Goal: Information Seeking & Learning: Check status

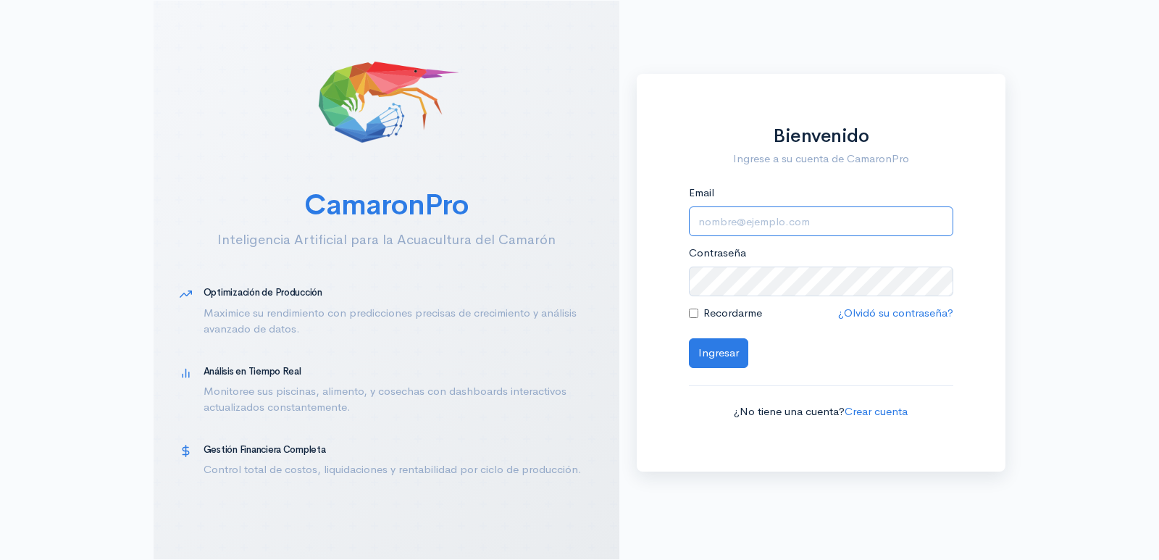
click at [813, 222] on input "Email" at bounding box center [821, 221] width 264 height 30
type input "[EMAIL_ADDRESS][DOMAIN_NAME]"
click at [689, 338] on button "Ingresar" at bounding box center [718, 353] width 59 height 30
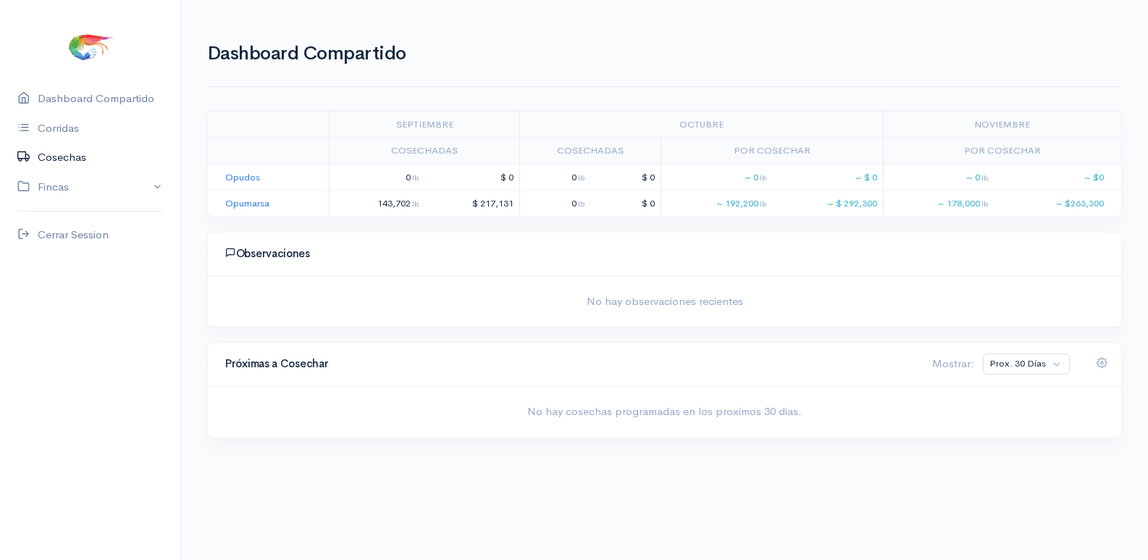
click at [76, 165] on link "Cosechas" at bounding box center [90, 158] width 180 height 30
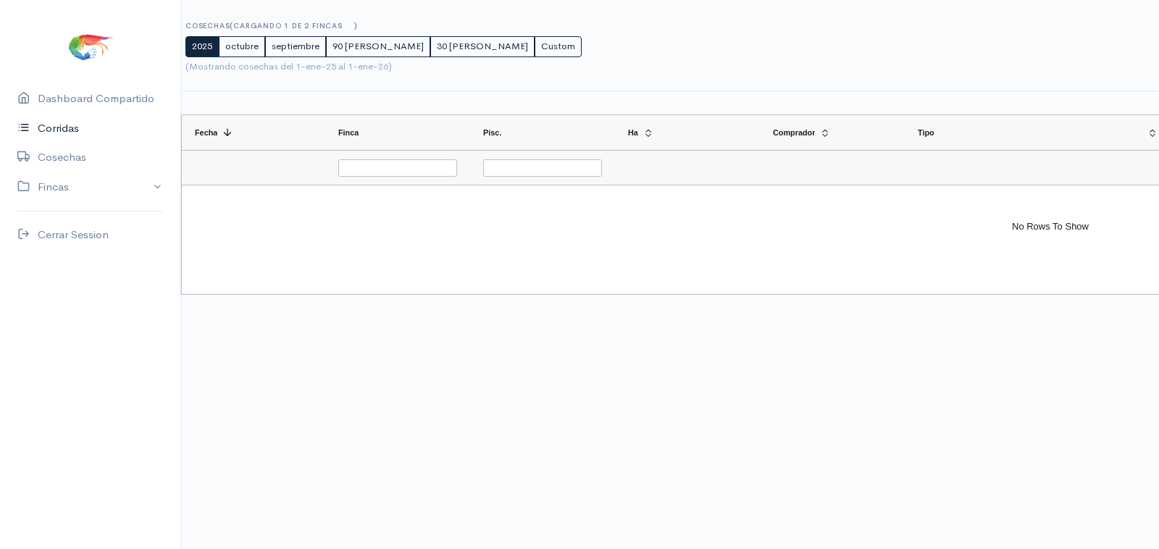
click at [88, 131] on link "Corridas" at bounding box center [90, 129] width 180 height 30
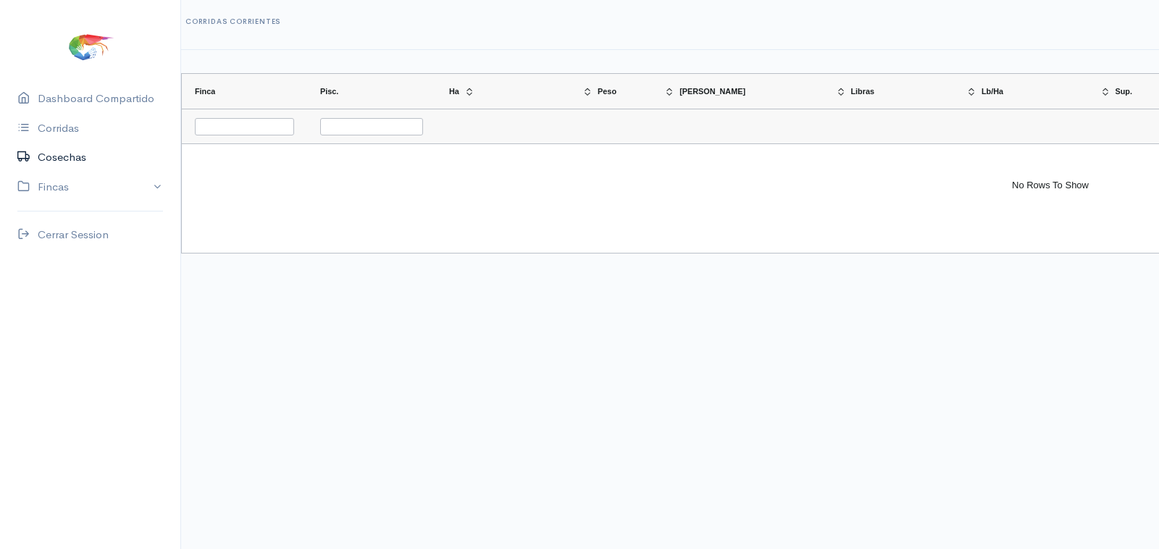
click at [78, 162] on link "Cosechas" at bounding box center [90, 158] width 180 height 30
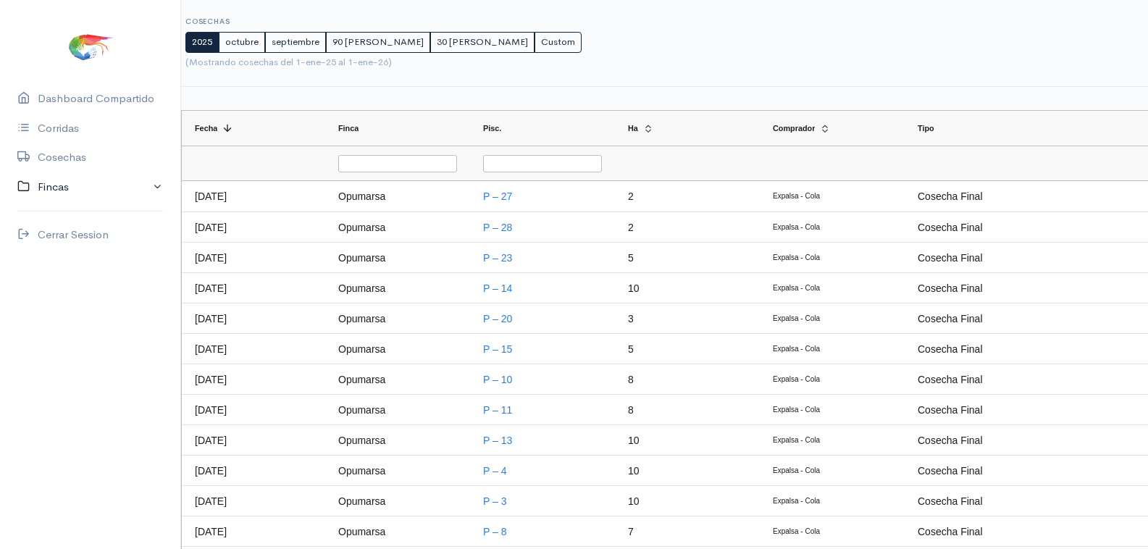
click at [54, 191] on link "Fincas" at bounding box center [90, 187] width 180 height 30
click at [77, 240] on div "Opumarsa" at bounding box center [63, 243] width 51 height 17
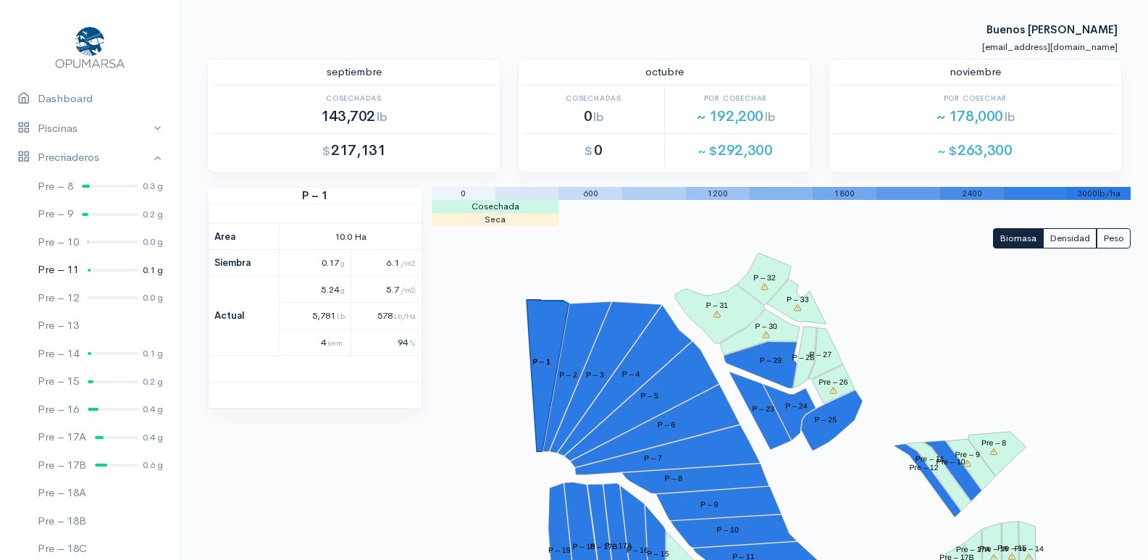
click at [93, 267] on link "Pre – 11 0.1 g" at bounding box center [90, 270] width 180 height 28
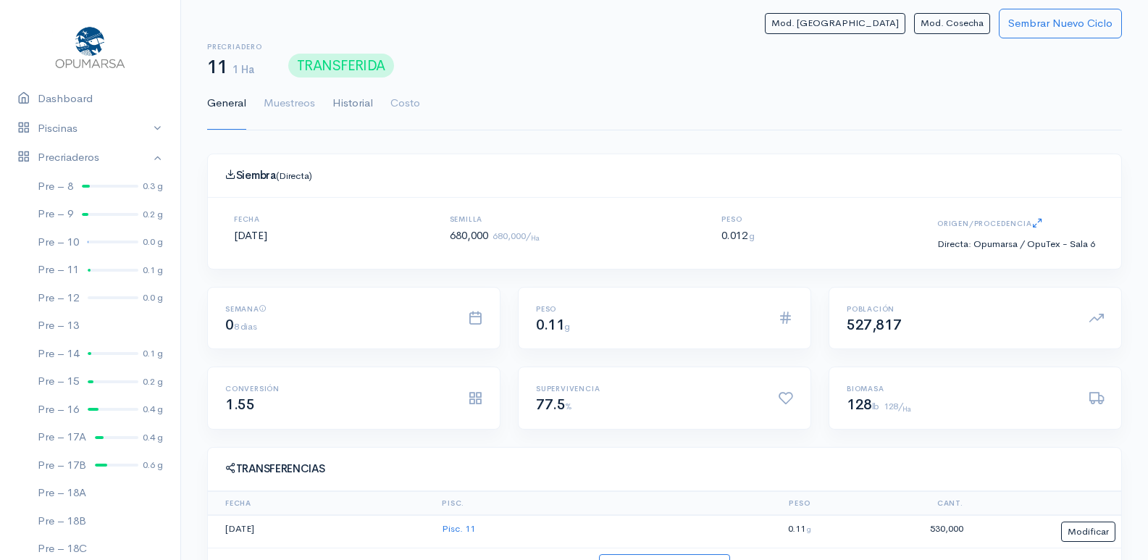
click at [347, 104] on link "Historial" at bounding box center [352, 104] width 41 height 52
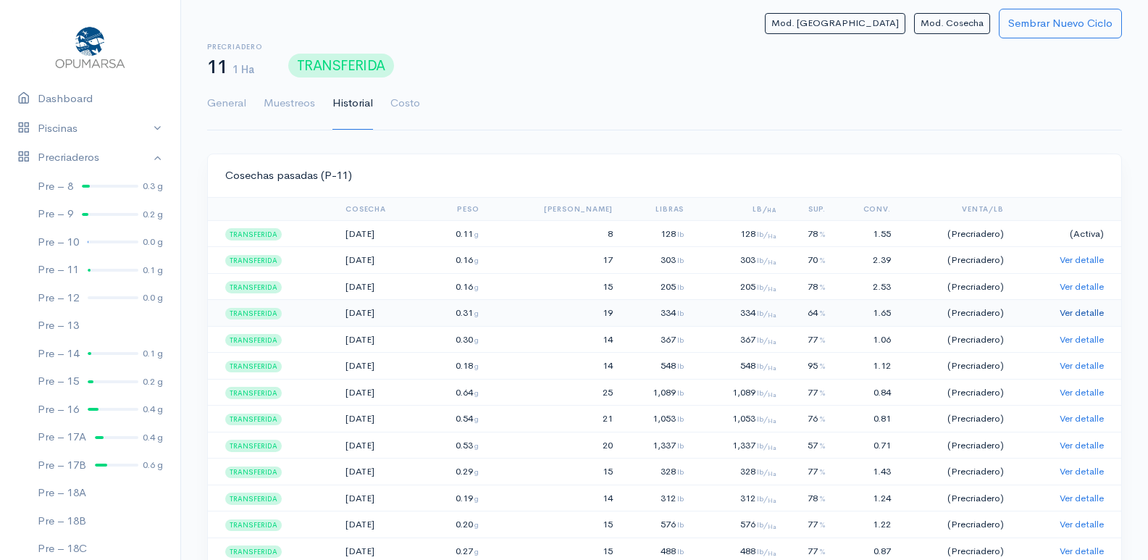
click at [1081, 309] on link "Ver detalle" at bounding box center [1082, 312] width 44 height 12
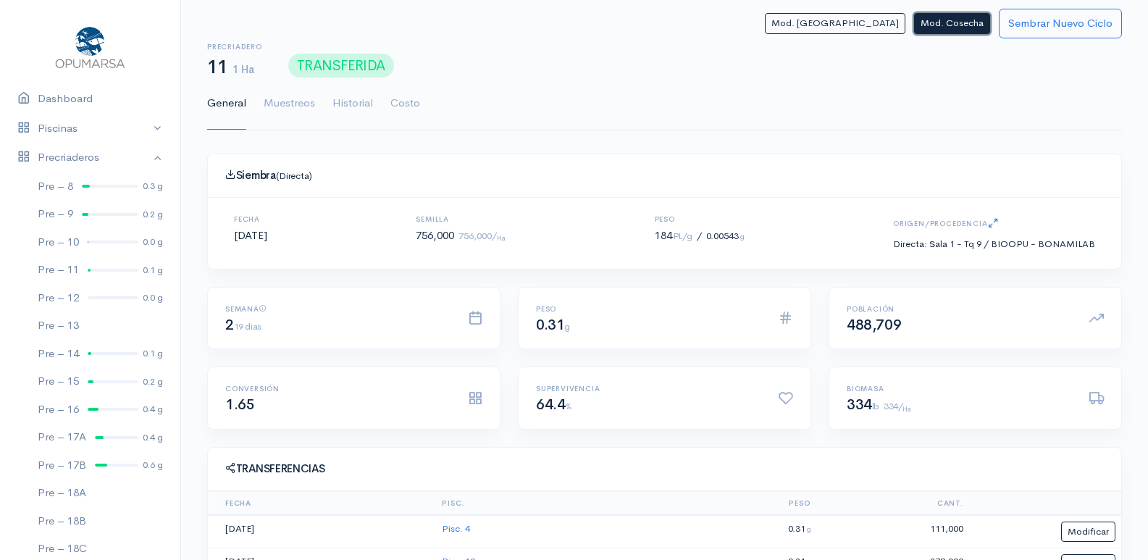
click at [949, 30] on button "Mod. Cosecha" at bounding box center [952, 23] width 76 height 21
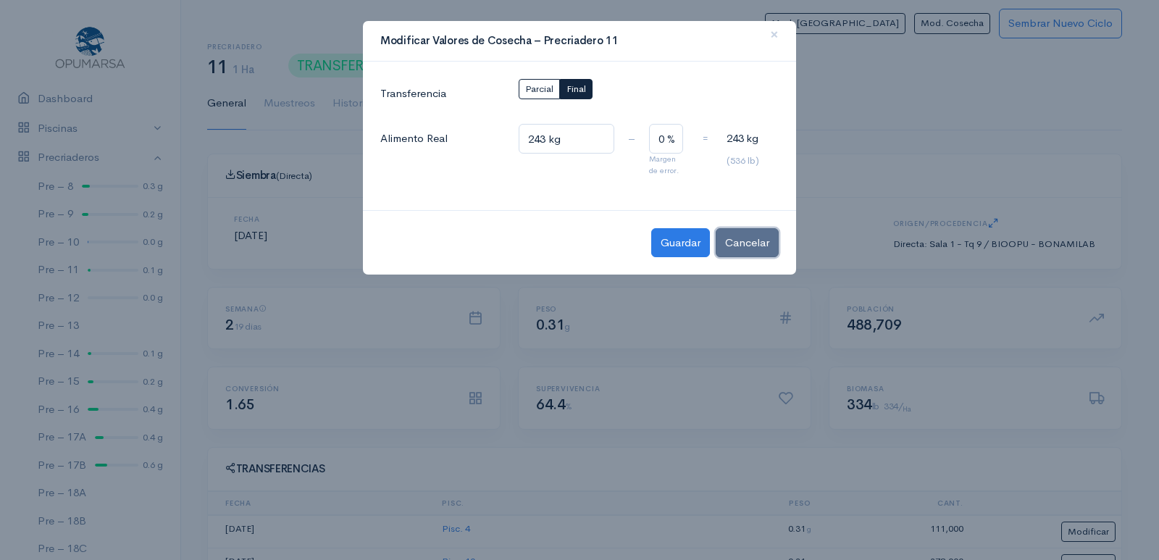
click at [751, 247] on button "Cancelar" at bounding box center [747, 243] width 63 height 30
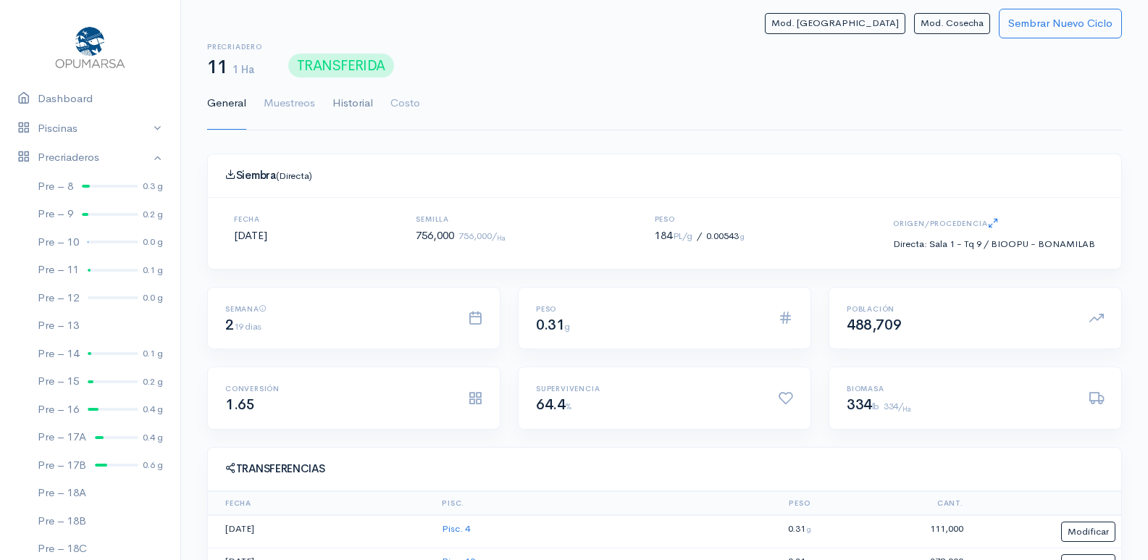
click at [347, 108] on link "Historial" at bounding box center [352, 104] width 41 height 52
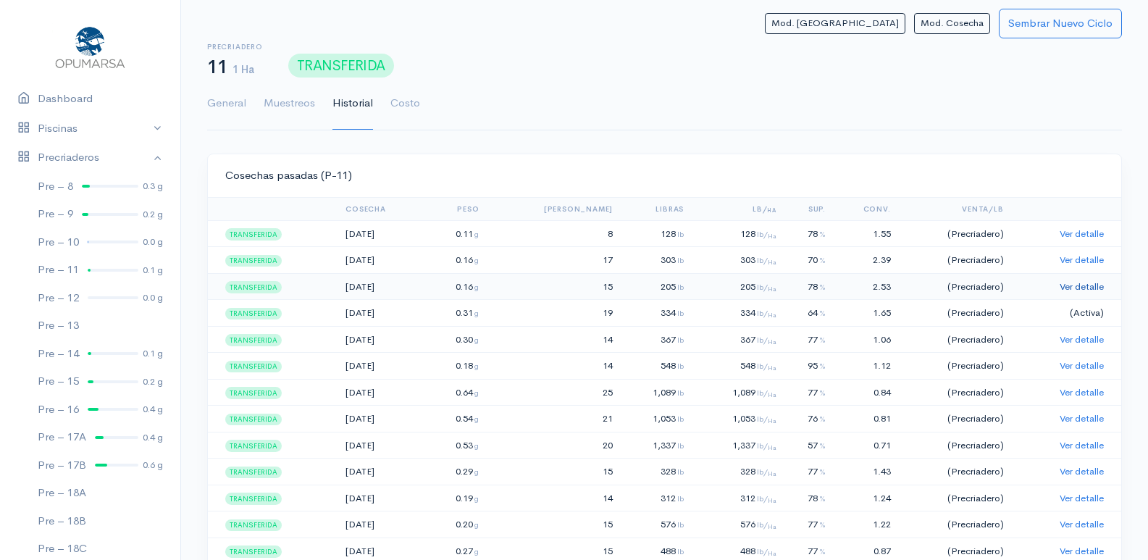
click at [1076, 285] on link "Ver detalle" at bounding box center [1082, 286] width 44 height 12
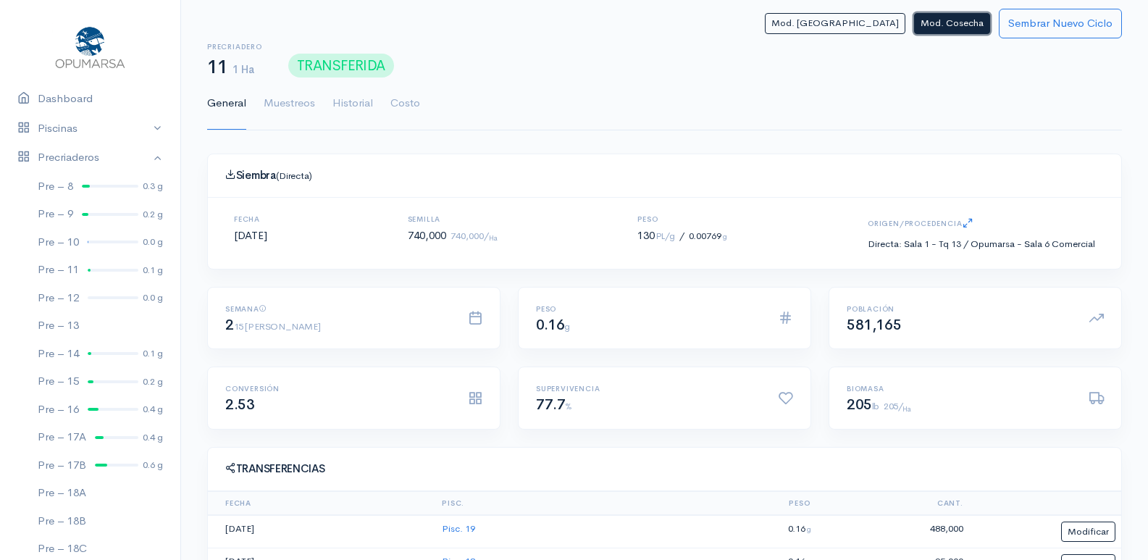
click at [952, 21] on button "Mod. Cosecha" at bounding box center [952, 23] width 76 height 21
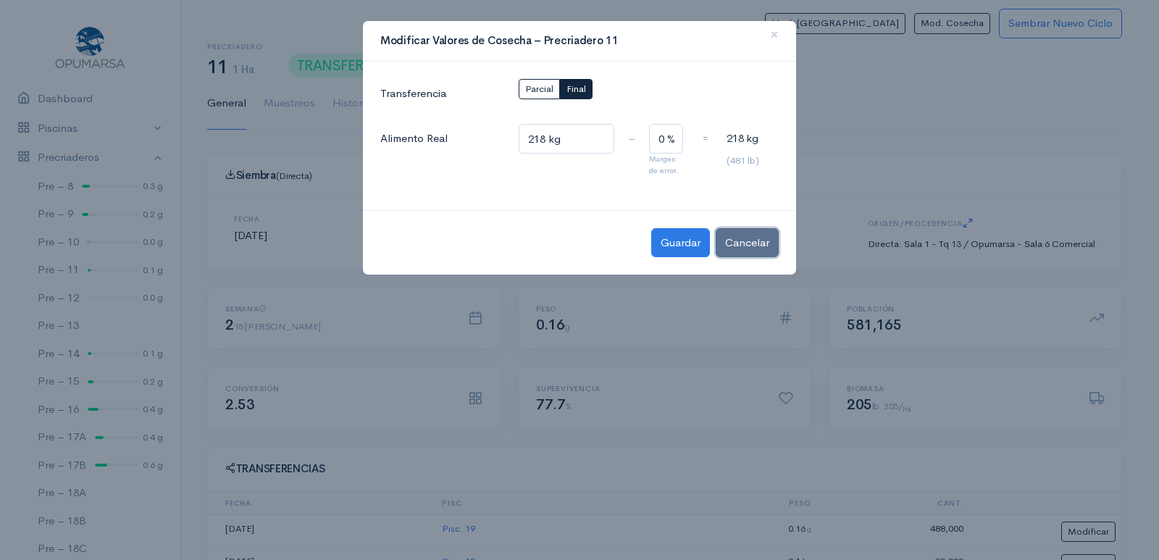
click at [744, 247] on button "Cancelar" at bounding box center [747, 243] width 63 height 30
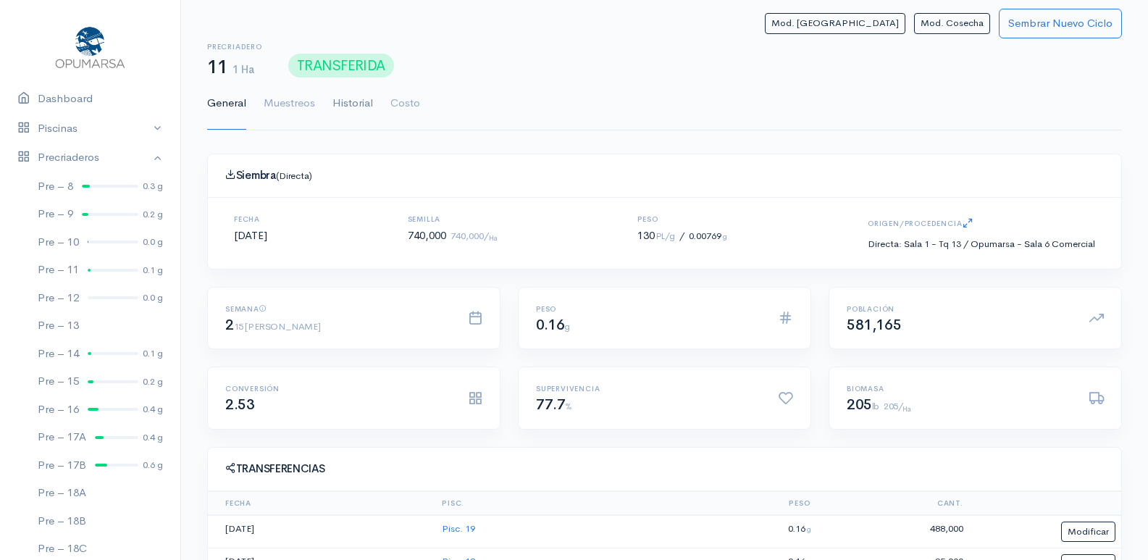
click at [351, 106] on link "Historial" at bounding box center [352, 104] width 41 height 52
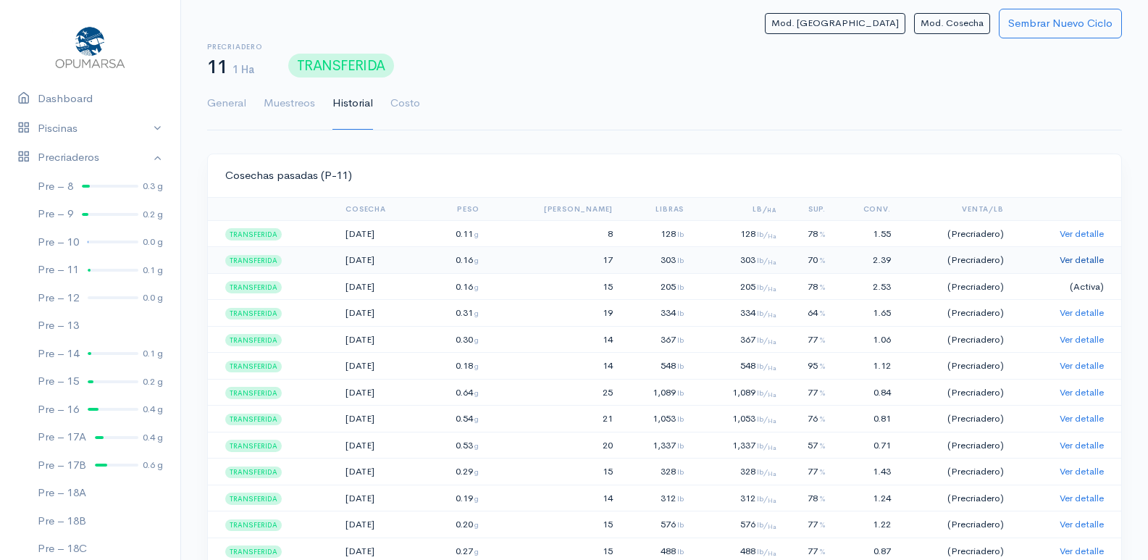
click at [1082, 258] on link "Ver detalle" at bounding box center [1082, 260] width 44 height 12
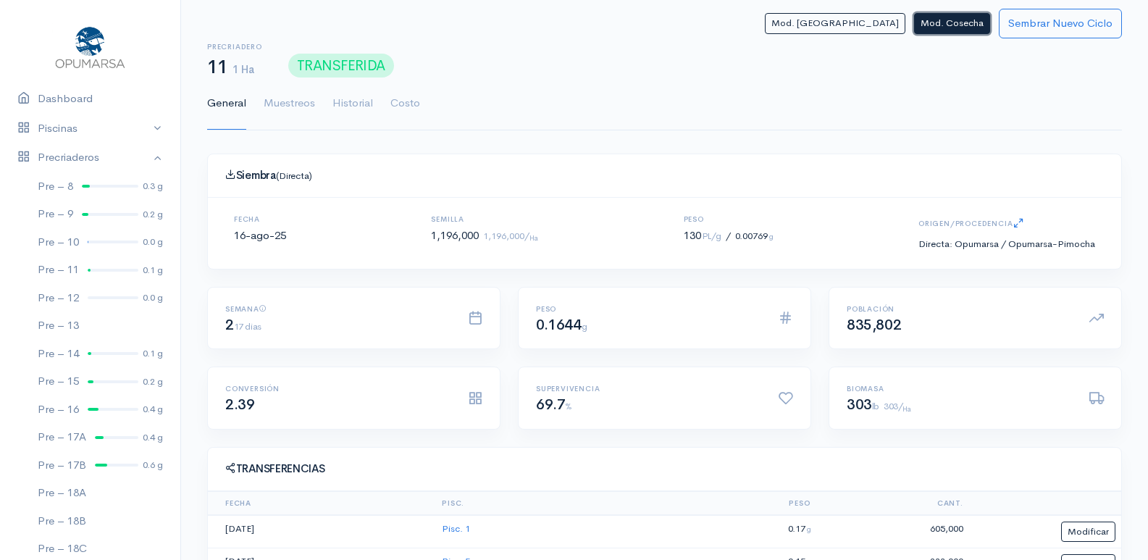
click at [950, 27] on button "Mod. Cosecha" at bounding box center [952, 23] width 76 height 21
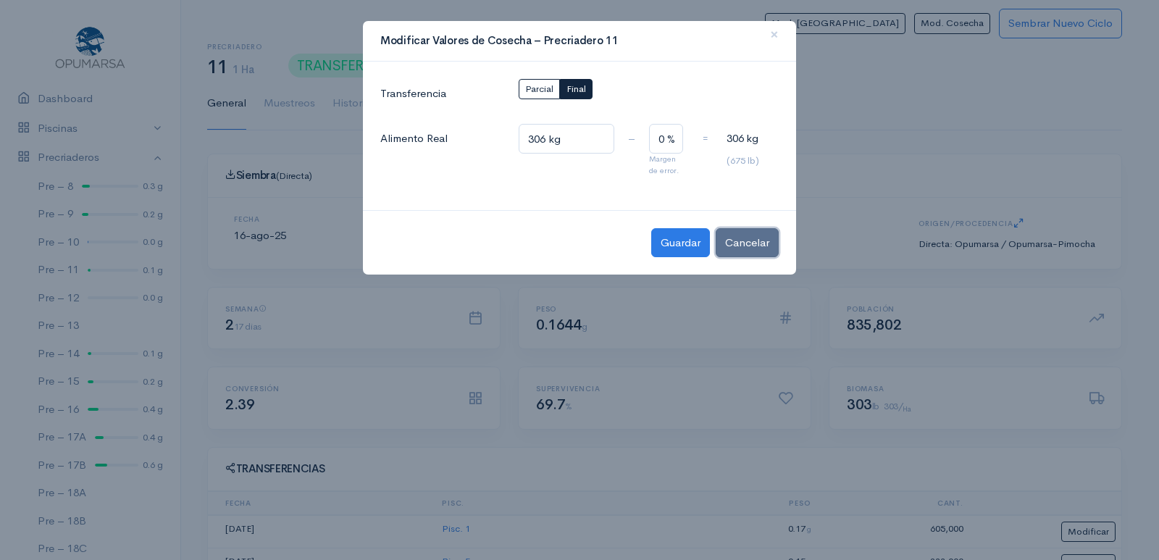
click at [751, 249] on button "Cancelar" at bounding box center [747, 243] width 63 height 30
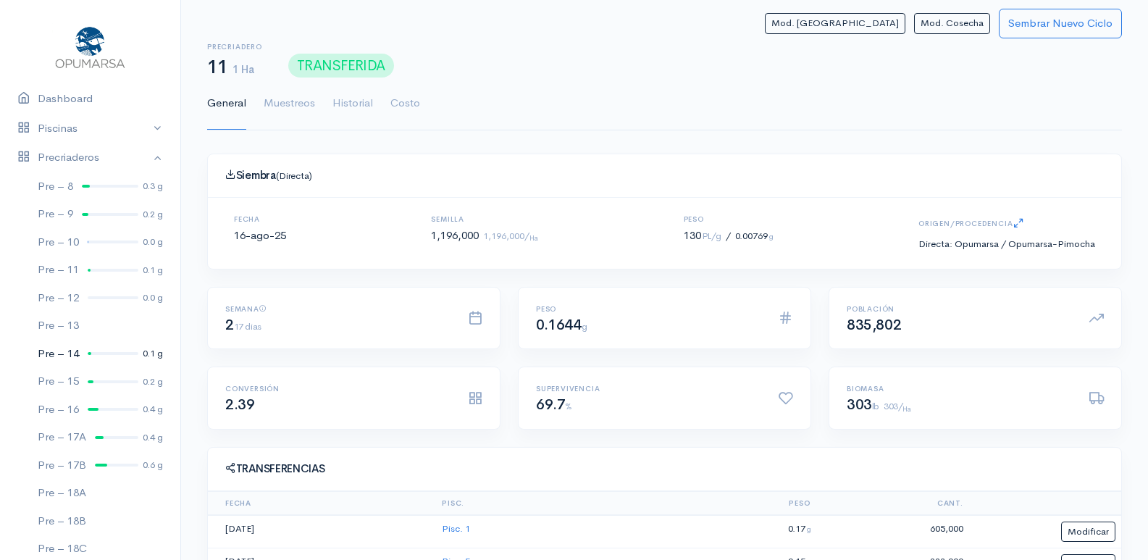
click at [79, 347] on div "Pre – 14" at bounding box center [58, 353] width 41 height 17
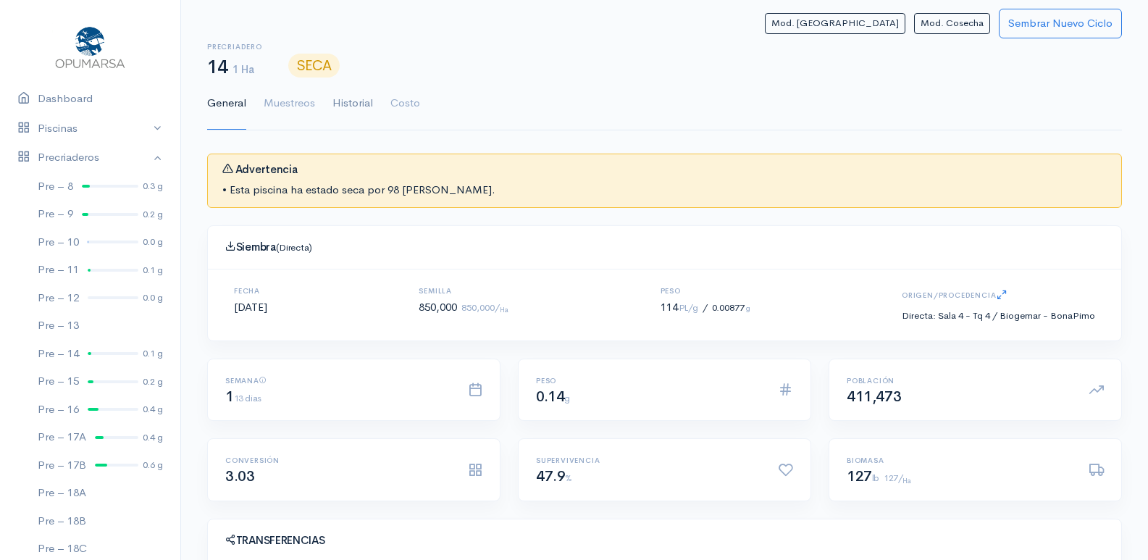
click at [350, 114] on link "Historial" at bounding box center [352, 104] width 41 height 52
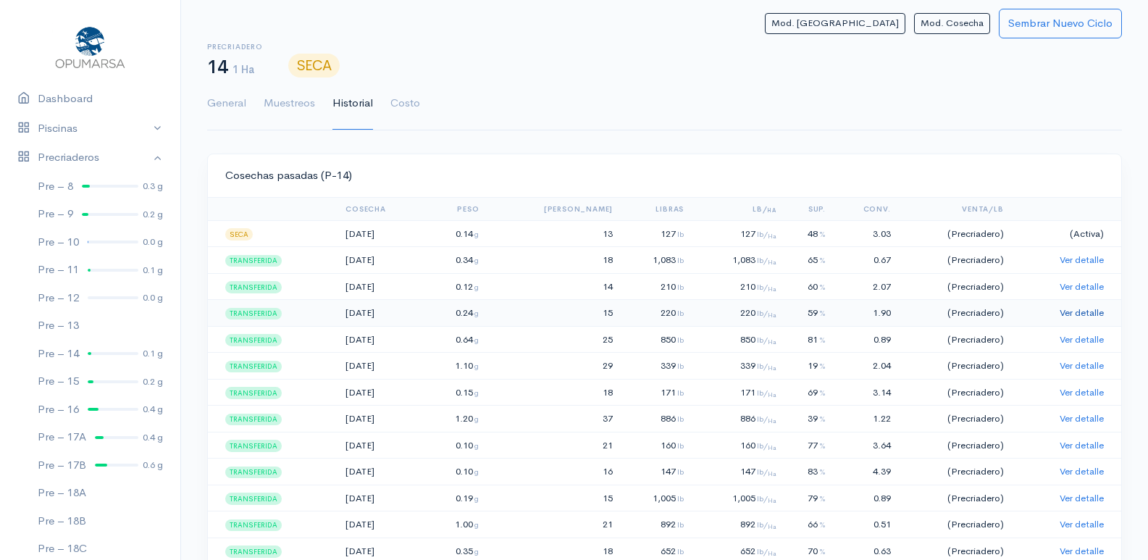
click at [1071, 313] on link "Ver detalle" at bounding box center [1082, 312] width 44 height 12
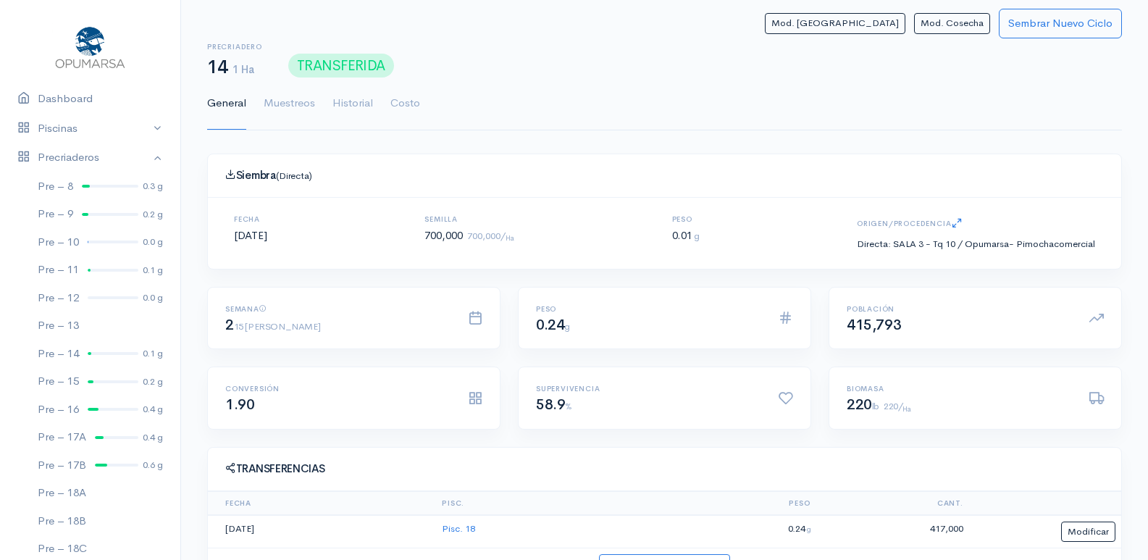
drag, startPoint x: 960, startPoint y: 35, endPoint x: 979, endPoint y: 1, distance: 39.3
click at [970, 29] on div "Mod. Siembra Mod. Cosecha Sembrar Nuevo Ciclo" at bounding box center [664, 24] width 915 height 30
click at [973, 20] on button "Mod. Cosecha" at bounding box center [952, 23] width 76 height 21
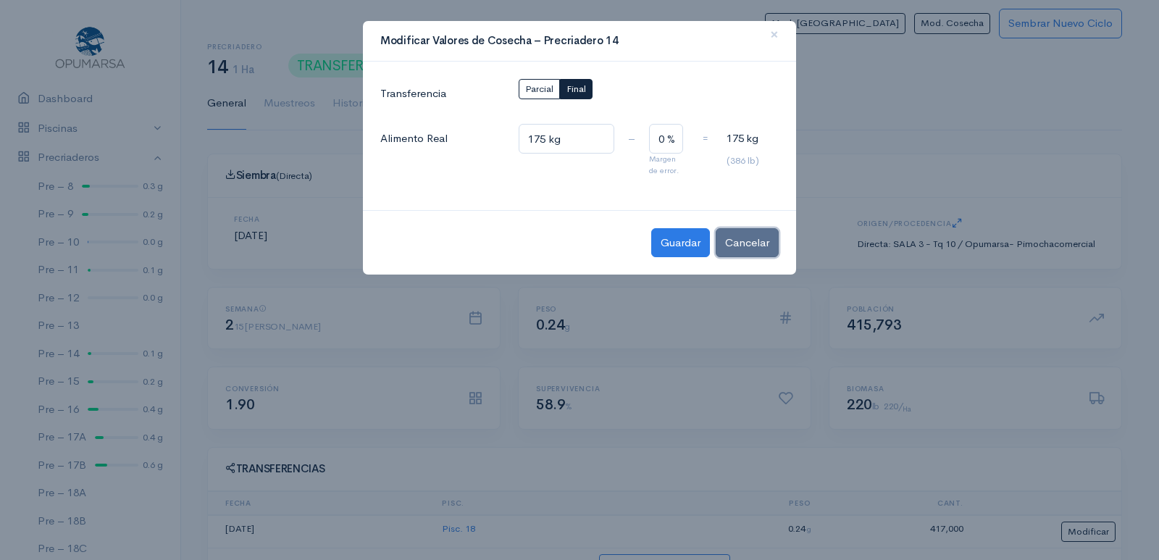
click at [744, 247] on button "Cancelar" at bounding box center [747, 243] width 63 height 30
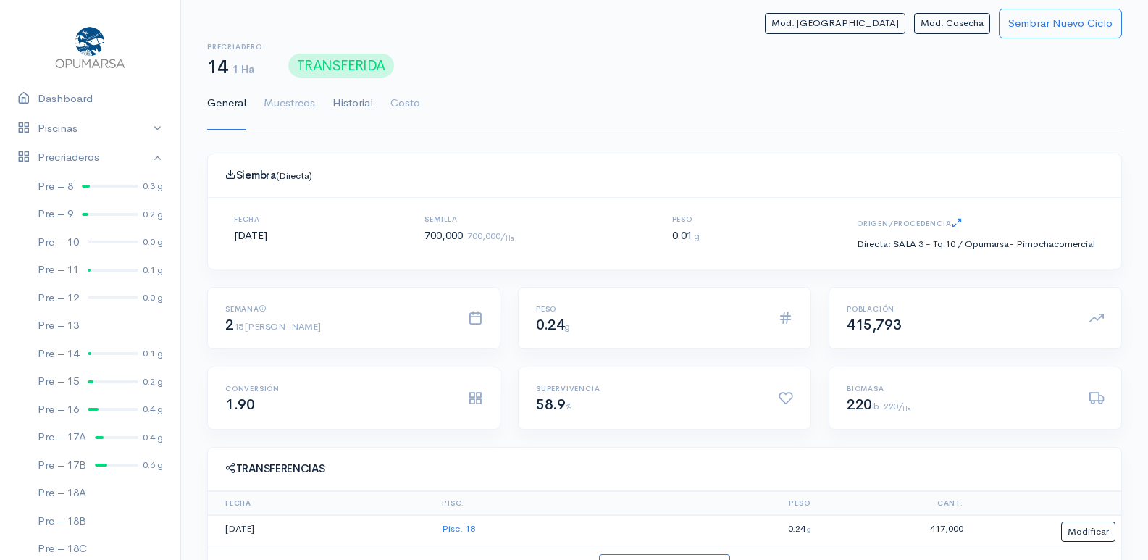
click at [351, 107] on link "Historial" at bounding box center [352, 104] width 41 height 52
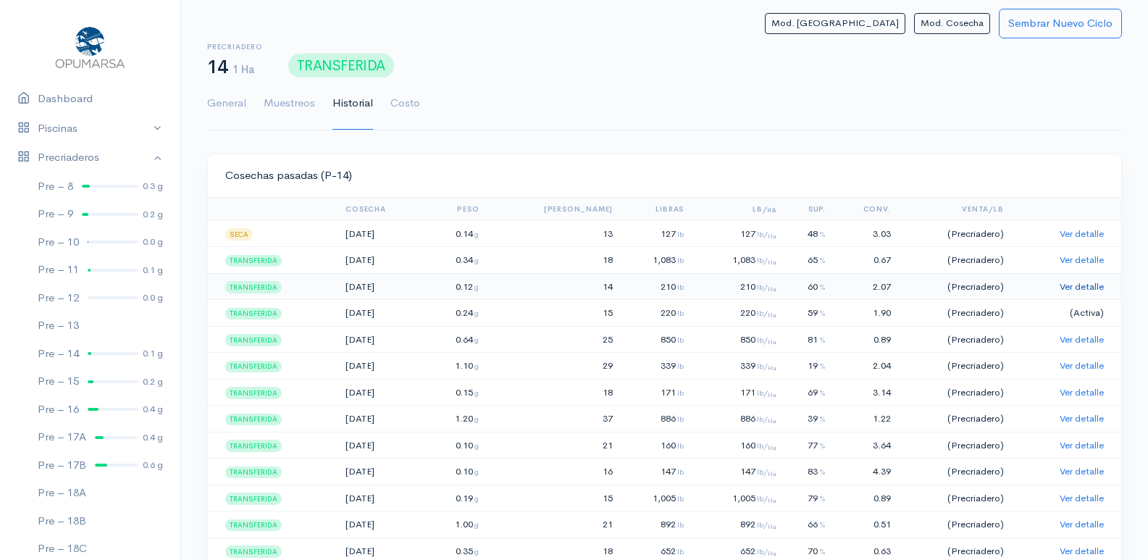
click at [1063, 286] on link "Ver detalle" at bounding box center [1082, 286] width 44 height 12
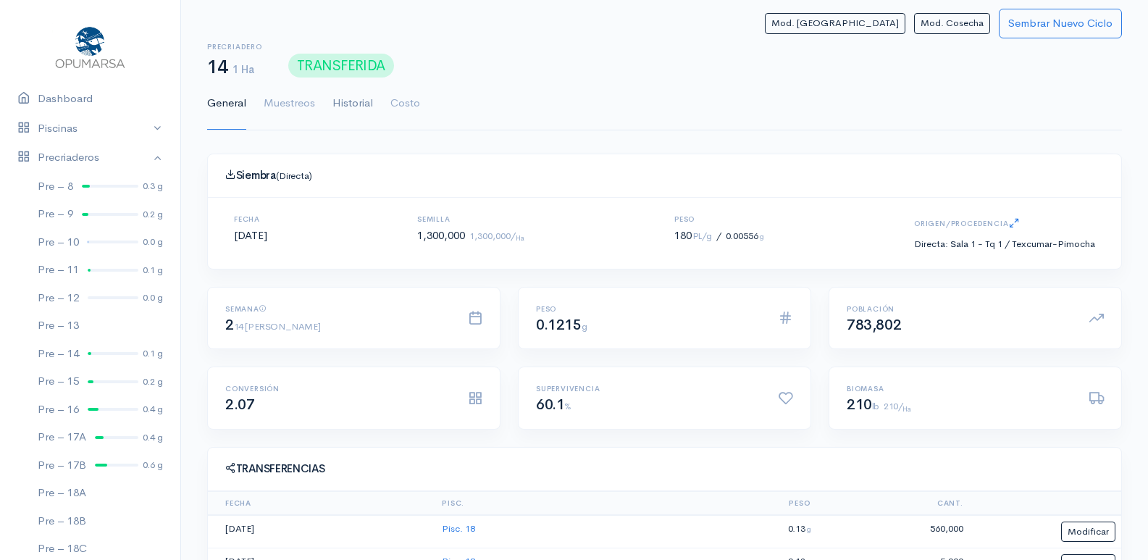
click at [358, 100] on link "Historial" at bounding box center [352, 104] width 41 height 52
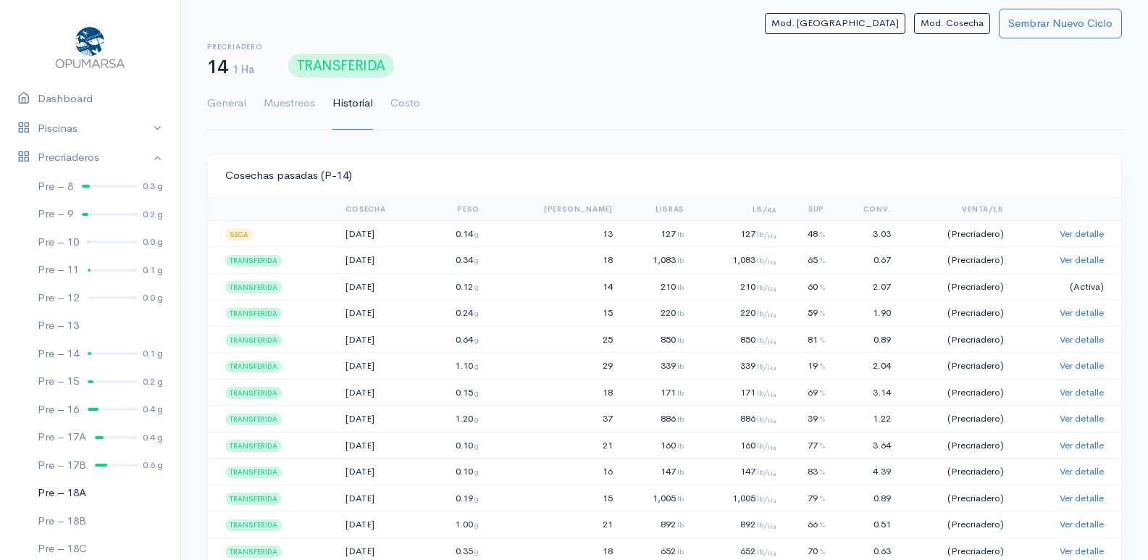
scroll to position [386, 0]
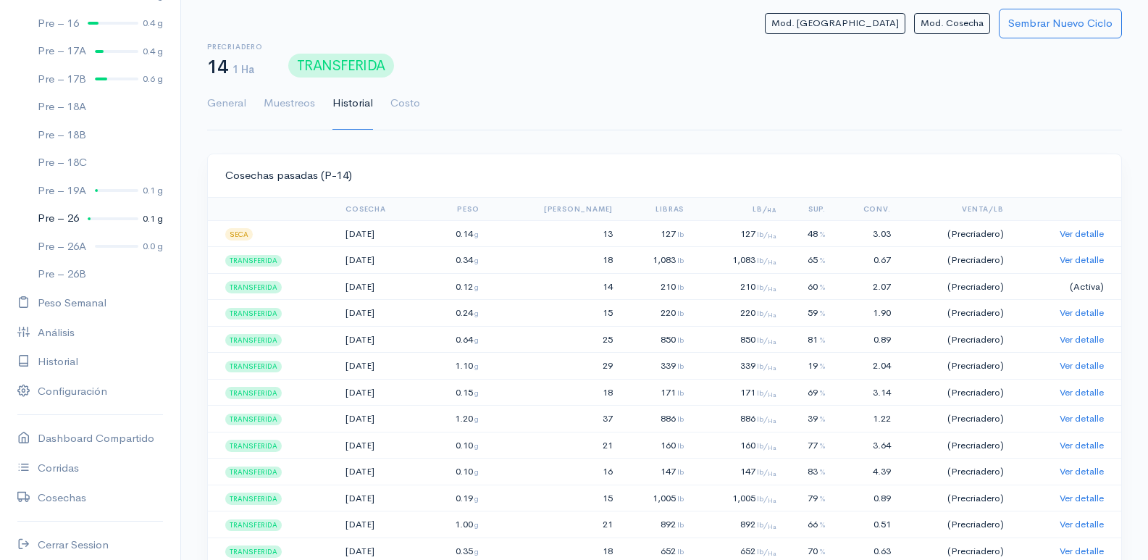
click at [87, 219] on link "Pre – 26 0.1 g" at bounding box center [90, 218] width 180 height 28
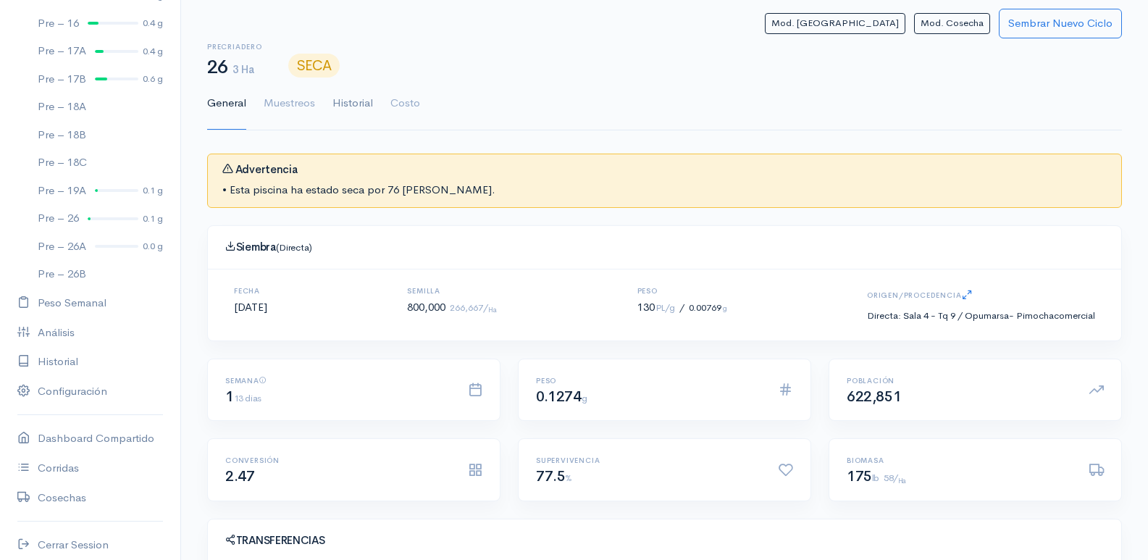
click at [357, 108] on link "Historial" at bounding box center [352, 104] width 41 height 52
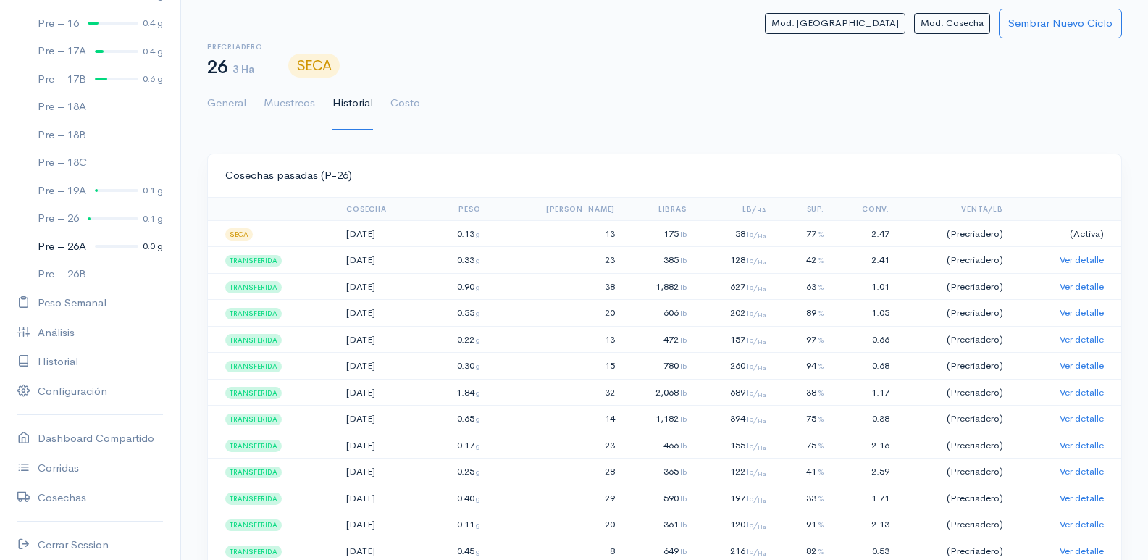
click at [104, 248] on link "Pre – 26A 0.0 g" at bounding box center [90, 247] width 180 height 28
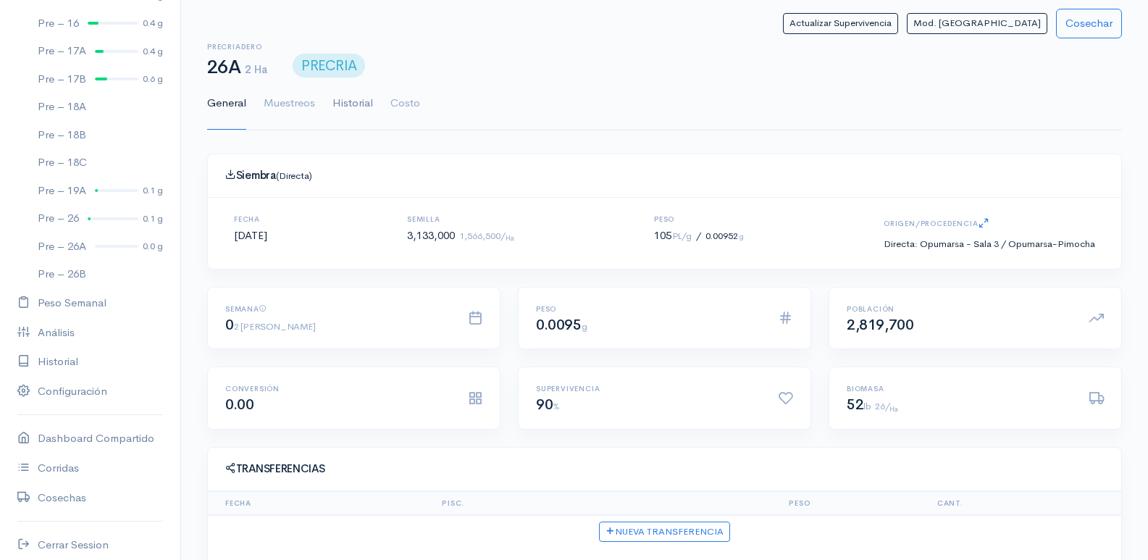
click at [347, 105] on link "Historial" at bounding box center [352, 104] width 41 height 52
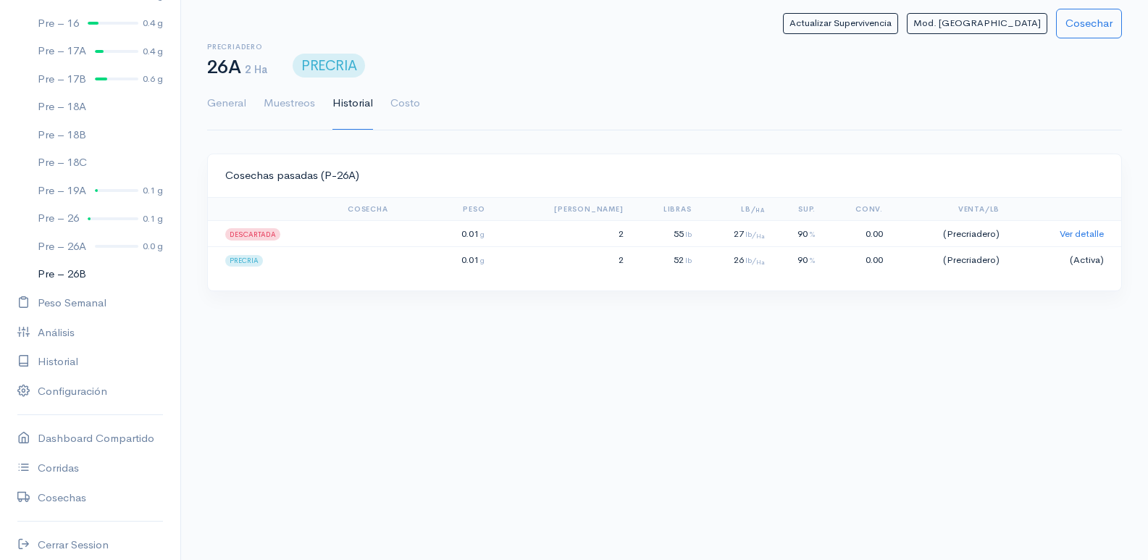
click at [72, 277] on div "Pre – 26B" at bounding box center [62, 274] width 49 height 17
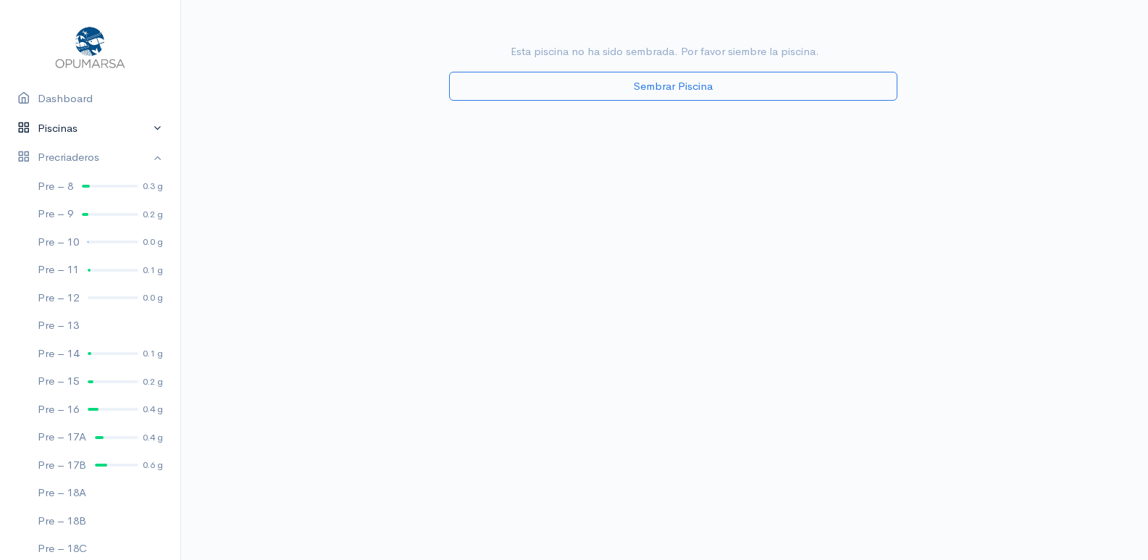
click at [111, 130] on link "Piscinas" at bounding box center [90, 129] width 180 height 30
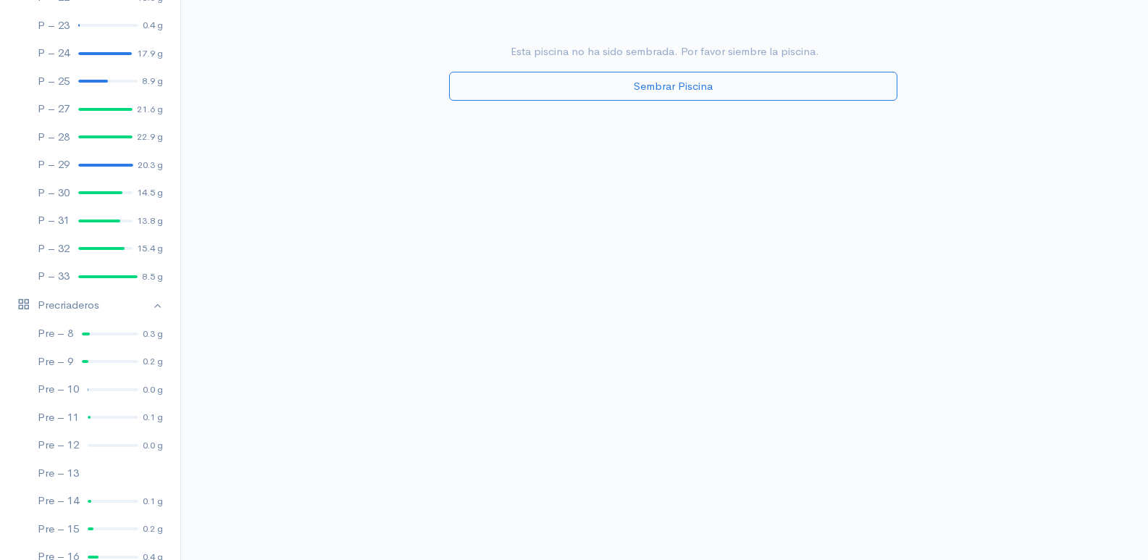
scroll to position [1159, 0]
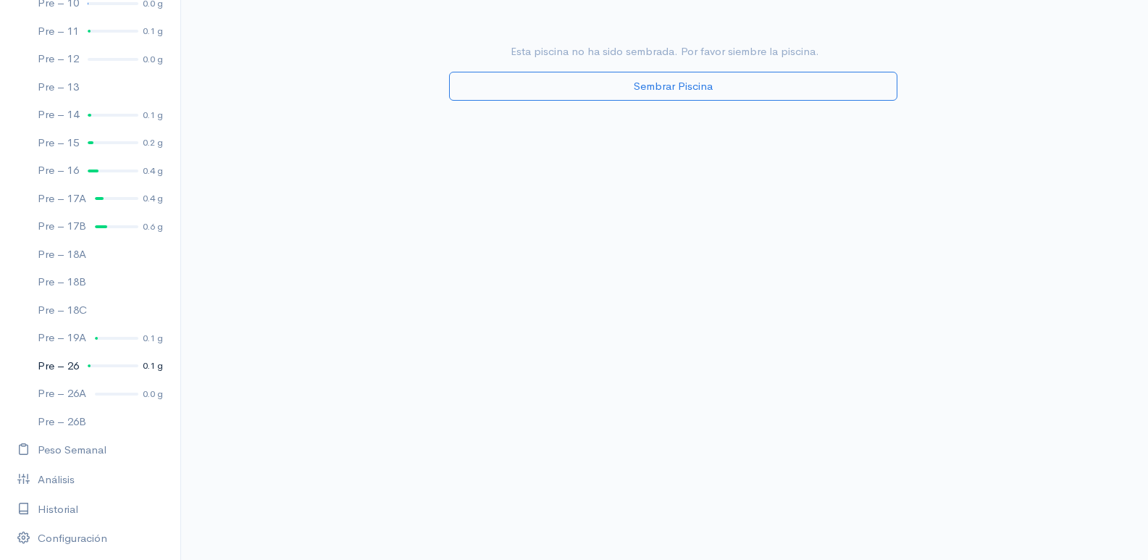
click at [85, 368] on link "Pre – 26 0.1 g" at bounding box center [90, 366] width 180 height 28
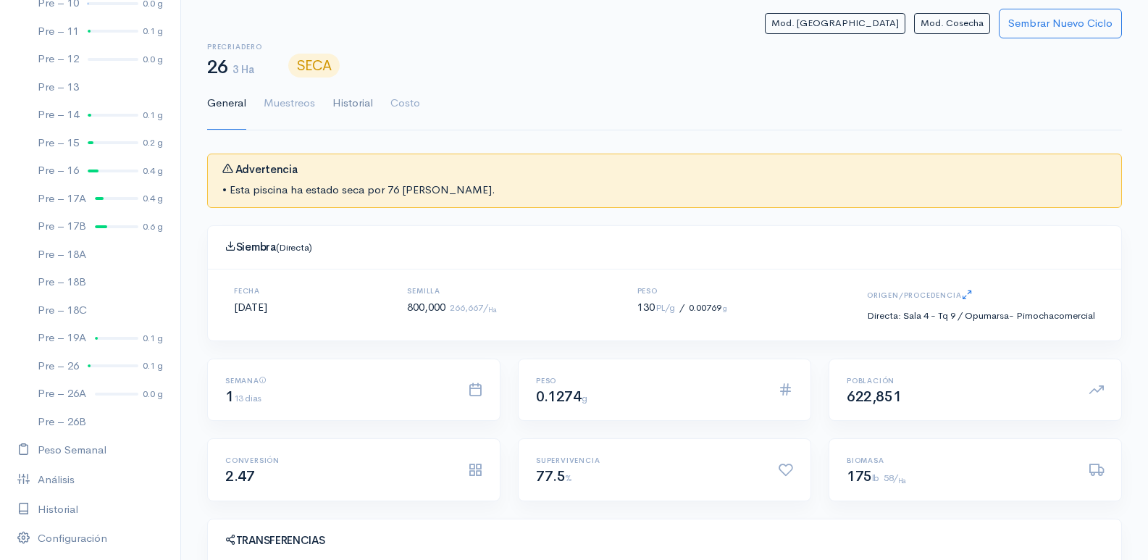
click at [345, 104] on link "Historial" at bounding box center [352, 104] width 41 height 52
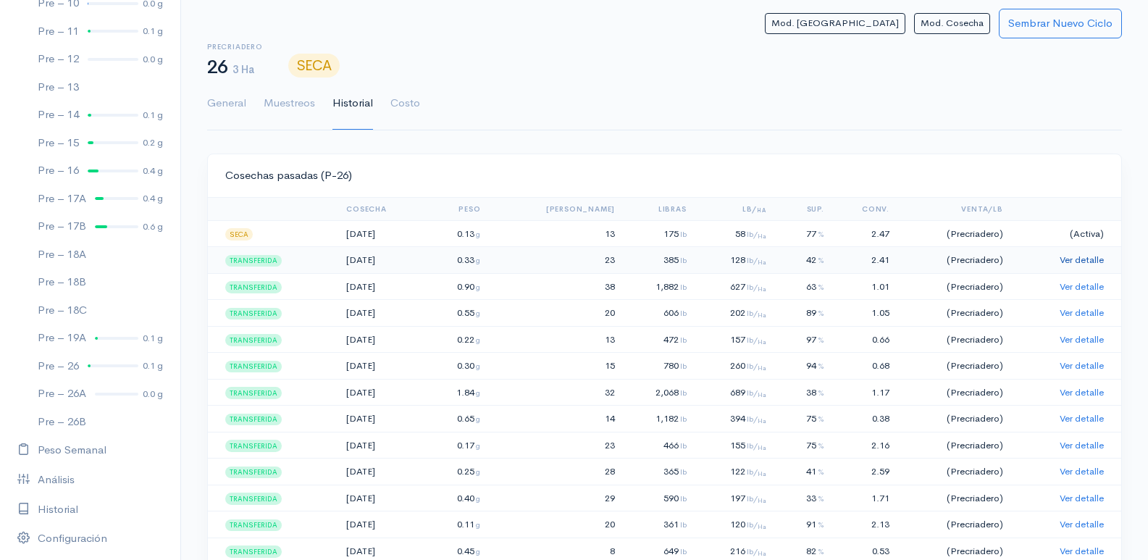
click at [1092, 257] on link "Ver detalle" at bounding box center [1082, 260] width 44 height 12
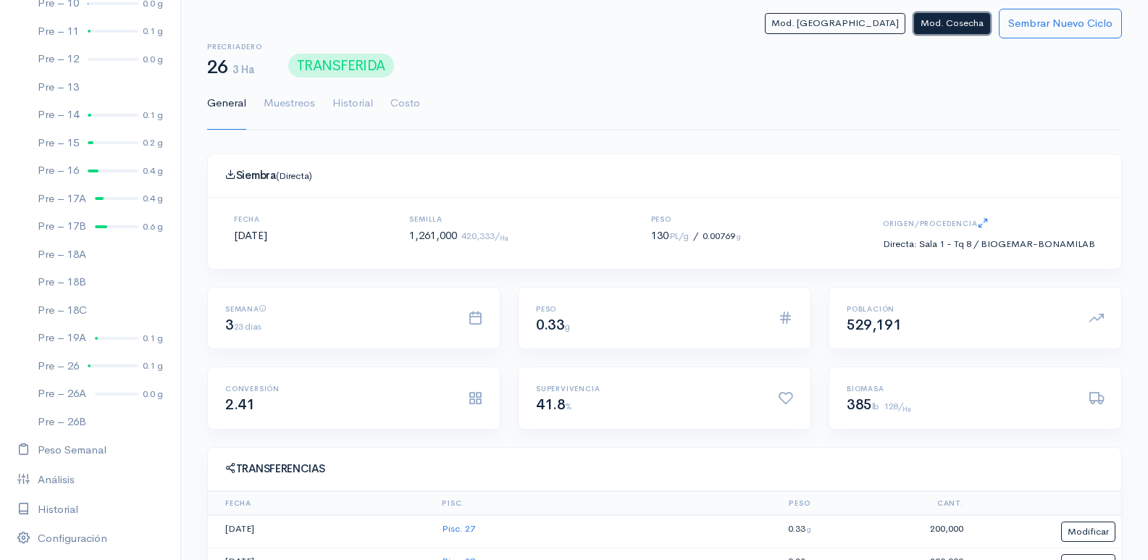
click at [962, 23] on button "Mod. Cosecha" at bounding box center [952, 23] width 76 height 21
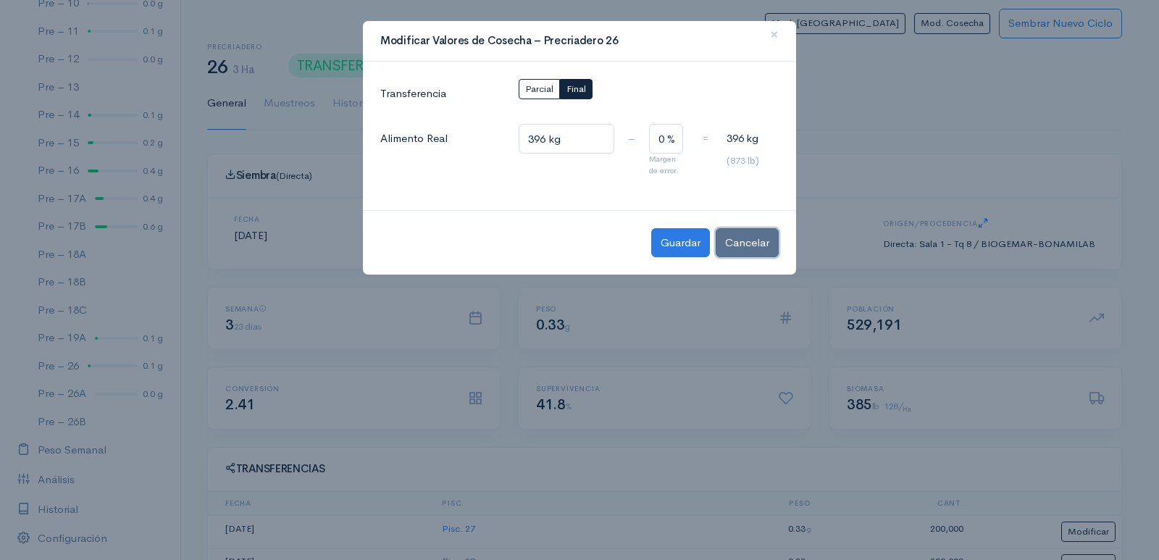
drag, startPoint x: 743, startPoint y: 243, endPoint x: 758, endPoint y: 242, distance: 15.3
click at [751, 244] on button "Cancelar" at bounding box center [747, 243] width 63 height 30
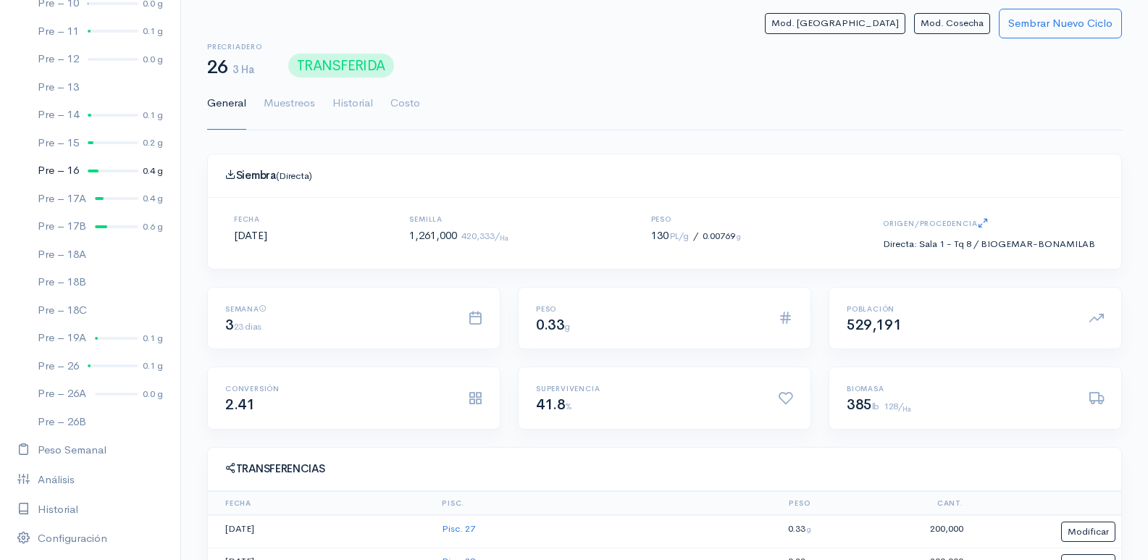
click at [64, 172] on div "Pre – 16" at bounding box center [58, 170] width 41 height 17
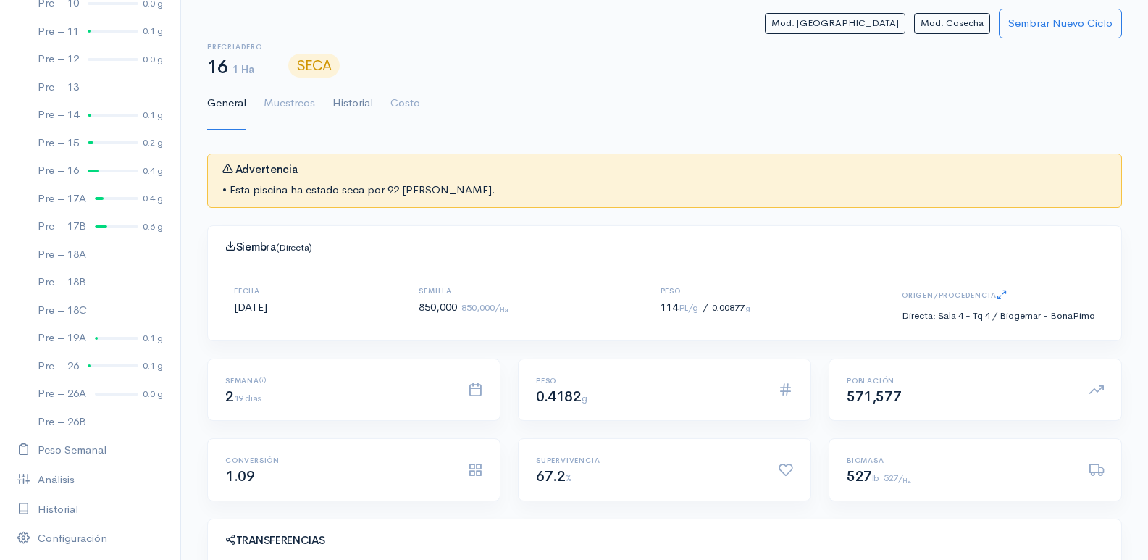
click at [353, 109] on link "Historial" at bounding box center [352, 104] width 41 height 52
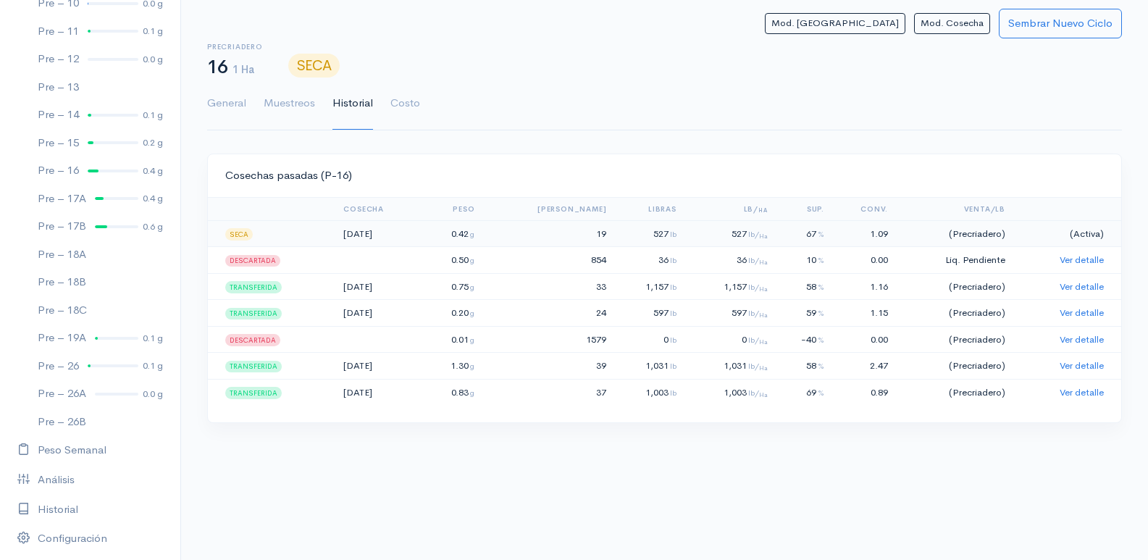
click at [1043, 236] on td "(Activa)" at bounding box center [1066, 233] width 110 height 27
click at [963, 237] on td "(Precriadero)" at bounding box center [952, 233] width 117 height 27
click at [480, 235] on td "0.42 g" at bounding box center [451, 233] width 58 height 27
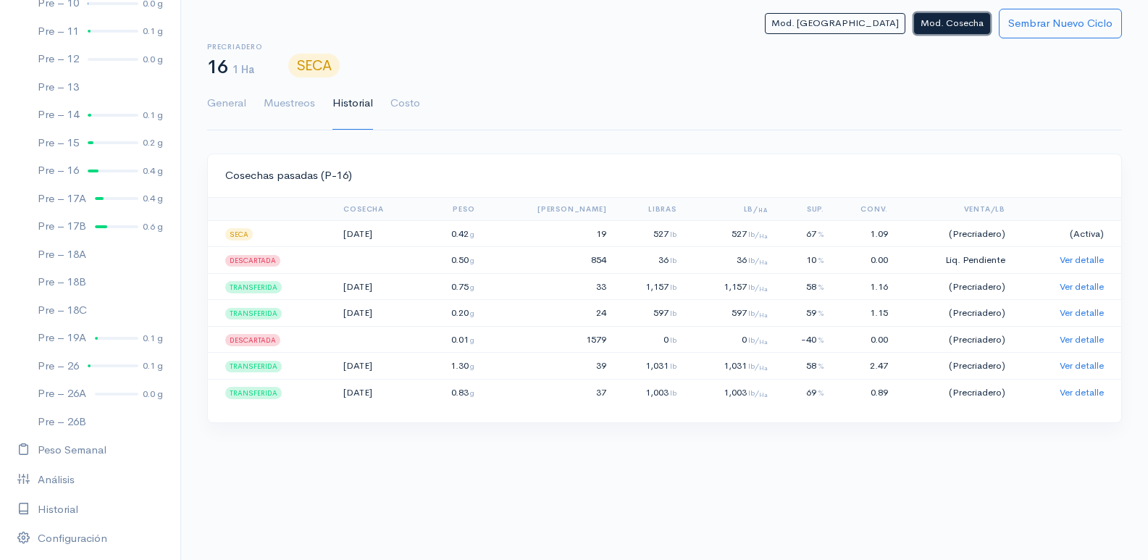
click at [943, 30] on button "Mod. Cosecha" at bounding box center [952, 23] width 76 height 21
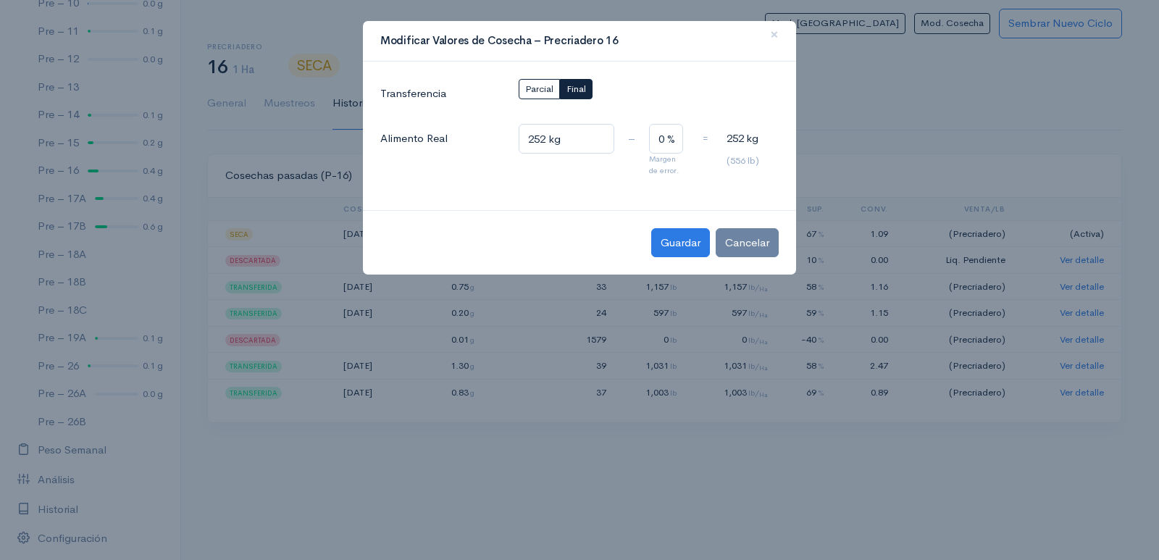
click at [921, 96] on ngb-modal-window "Modificar Valores de Cosecha – Precriadero 16 × Transferencia Parcial Final Ali…" at bounding box center [579, 280] width 1159 height 560
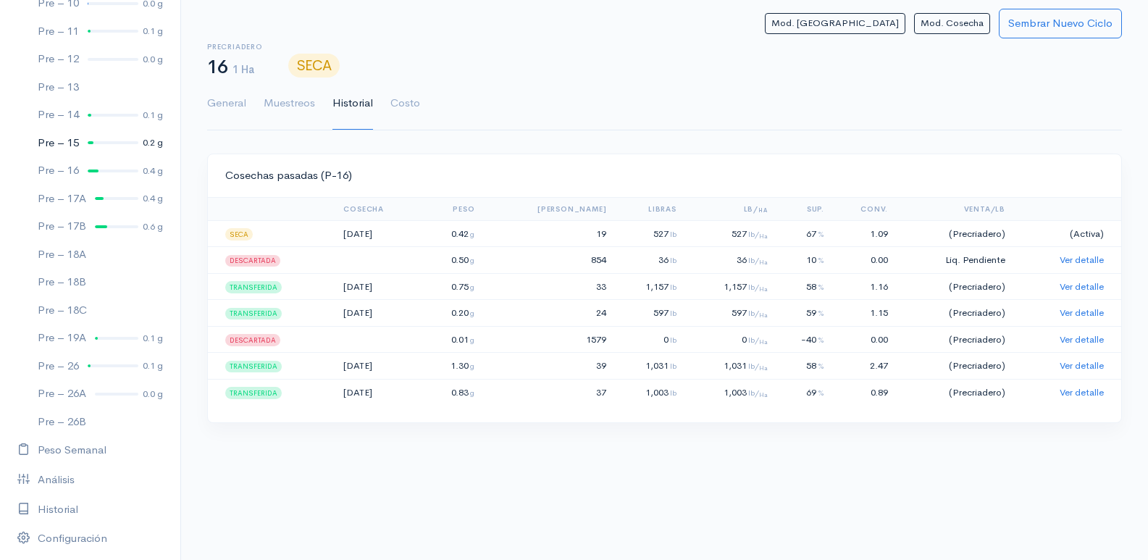
click at [75, 144] on div "Pre – 15" at bounding box center [58, 143] width 41 height 17
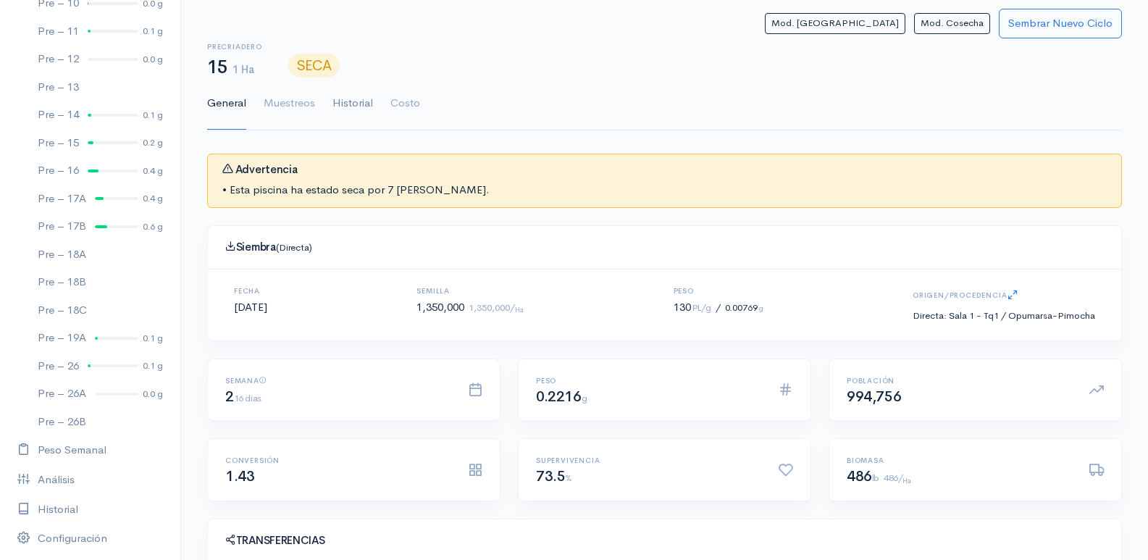
click at [353, 106] on link "Historial" at bounding box center [352, 104] width 41 height 52
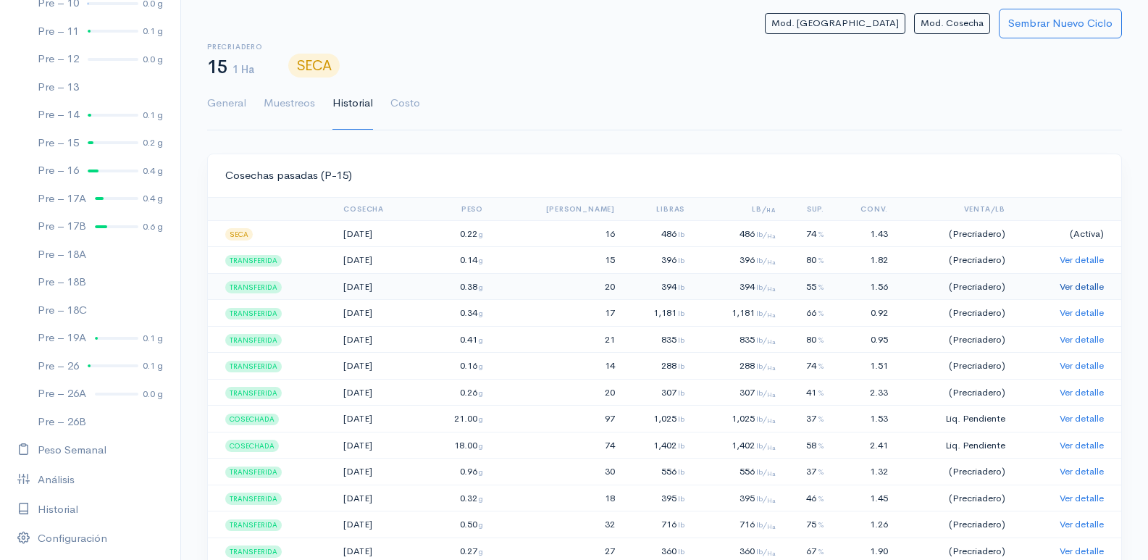
click at [1067, 288] on link "Ver detalle" at bounding box center [1082, 286] width 44 height 12
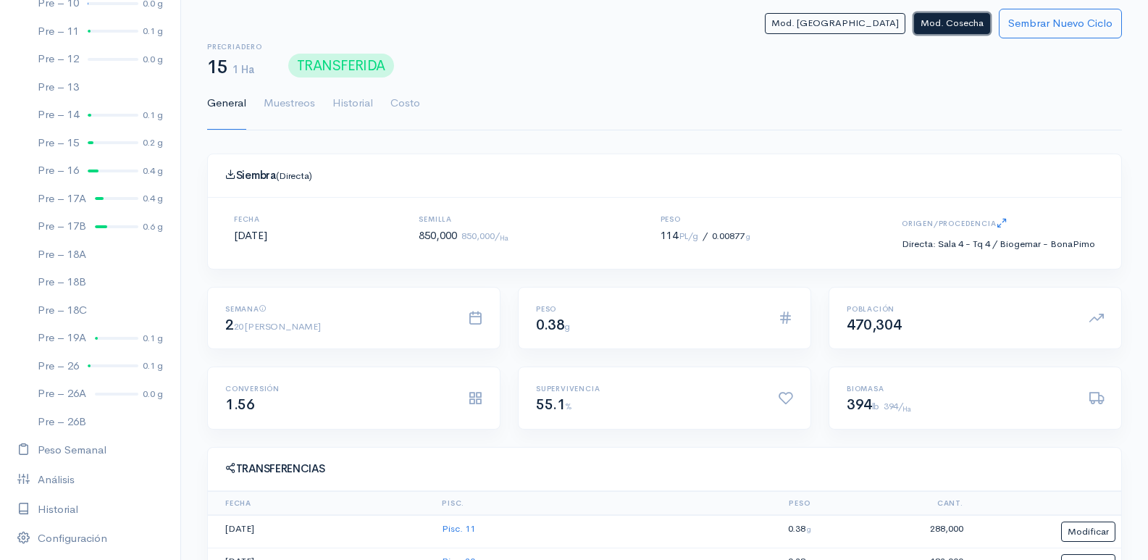
click at [966, 29] on button "Mod. Cosecha" at bounding box center [952, 23] width 76 height 21
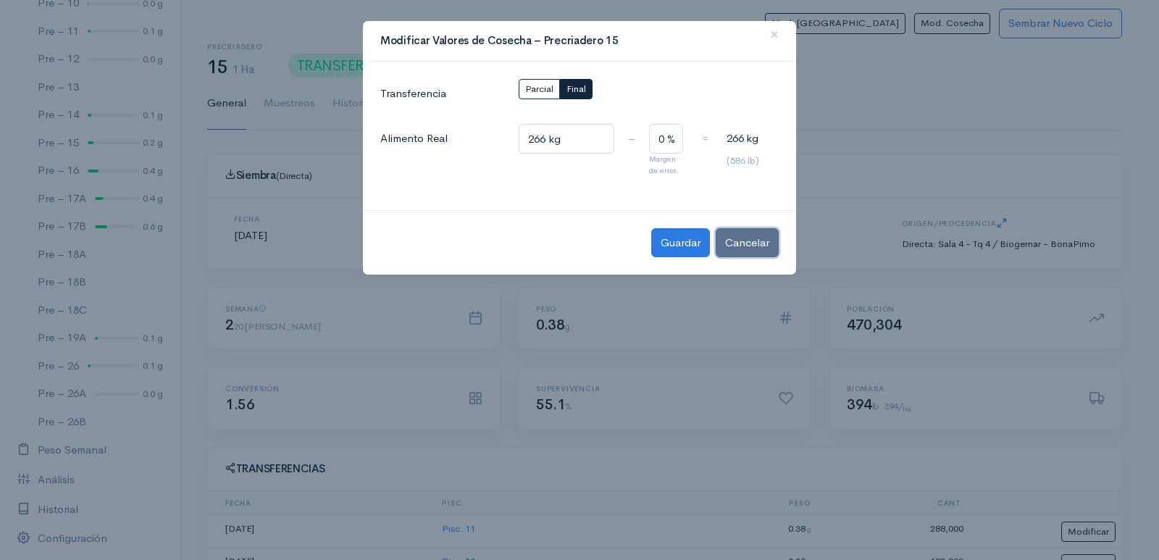
click at [748, 248] on button "Cancelar" at bounding box center [747, 243] width 63 height 30
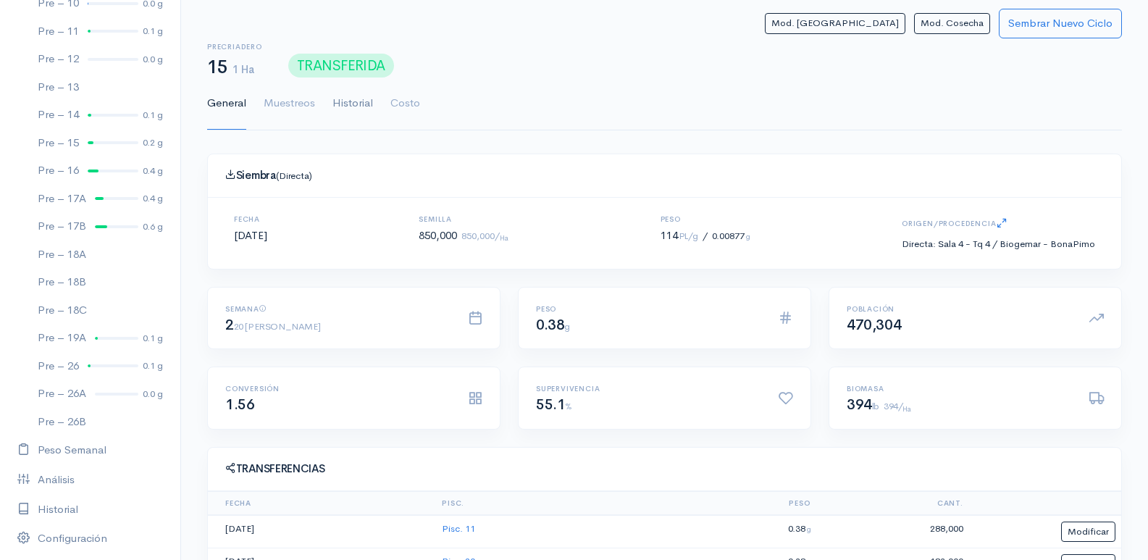
click at [353, 106] on link "Historial" at bounding box center [352, 104] width 41 height 52
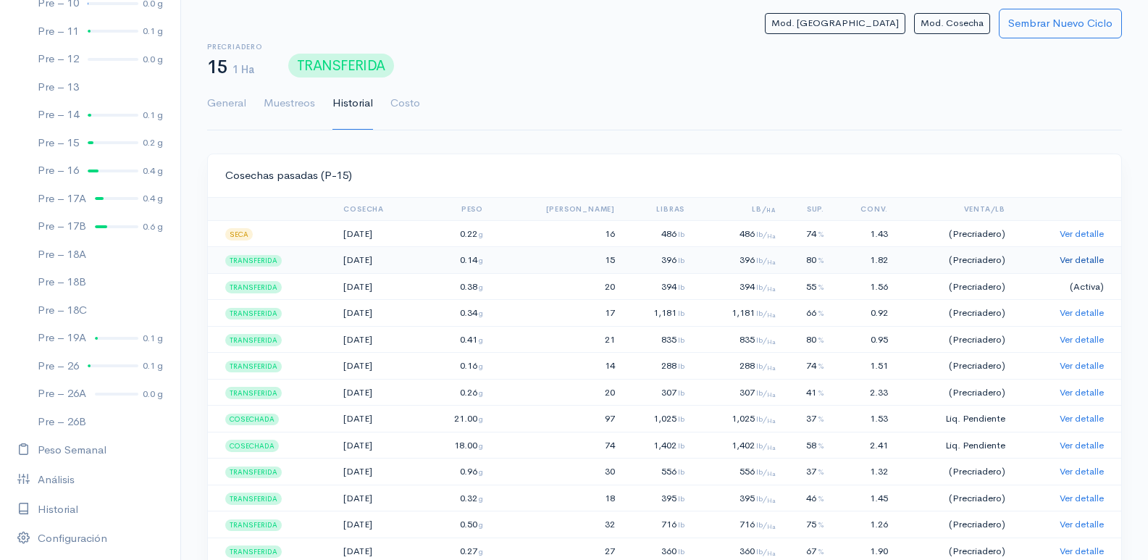
click at [1076, 263] on link "Ver detalle" at bounding box center [1082, 260] width 44 height 12
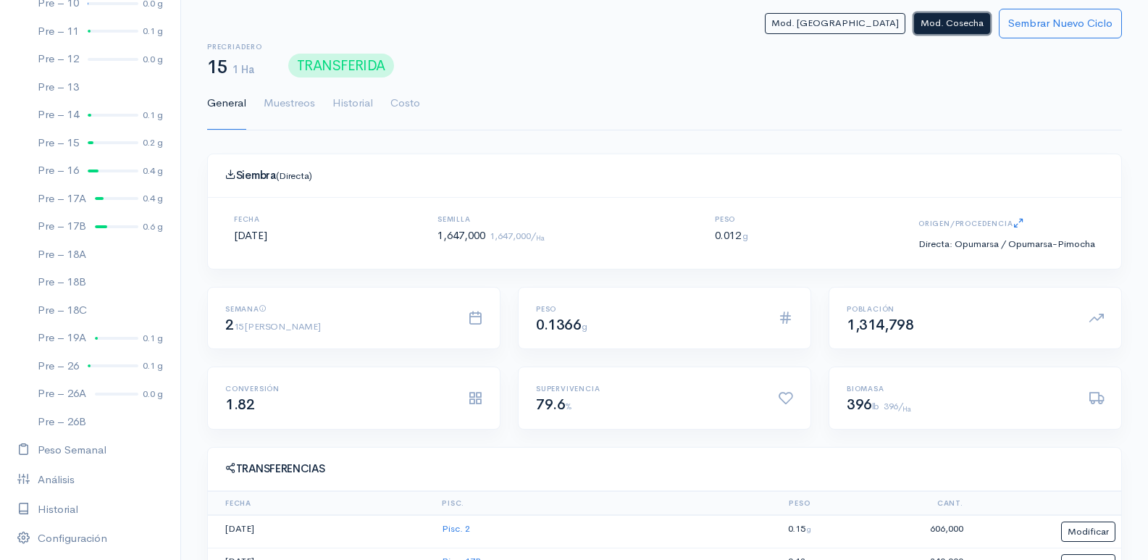
click at [960, 25] on button "Mod. Cosecha" at bounding box center [952, 23] width 76 height 21
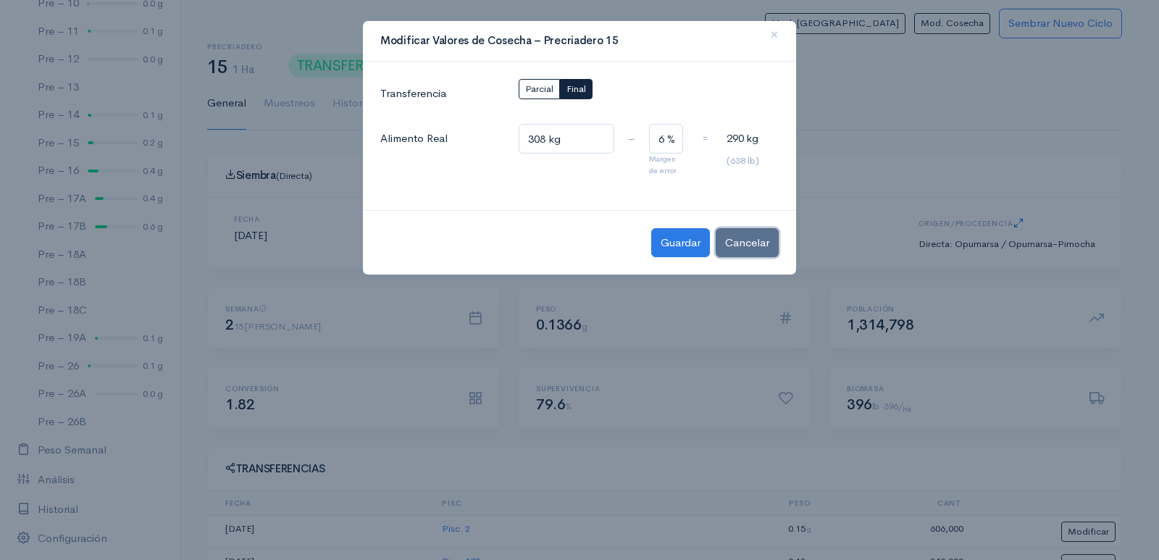
click at [751, 245] on button "Cancelar" at bounding box center [747, 243] width 63 height 30
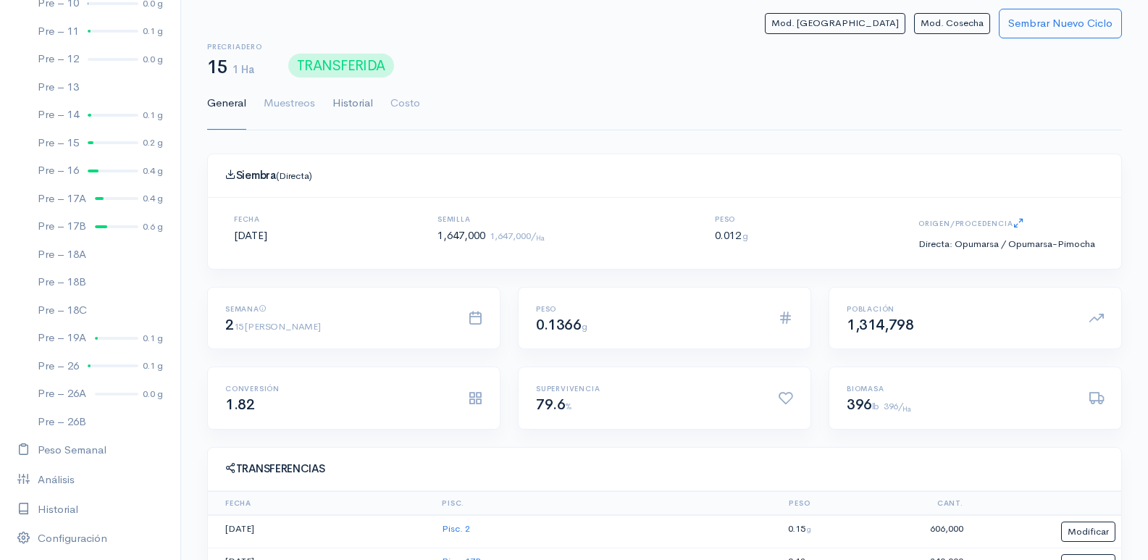
click at [366, 100] on link "Historial" at bounding box center [352, 104] width 41 height 52
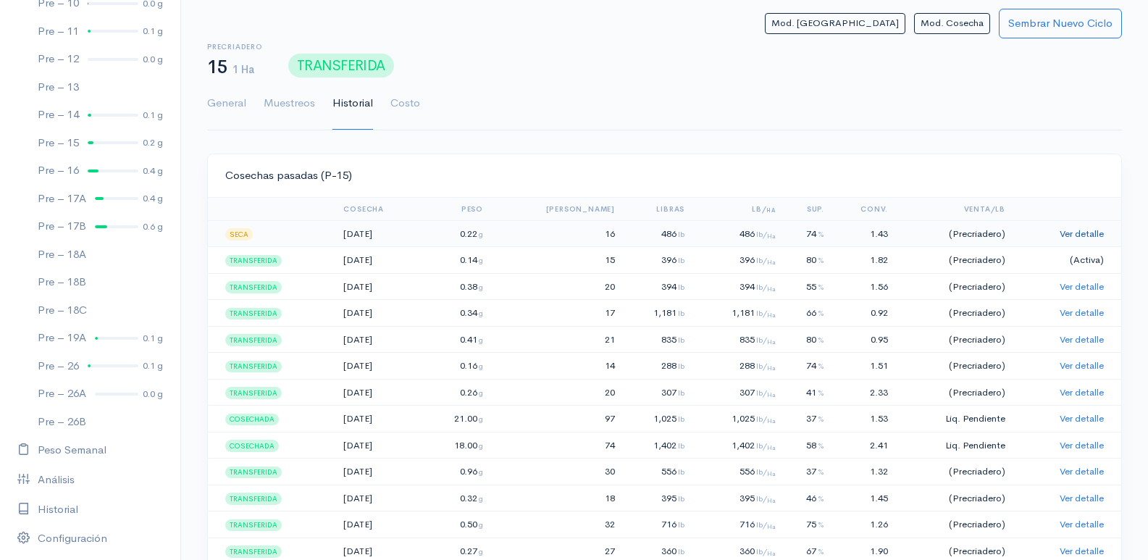
click at [1092, 230] on link "Ver detalle" at bounding box center [1082, 233] width 44 height 12
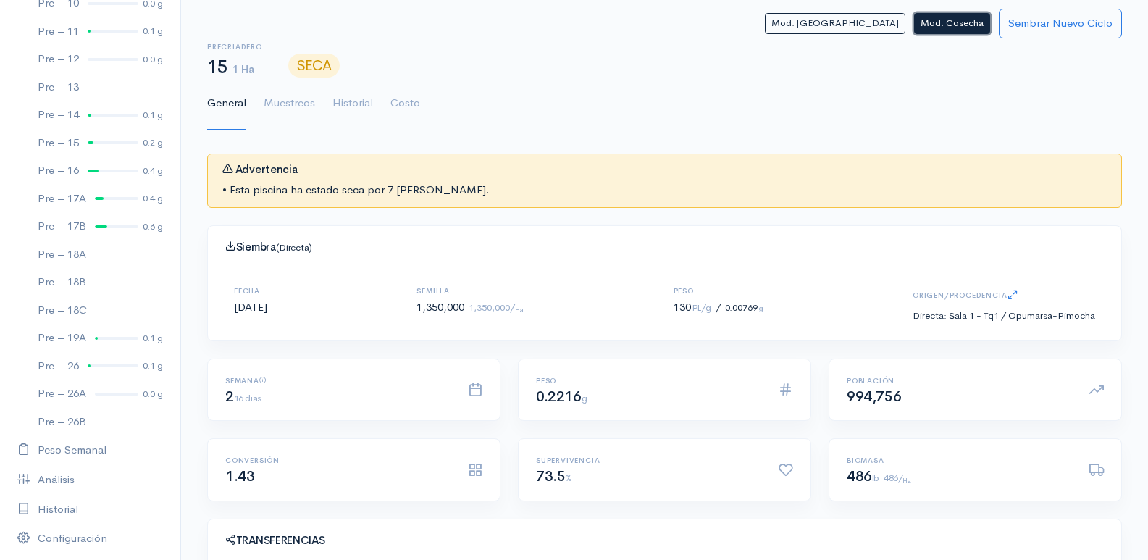
click at [962, 25] on button "Mod. Cosecha" at bounding box center [952, 23] width 76 height 21
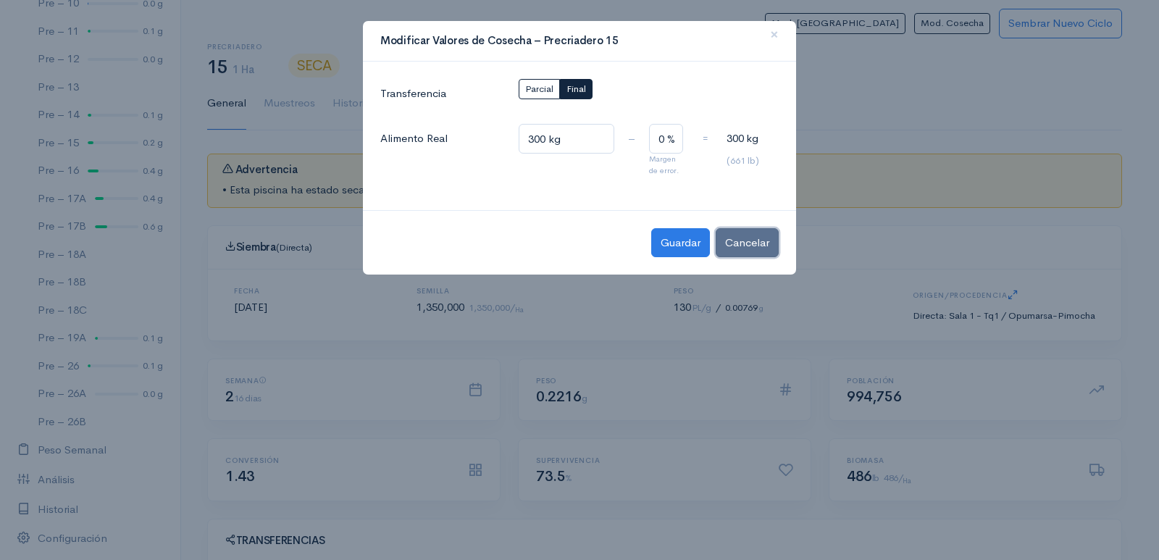
drag, startPoint x: 755, startPoint y: 240, endPoint x: 753, endPoint y: 229, distance: 11.1
click at [755, 235] on button "Cancelar" at bounding box center [747, 243] width 63 height 30
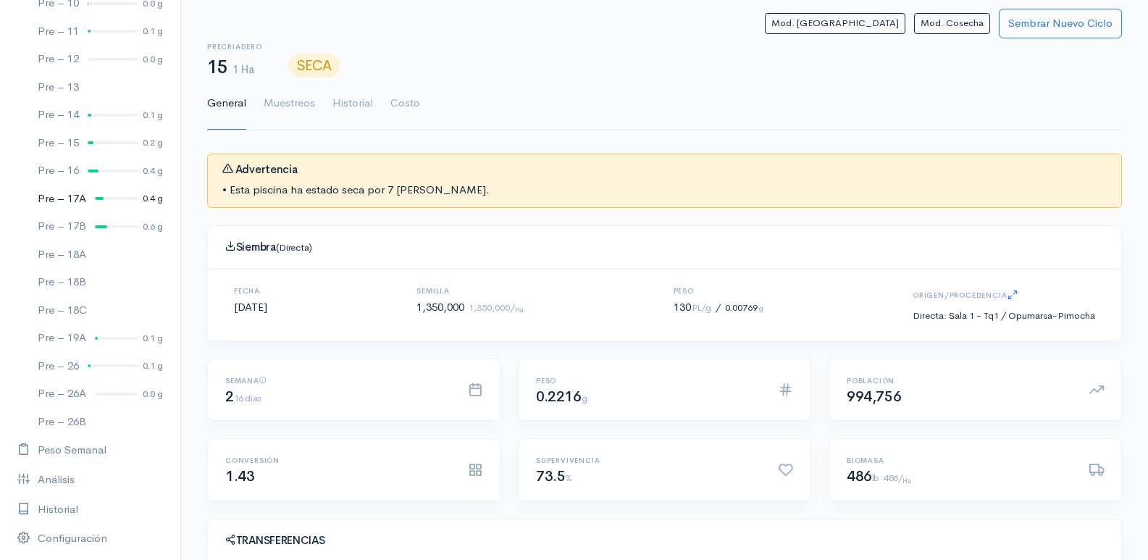
click at [56, 202] on div "Pre – 17A" at bounding box center [62, 198] width 49 height 17
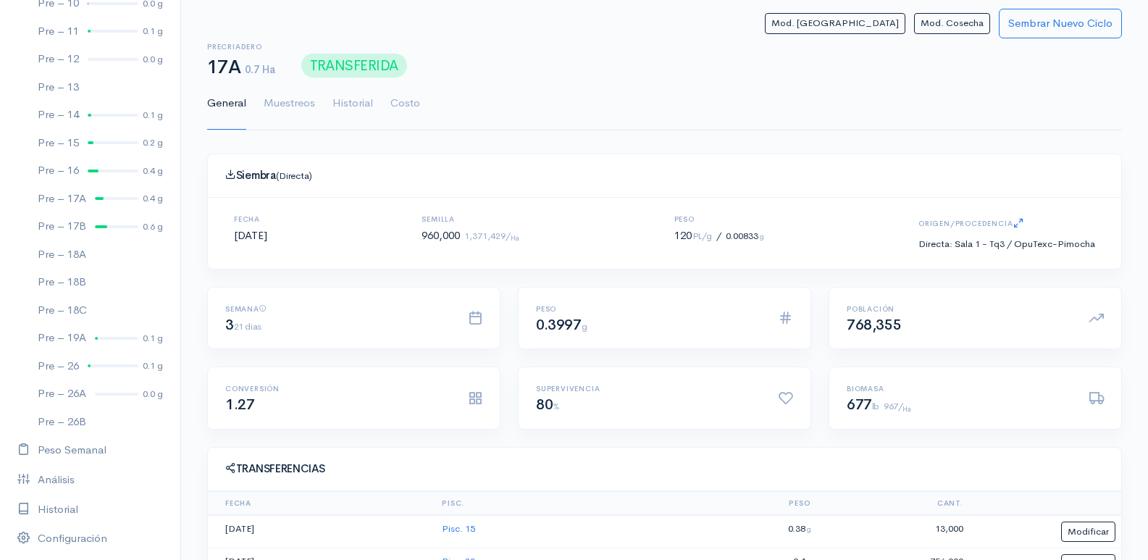
click at [864, 93] on ul "General [PERSON_NAME] Historial Costo" at bounding box center [664, 104] width 915 height 52
click at [348, 105] on link "Historial" at bounding box center [352, 104] width 41 height 52
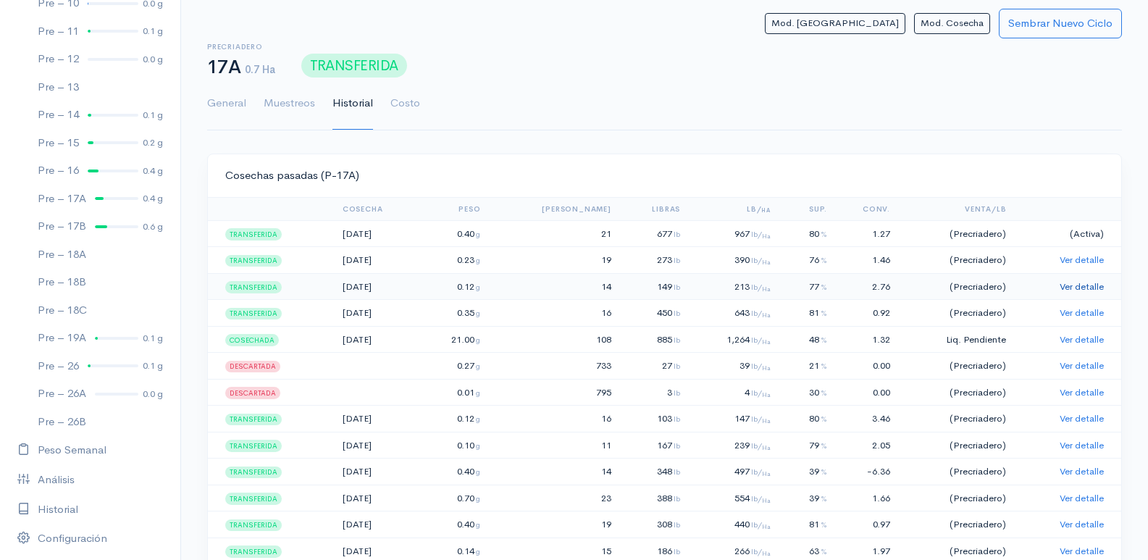
click at [1086, 285] on link "Ver detalle" at bounding box center [1082, 286] width 44 height 12
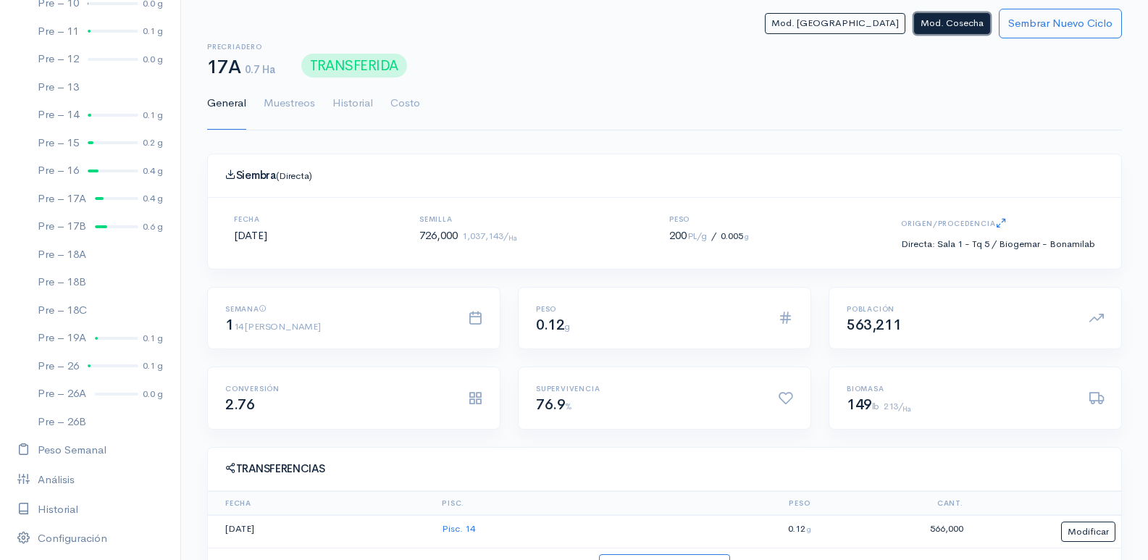
click at [969, 27] on button "Mod. Cosecha" at bounding box center [952, 23] width 76 height 21
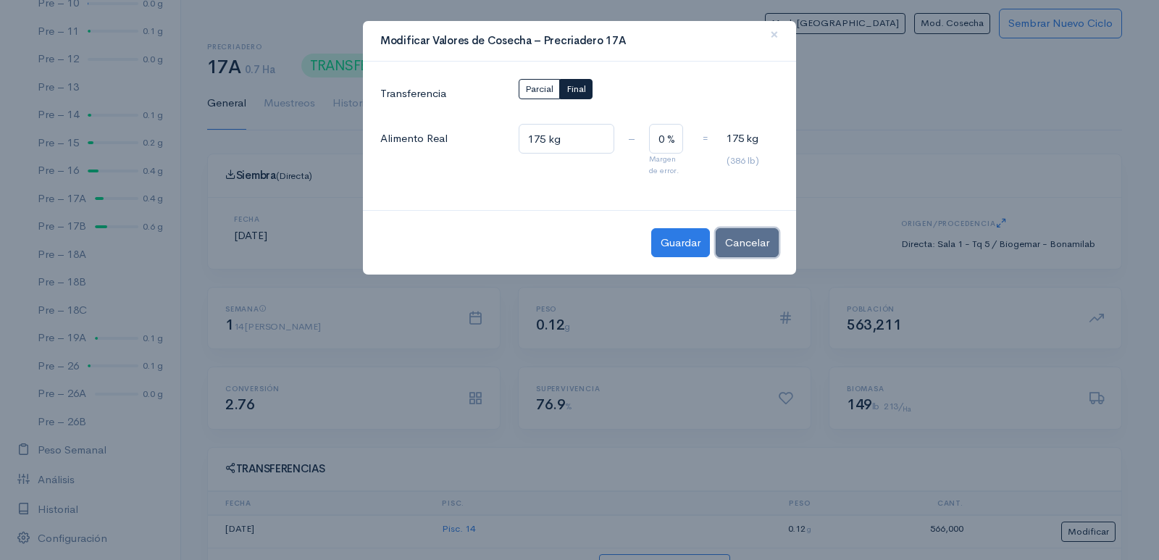
click at [758, 244] on button "Cancelar" at bounding box center [747, 243] width 63 height 30
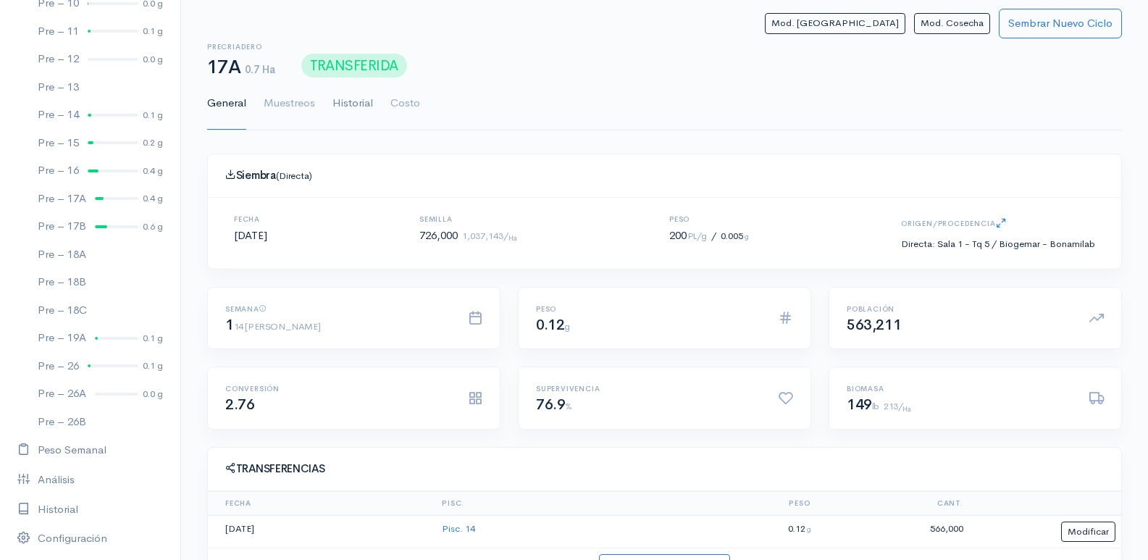
click at [356, 107] on link "Historial" at bounding box center [352, 104] width 41 height 52
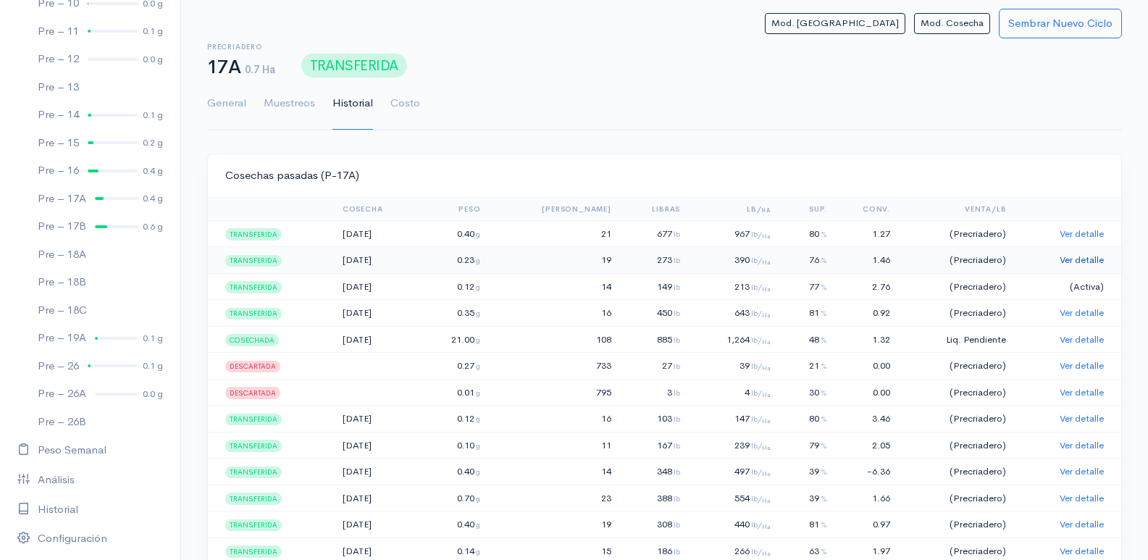
click at [1086, 259] on link "Ver detalle" at bounding box center [1082, 260] width 44 height 12
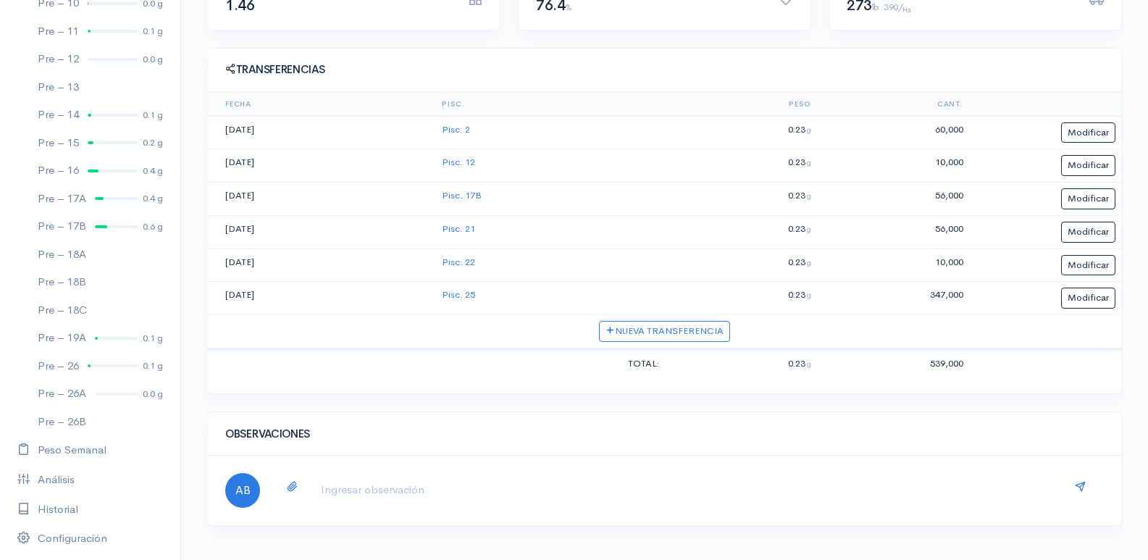
scroll to position [13, 0]
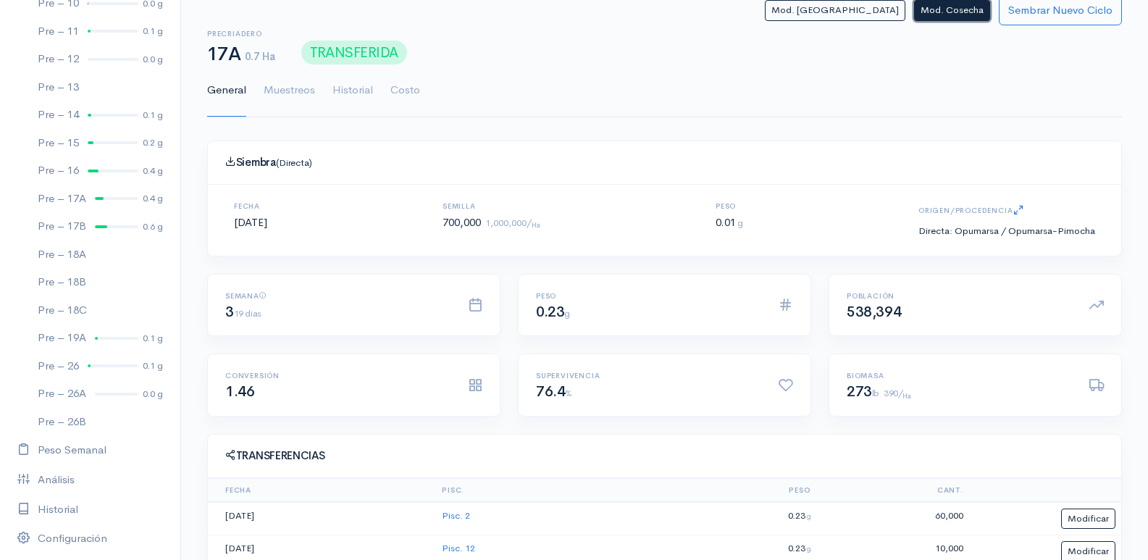
click at [946, 12] on button "Mod. Cosecha" at bounding box center [952, 10] width 76 height 21
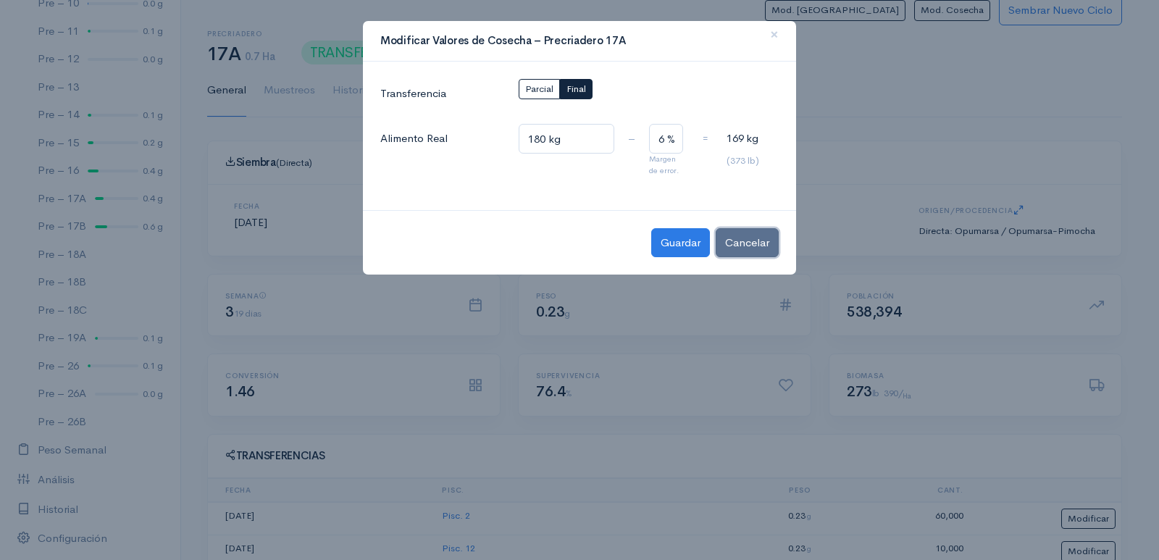
click at [745, 240] on button "Cancelar" at bounding box center [747, 243] width 63 height 30
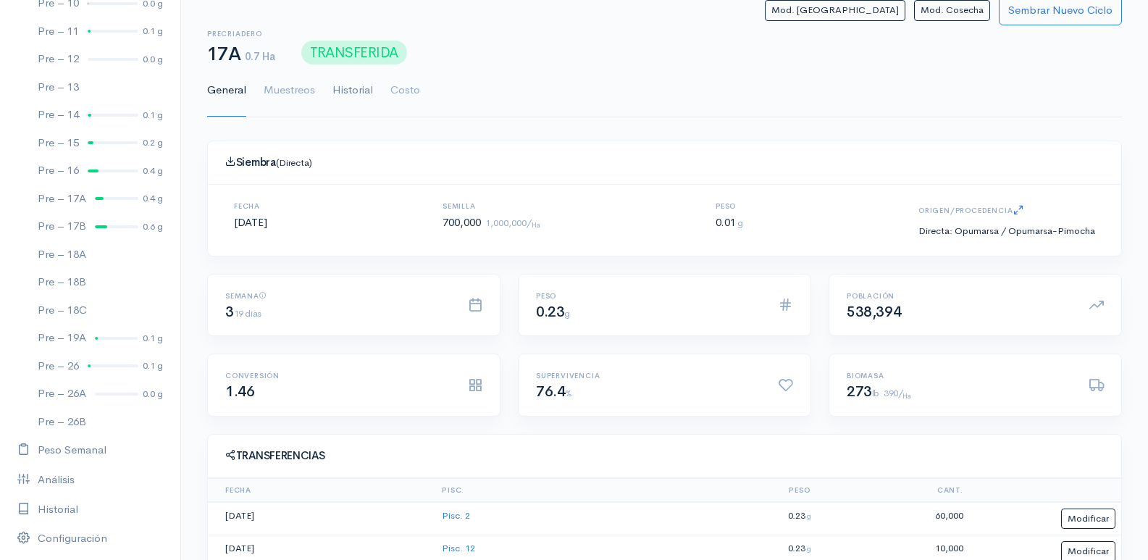
click at [340, 100] on link "Historial" at bounding box center [352, 90] width 41 height 52
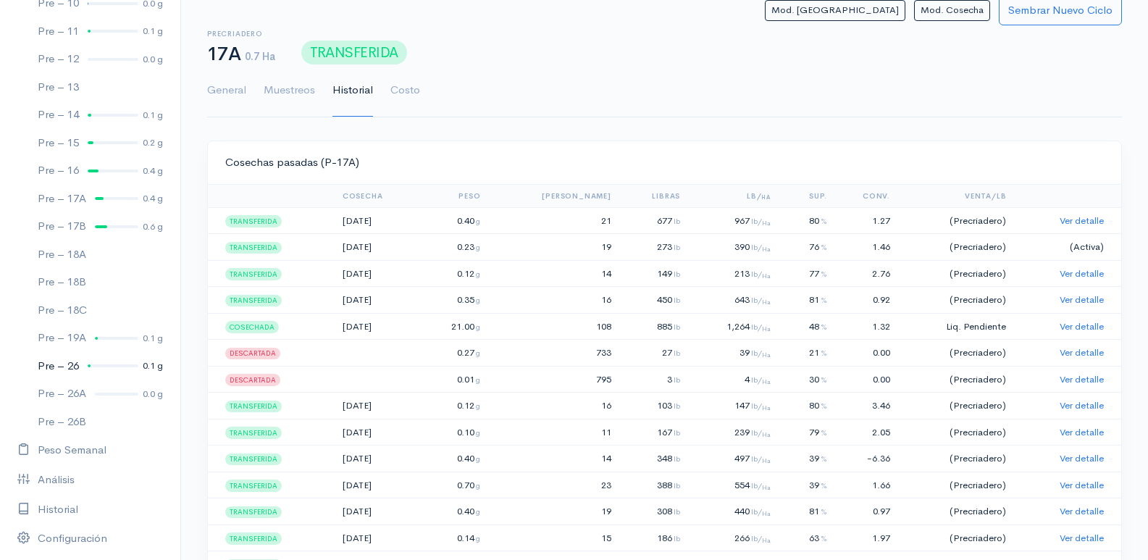
click at [143, 359] on div "0.1 g" at bounding box center [153, 366] width 20 height 14
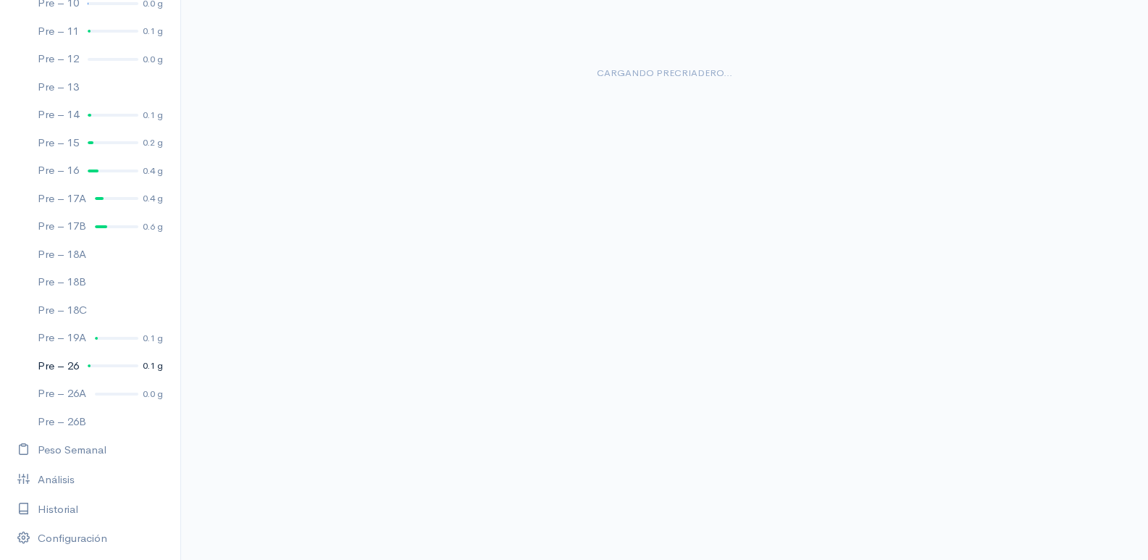
scroll to position [26, 0]
click at [82, 363] on link "Pre – 26 0.1 g" at bounding box center [90, 366] width 180 height 28
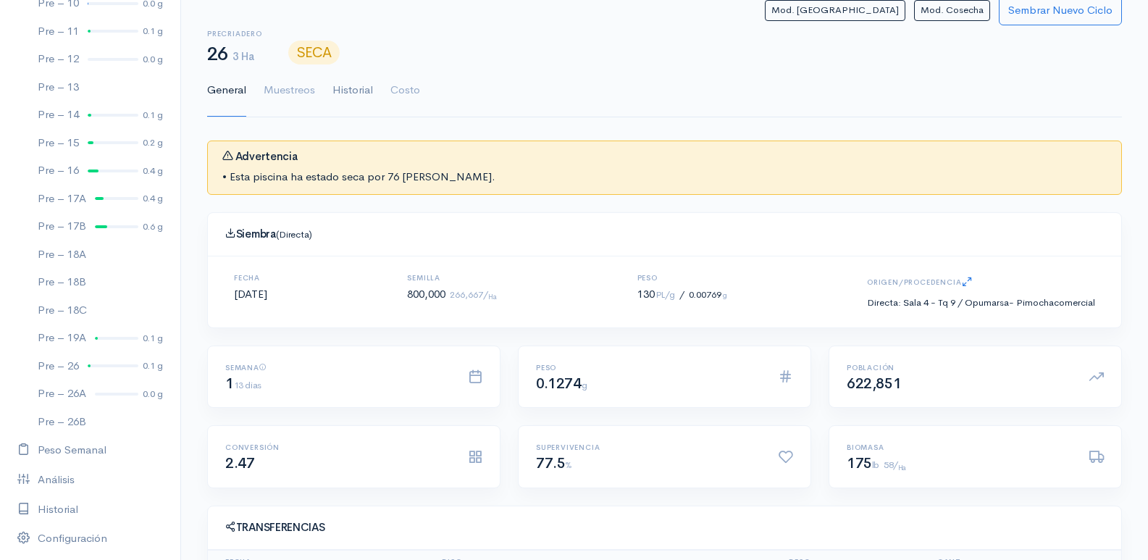
click at [366, 87] on link "Historial" at bounding box center [352, 90] width 41 height 52
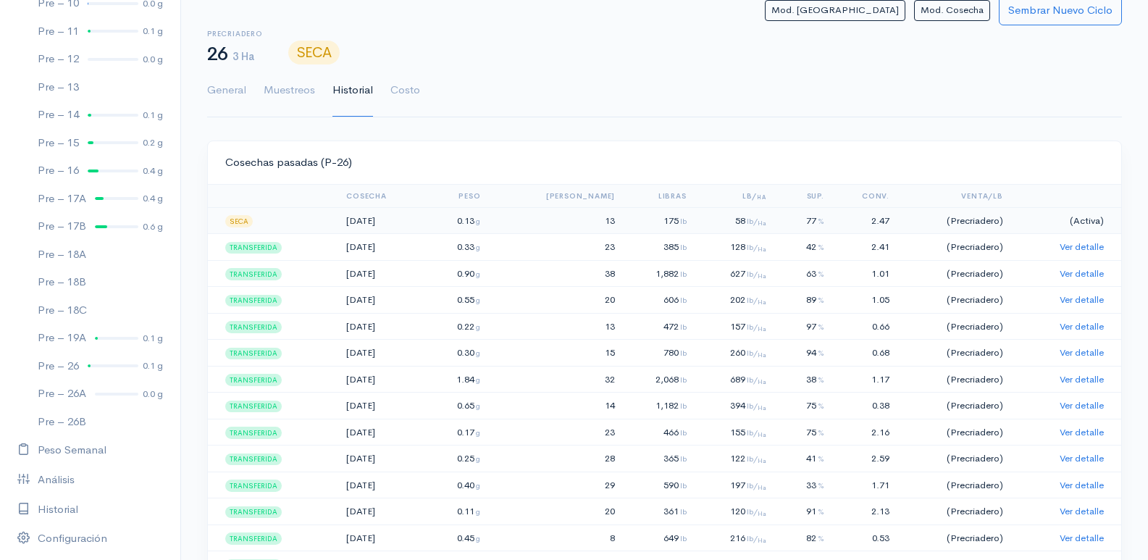
click at [1078, 217] on span "(Activa)" at bounding box center [1087, 220] width 34 height 12
click at [772, 219] on td "77 %" at bounding box center [801, 220] width 58 height 27
click at [1071, 218] on td "(Activa)" at bounding box center [1065, 220] width 112 height 27
drag, startPoint x: 1073, startPoint y: 218, endPoint x: 1083, endPoint y: 219, distance: 10.2
click at [1078, 218] on span "(Activa)" at bounding box center [1087, 220] width 34 height 12
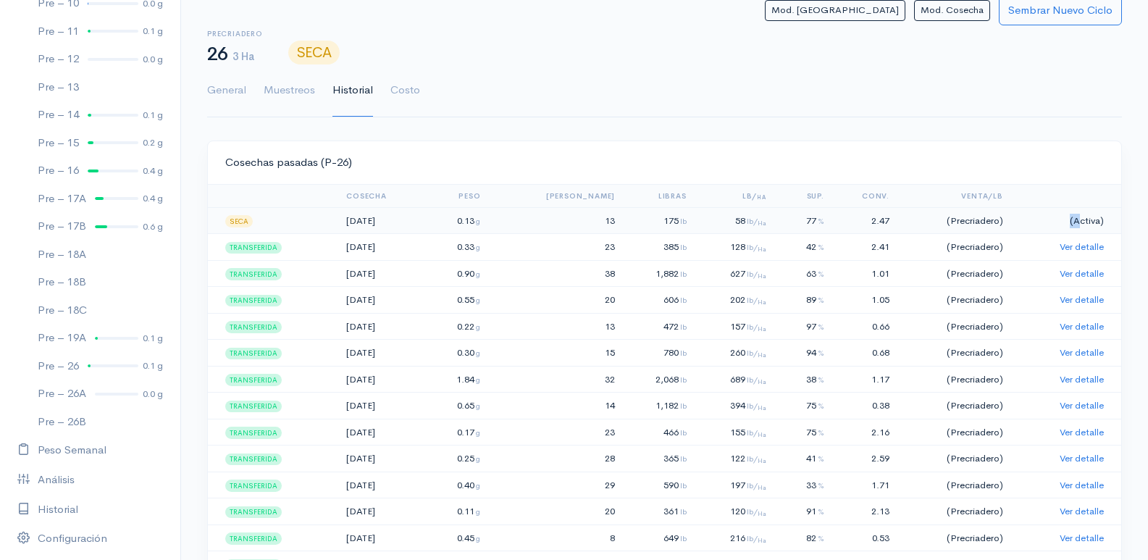
click at [1083, 219] on span "(Activa)" at bounding box center [1087, 220] width 34 height 12
click at [971, 219] on td "(Precriadero)" at bounding box center [952, 220] width 114 height 27
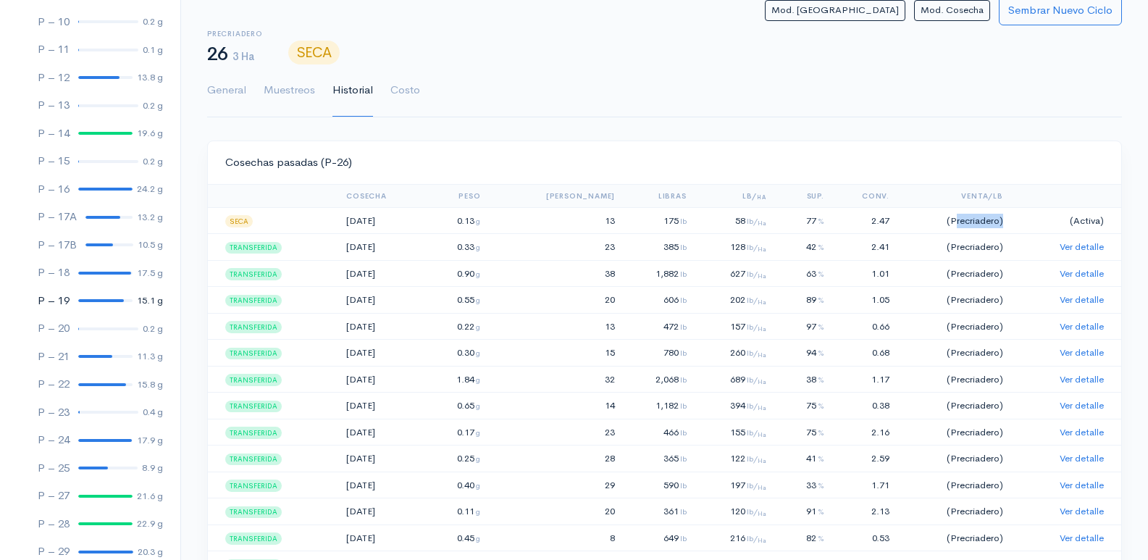
scroll to position [773, 0]
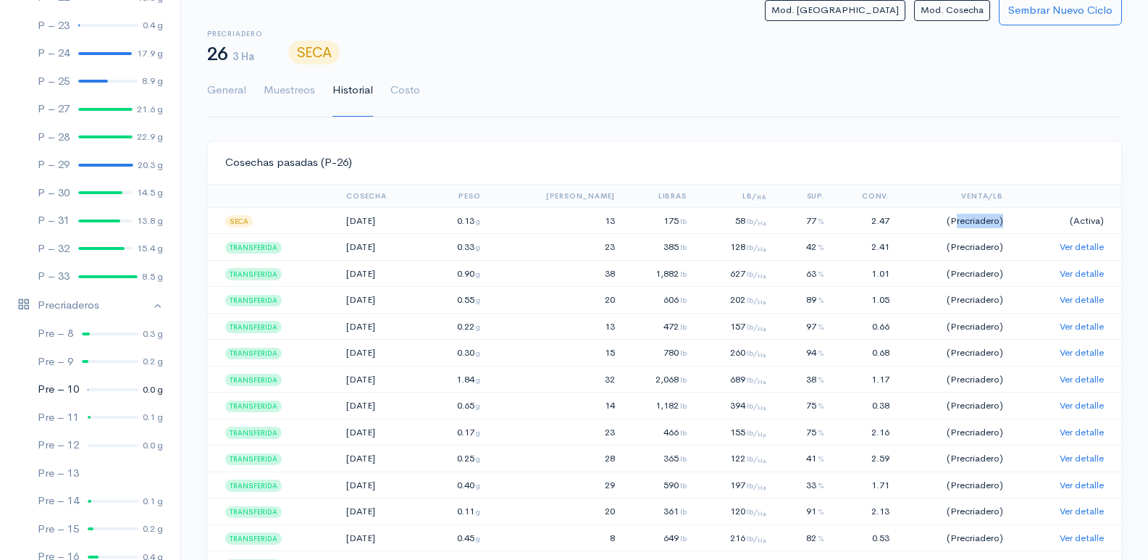
click at [83, 385] on link "Pre – 10 0.0 g" at bounding box center [90, 389] width 180 height 28
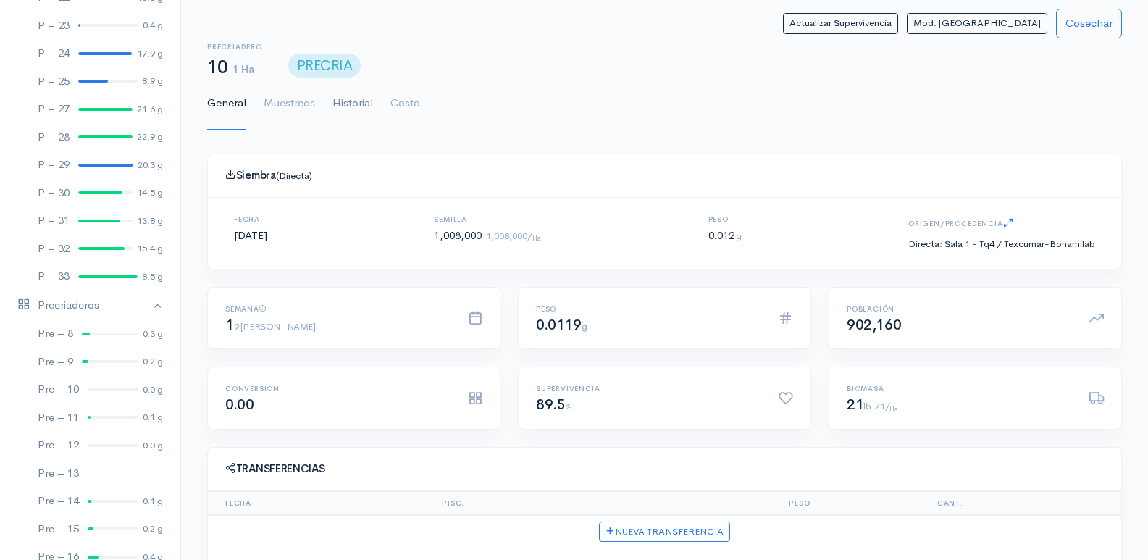
click at [359, 119] on link "Historial" at bounding box center [352, 104] width 41 height 52
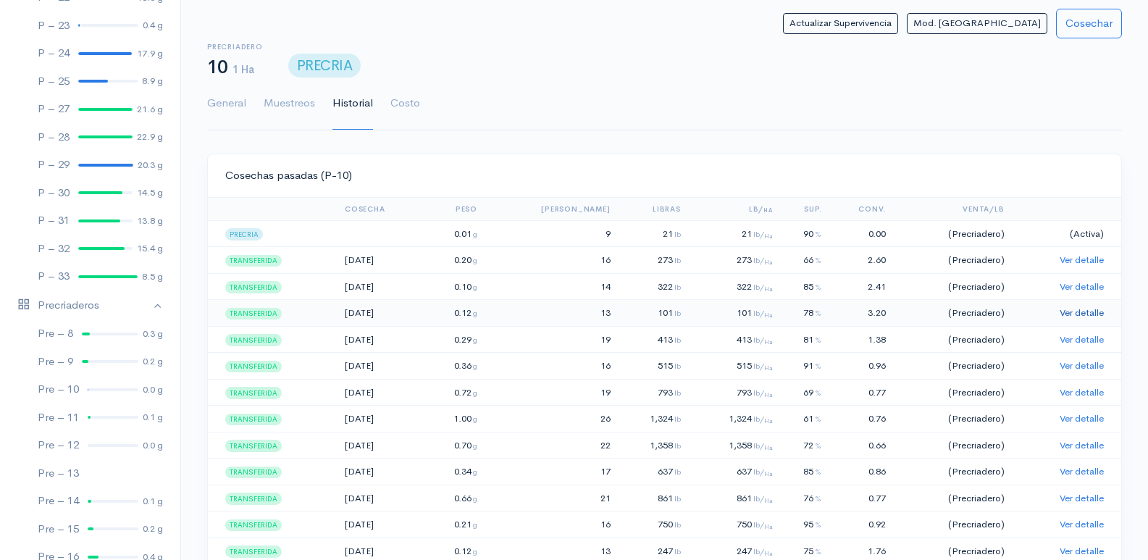
click at [1072, 310] on link "Ver detalle" at bounding box center [1082, 312] width 44 height 12
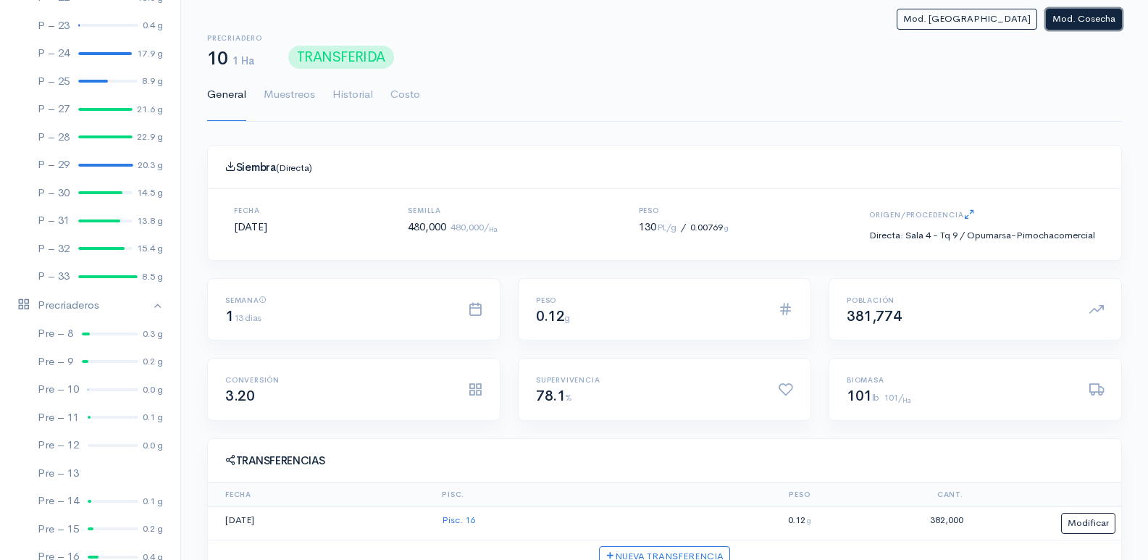
click at [1089, 22] on button "Mod. Cosecha" at bounding box center [1084, 19] width 76 height 21
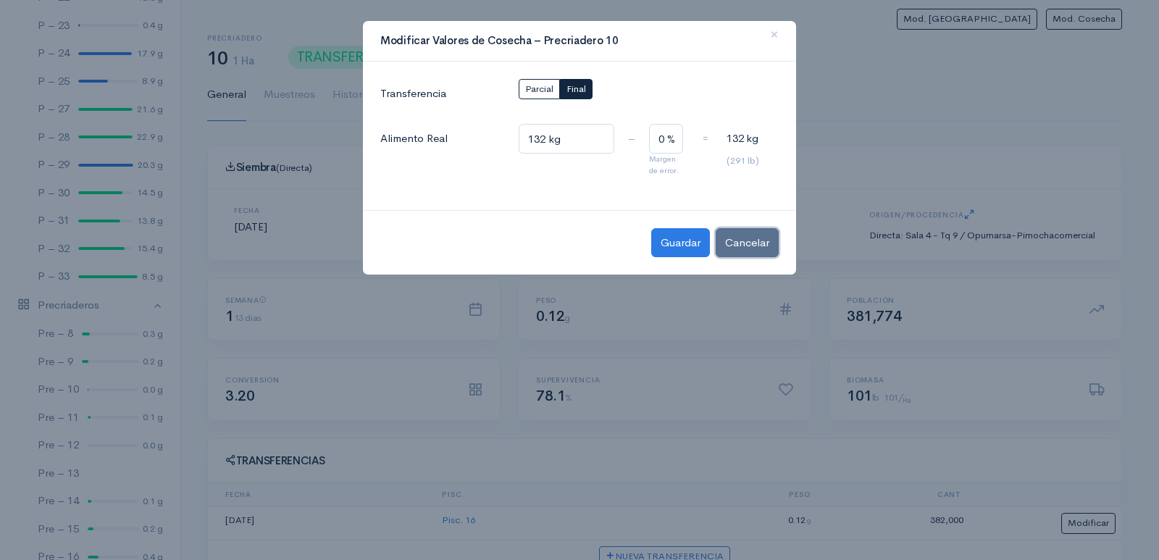
click at [755, 247] on button "Cancelar" at bounding box center [747, 243] width 63 height 30
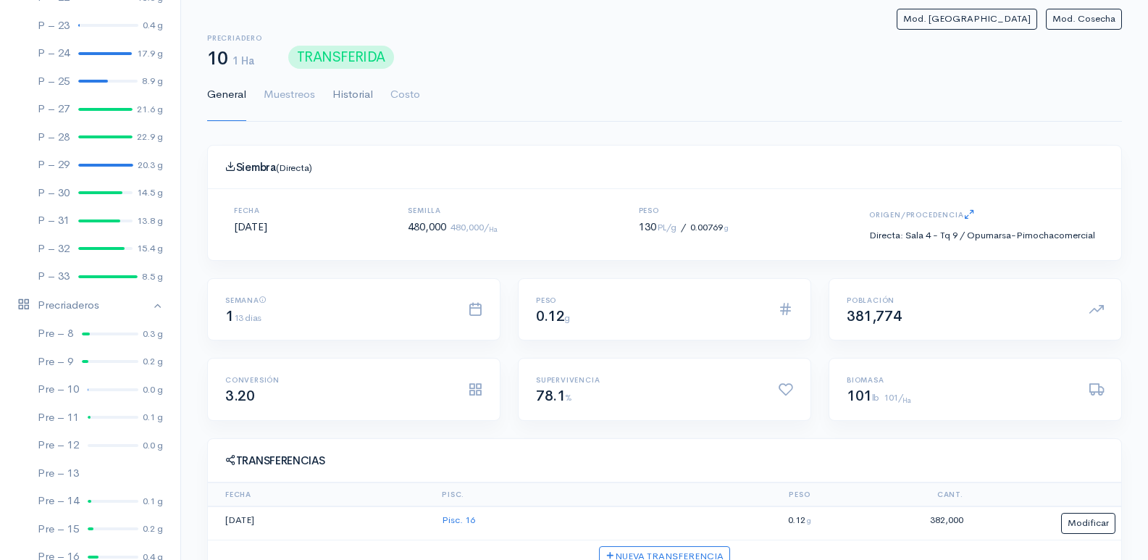
click at [348, 102] on link "Historial" at bounding box center [352, 95] width 41 height 52
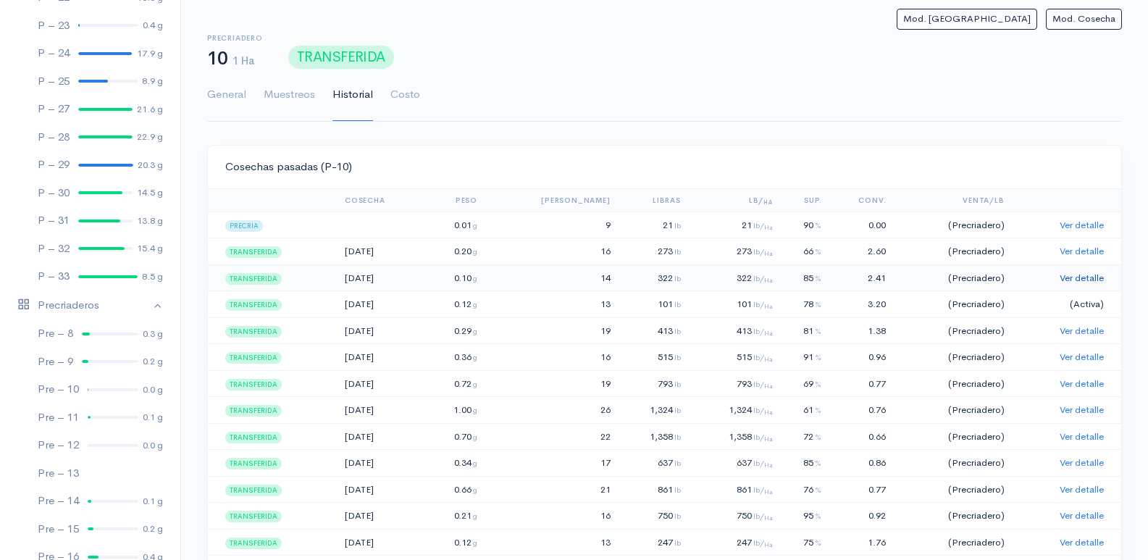
click at [1071, 279] on link "Ver detalle" at bounding box center [1082, 278] width 44 height 12
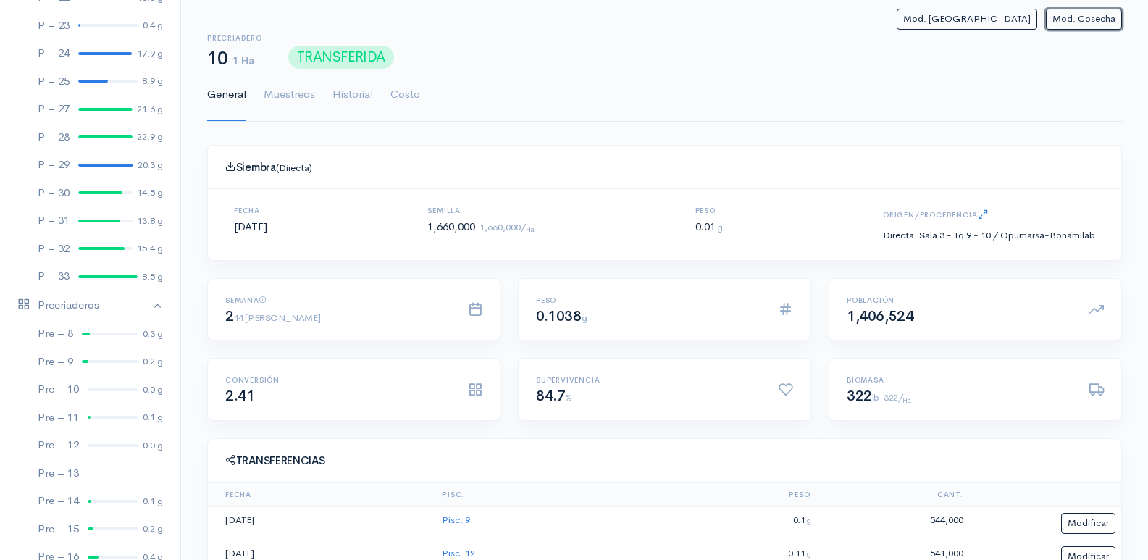
click at [1095, 30] on div "Mod. Siembra Mod. Cosecha Precriadero 10 1 Ha TRANSFERIDA General Muestreos His…" at bounding box center [664, 430] width 915 height 842
click at [1083, 14] on button "Mod. Cosecha" at bounding box center [1084, 19] width 76 height 21
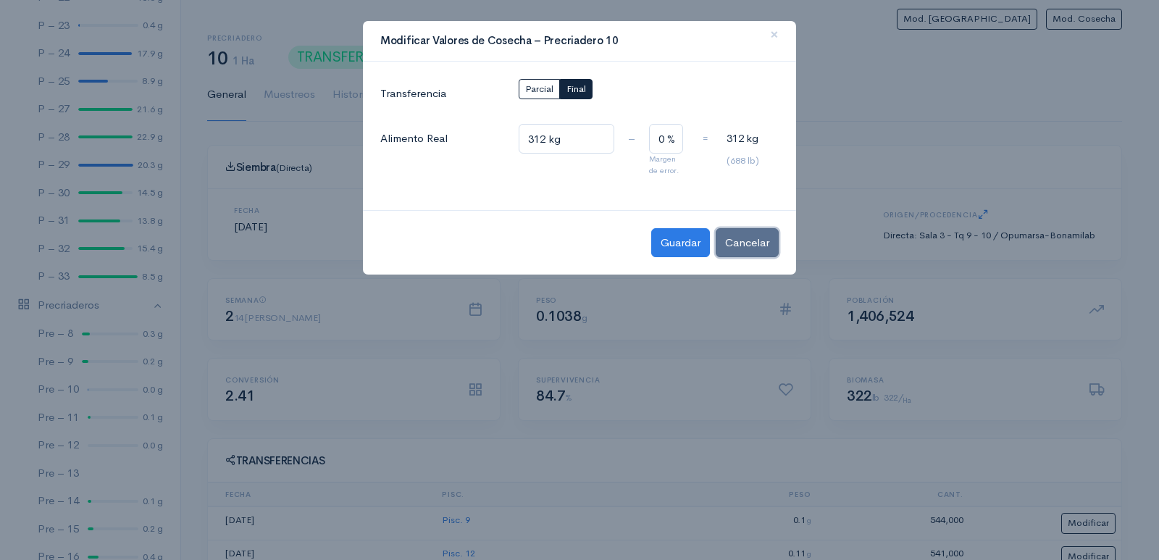
click at [761, 238] on button "Cancelar" at bounding box center [747, 243] width 63 height 30
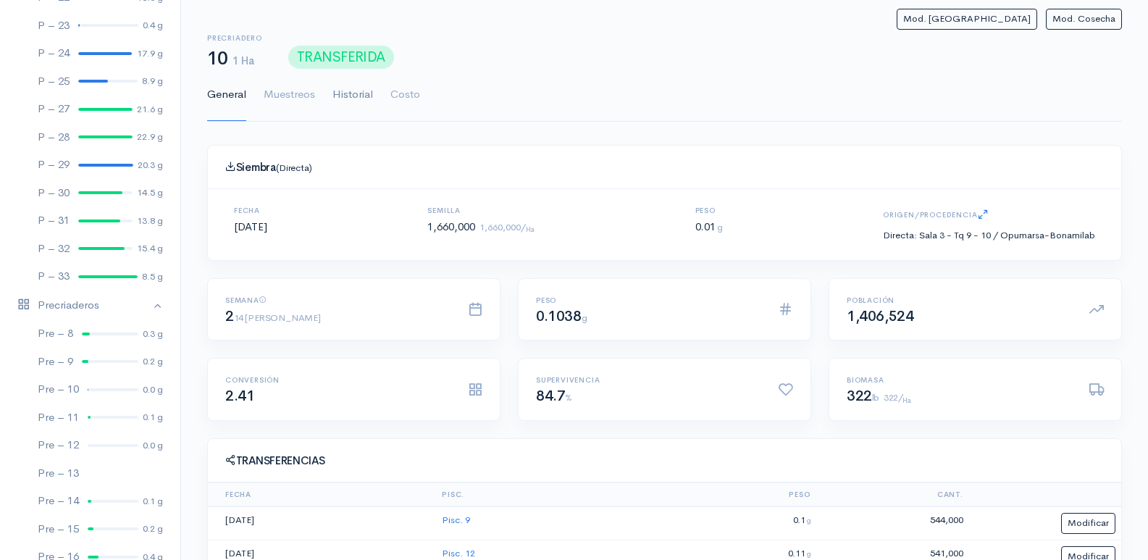
click at [340, 100] on link "Historial" at bounding box center [352, 95] width 41 height 52
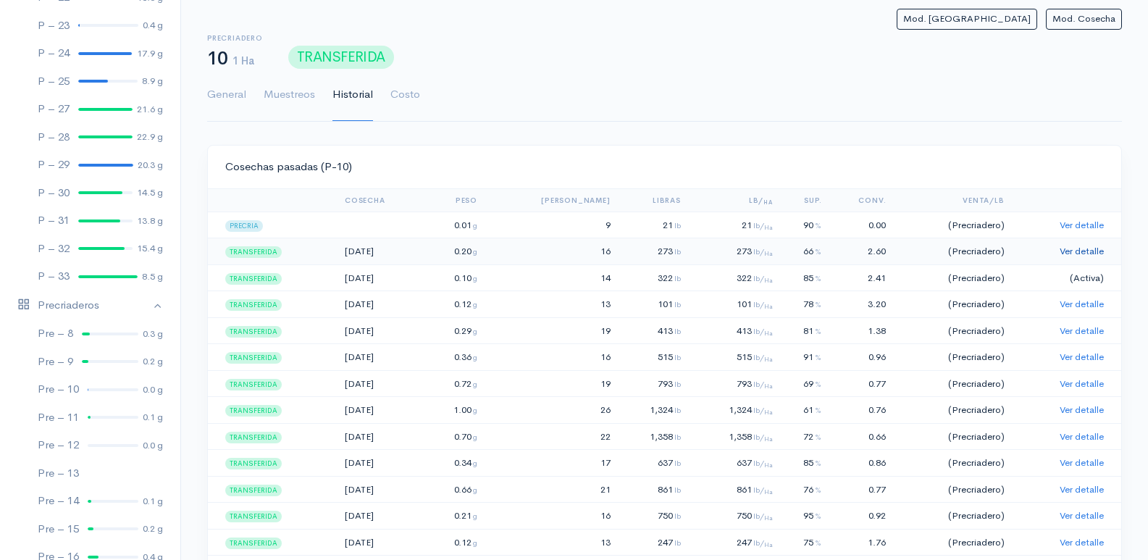
click at [1082, 251] on link "Ver detalle" at bounding box center [1082, 251] width 44 height 12
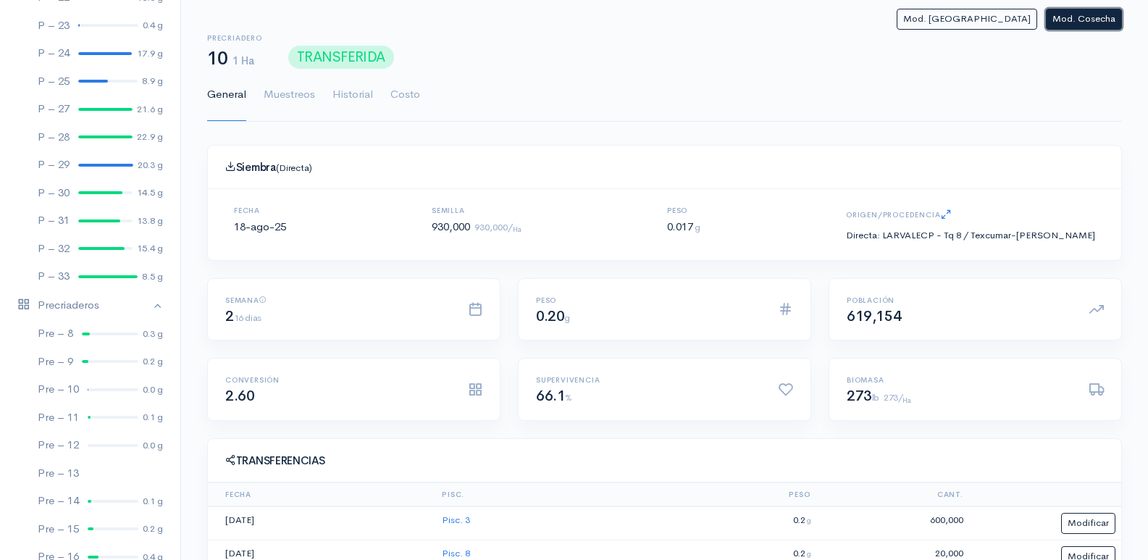
click at [1101, 28] on button "Mod. Cosecha" at bounding box center [1084, 19] width 76 height 21
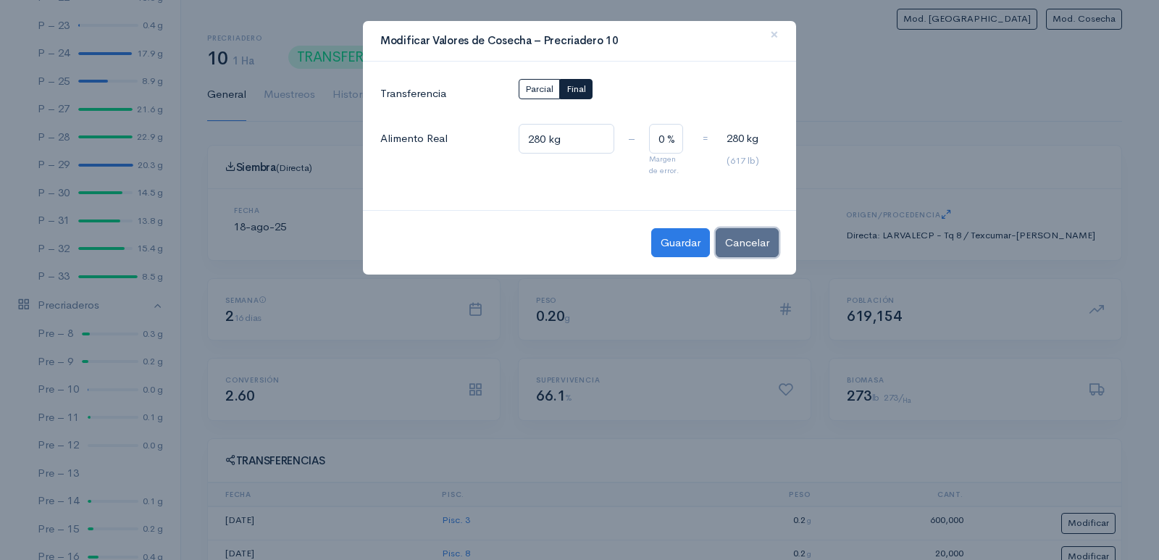
click at [747, 240] on button "Cancelar" at bounding box center [747, 243] width 63 height 30
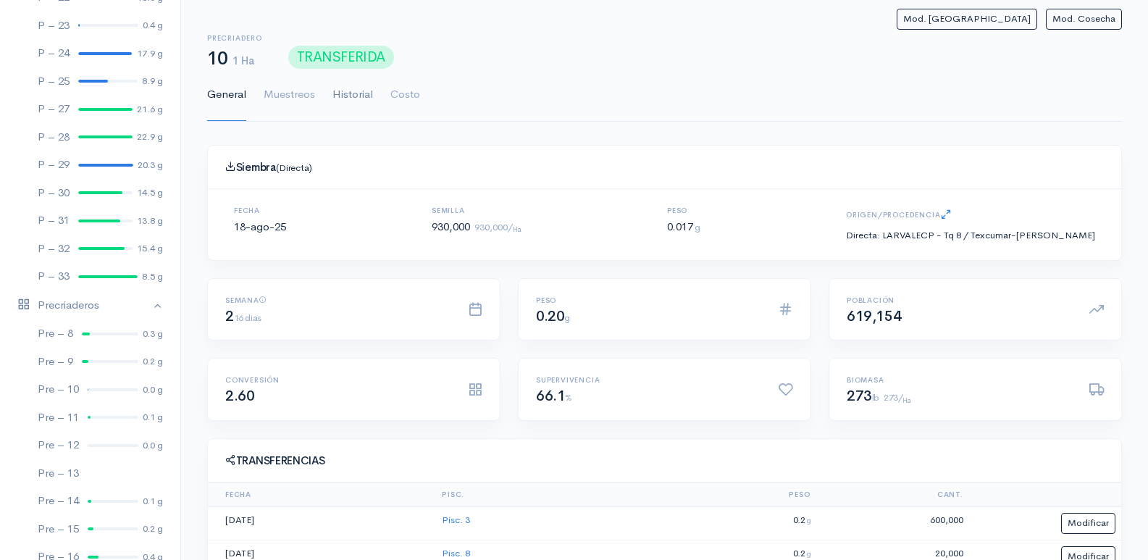
click at [347, 94] on link "Historial" at bounding box center [352, 95] width 41 height 52
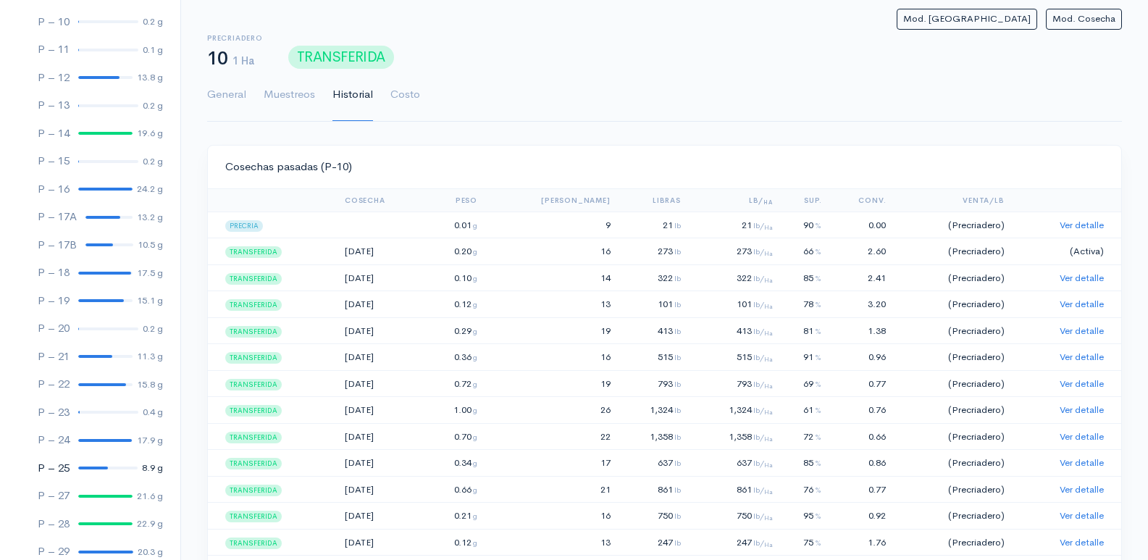
scroll to position [773, 0]
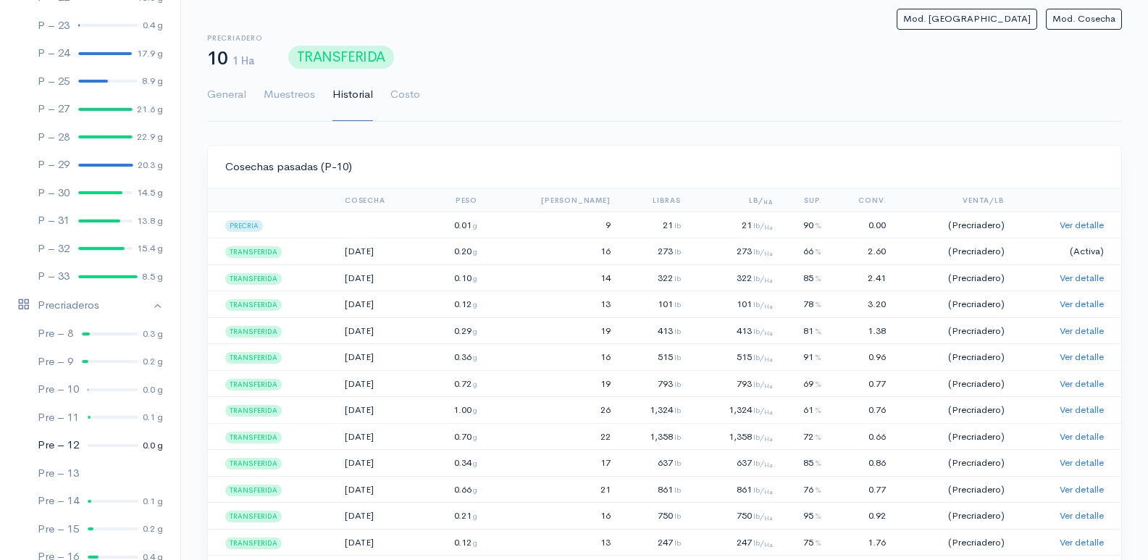
click at [78, 448] on div "Pre – 12" at bounding box center [58, 445] width 41 height 17
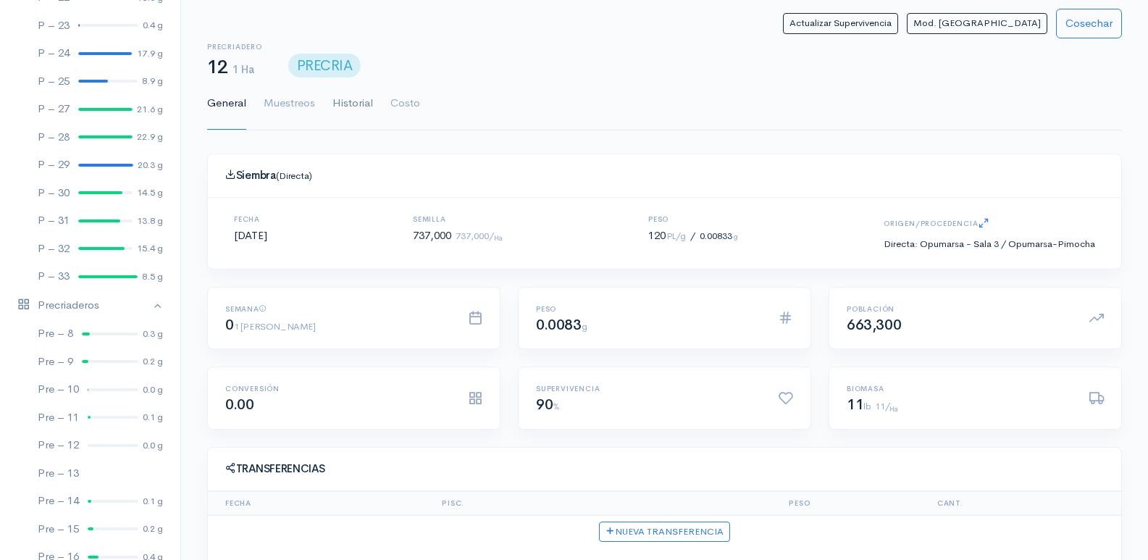
click at [356, 109] on link "Historial" at bounding box center [352, 104] width 41 height 52
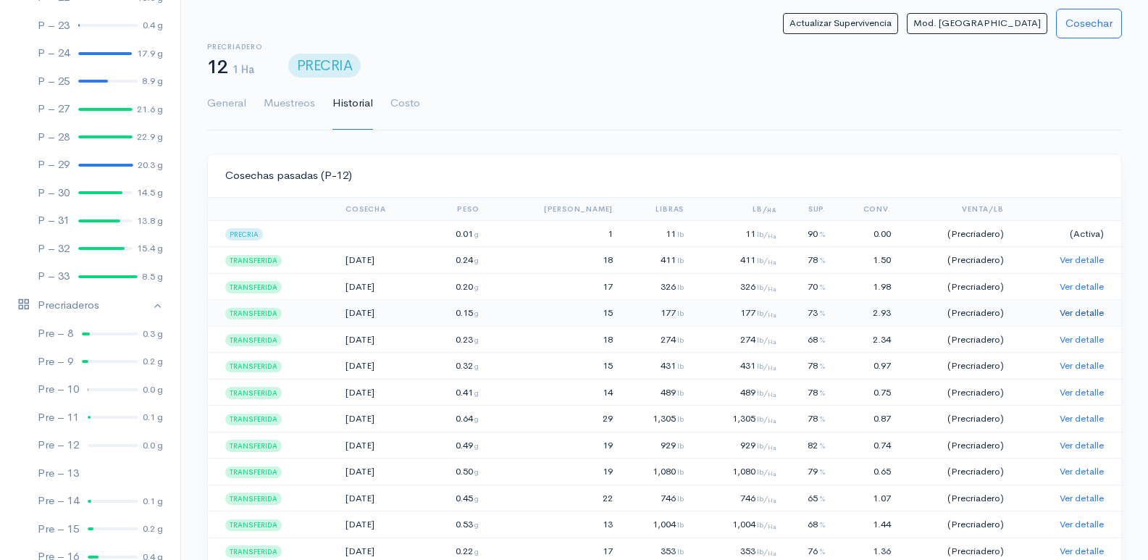
click at [1071, 312] on link "Ver detalle" at bounding box center [1082, 312] width 44 height 12
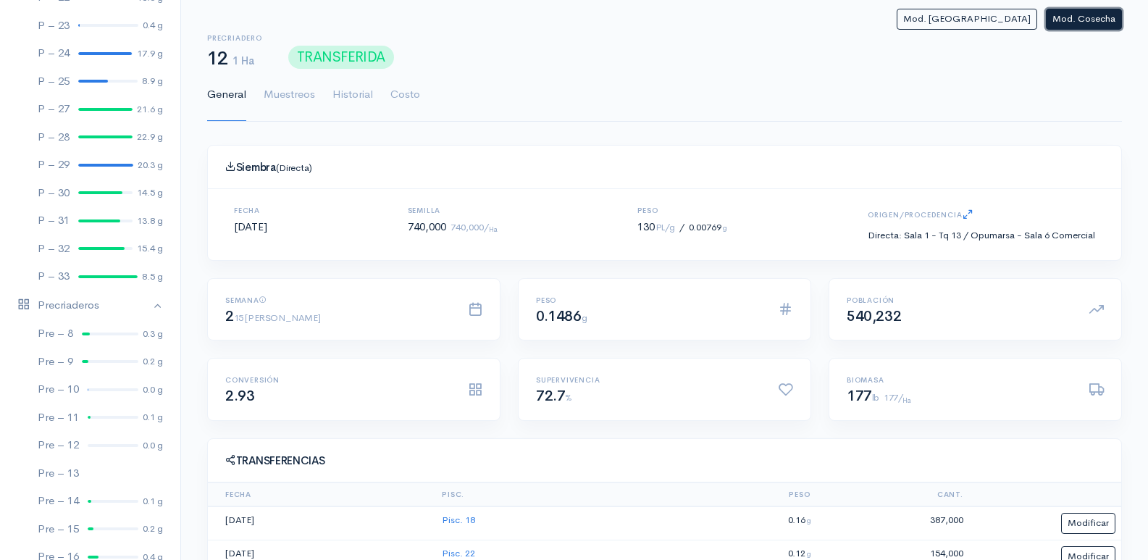
click at [1072, 25] on button "Mod. Cosecha" at bounding box center [1084, 19] width 76 height 21
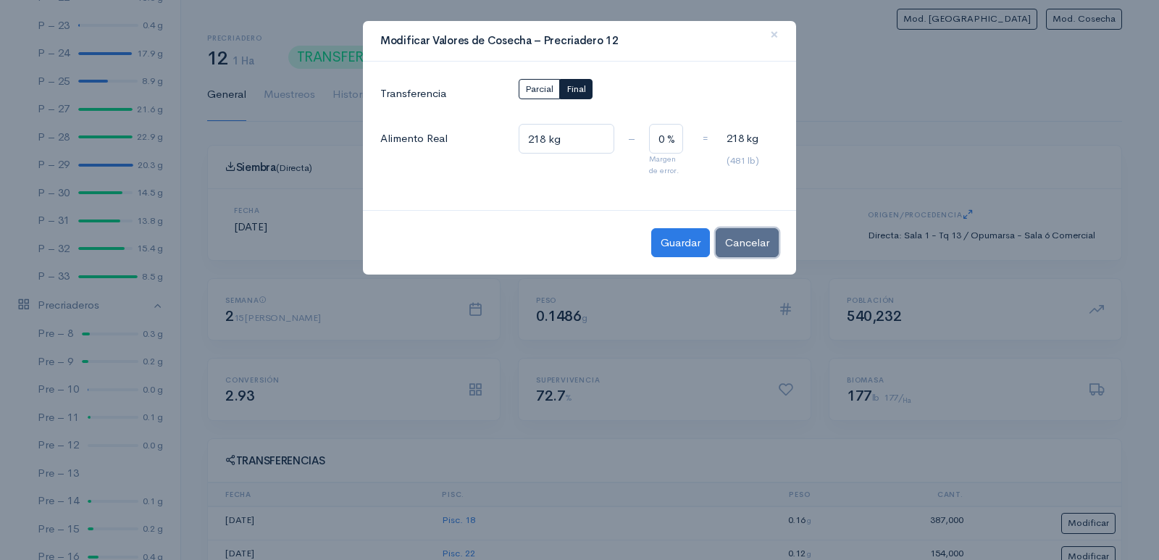
click at [755, 250] on button "Cancelar" at bounding box center [747, 243] width 63 height 30
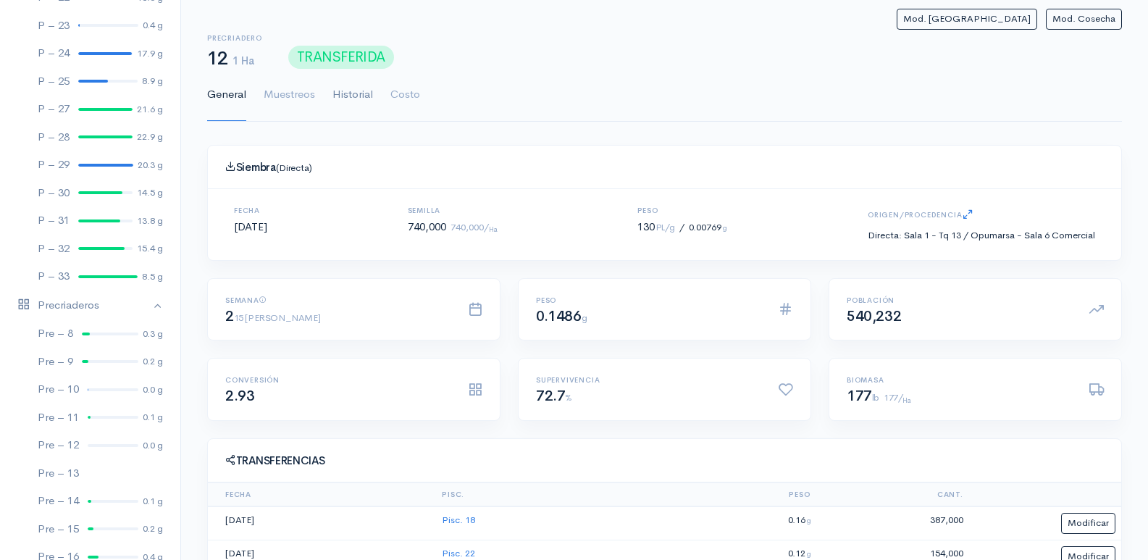
click at [354, 100] on link "Historial" at bounding box center [352, 95] width 41 height 52
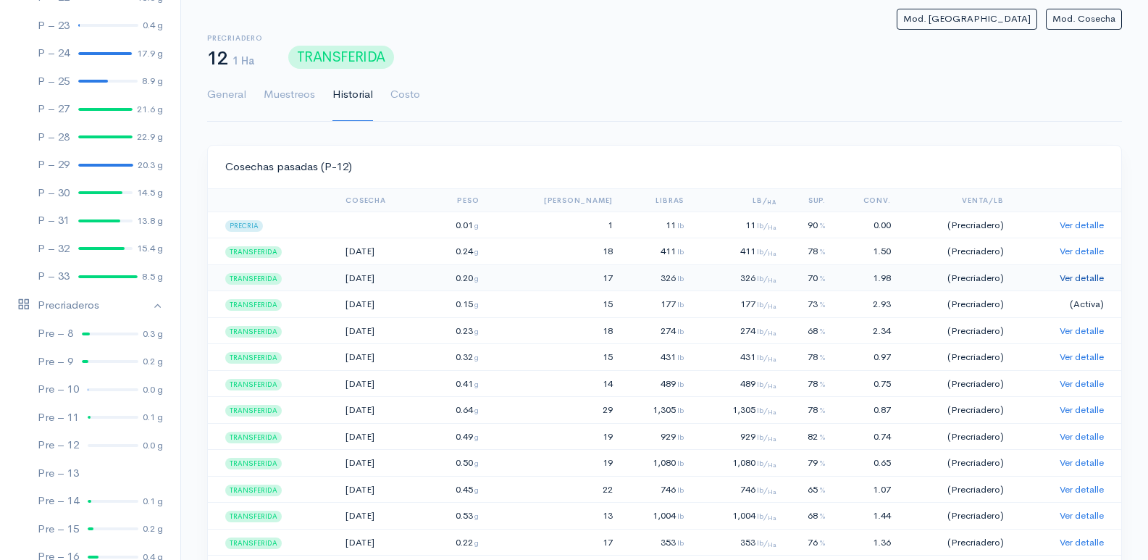
click at [1077, 280] on link "Ver detalle" at bounding box center [1082, 278] width 44 height 12
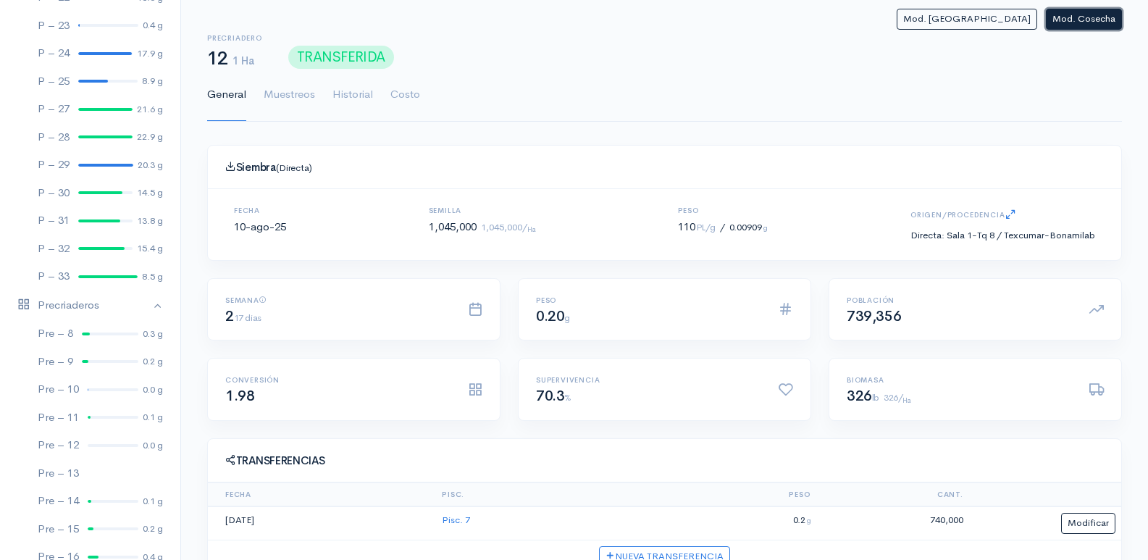
click at [1080, 24] on button "Mod. Cosecha" at bounding box center [1084, 19] width 76 height 21
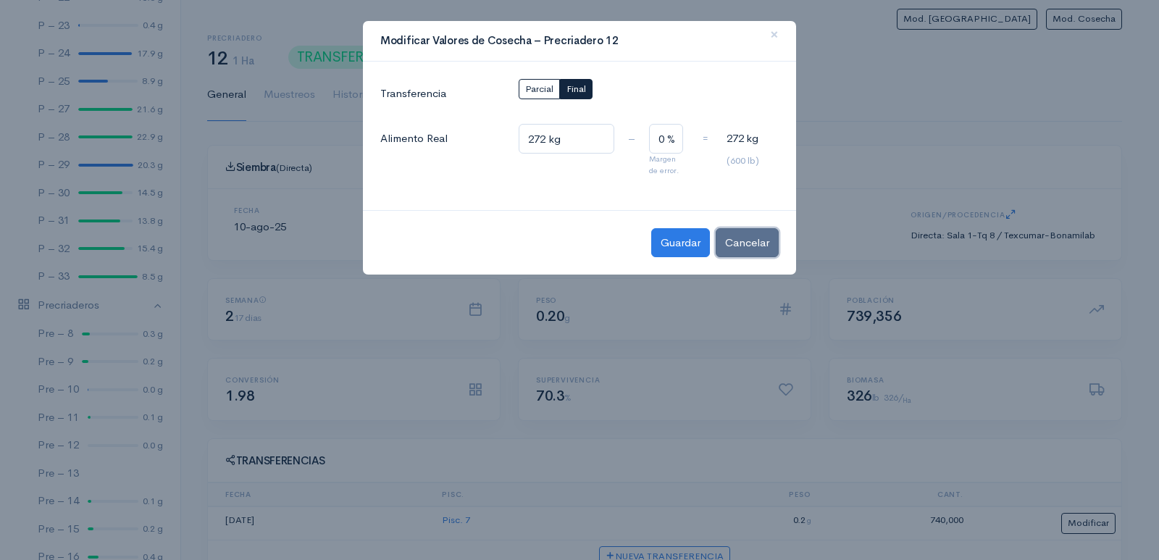
click at [761, 250] on button "Cancelar" at bounding box center [747, 243] width 63 height 30
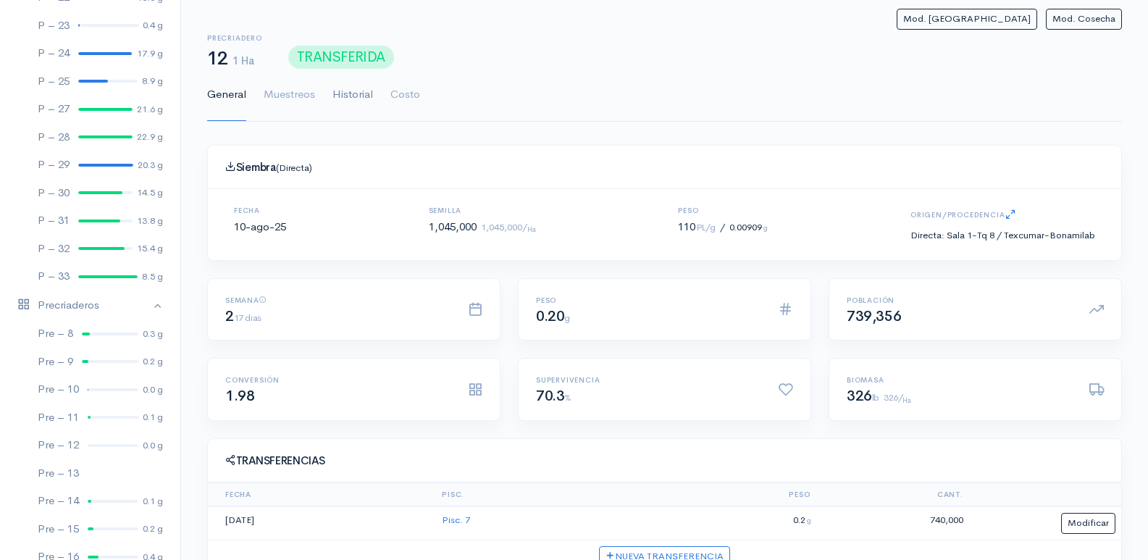
click at [350, 104] on link "Historial" at bounding box center [352, 95] width 41 height 52
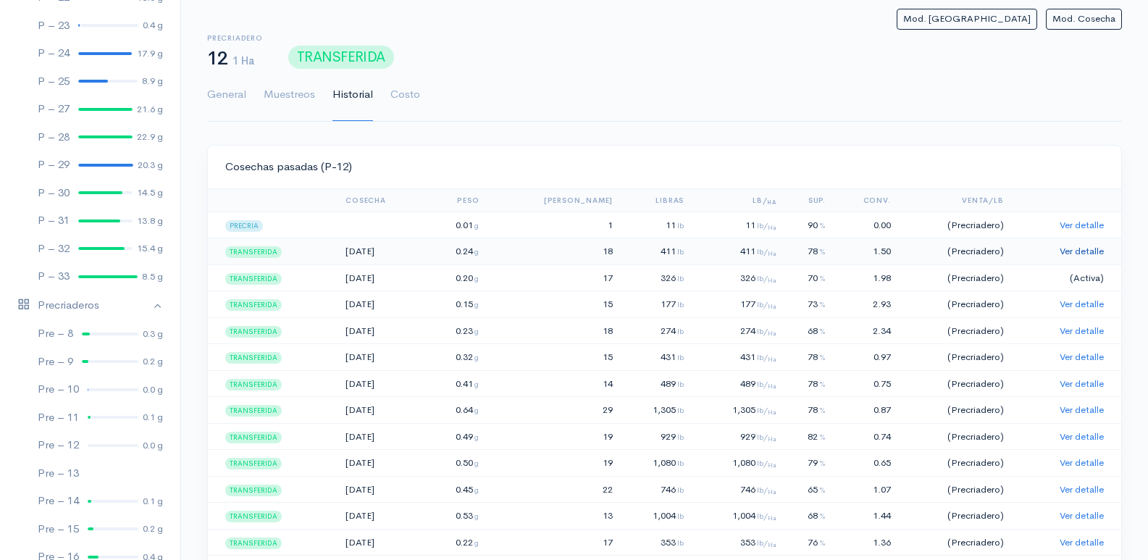
click at [1078, 250] on link "Ver detalle" at bounding box center [1082, 251] width 44 height 12
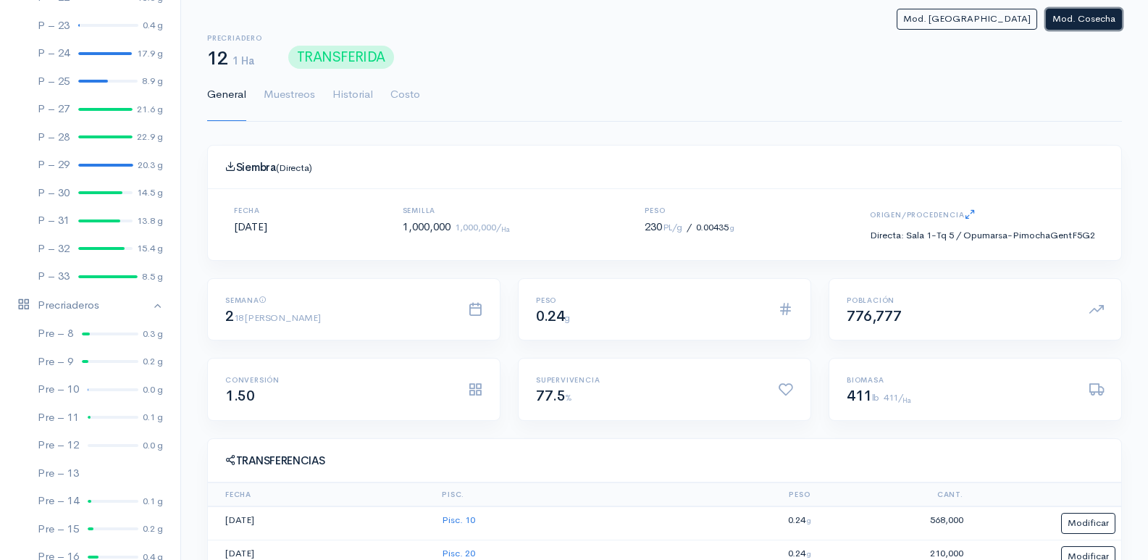
click at [1102, 19] on button "Mod. Cosecha" at bounding box center [1084, 19] width 76 height 21
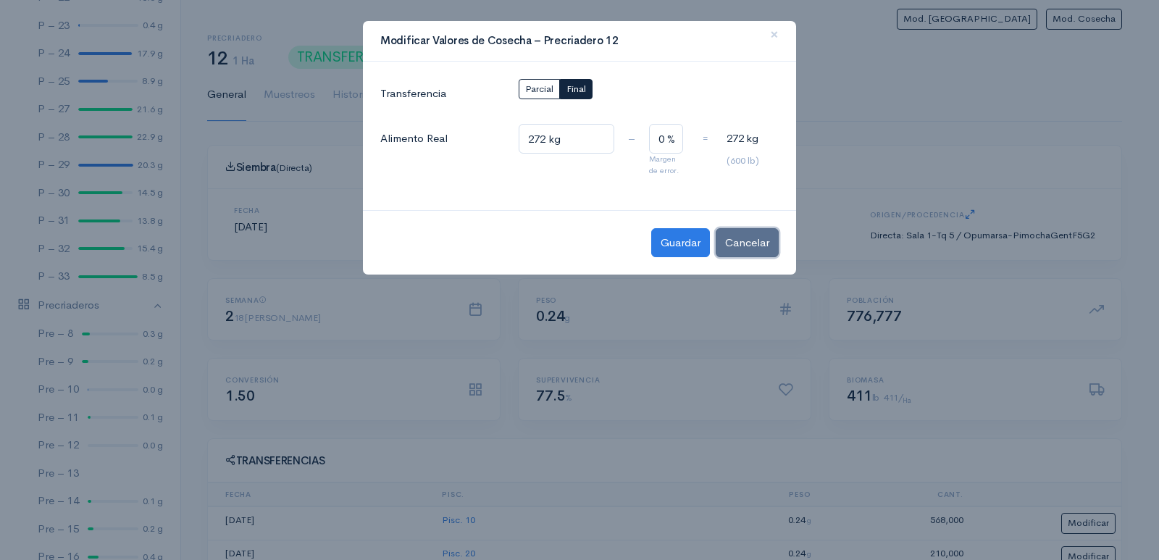
click at [762, 246] on button "Cancelar" at bounding box center [747, 243] width 63 height 30
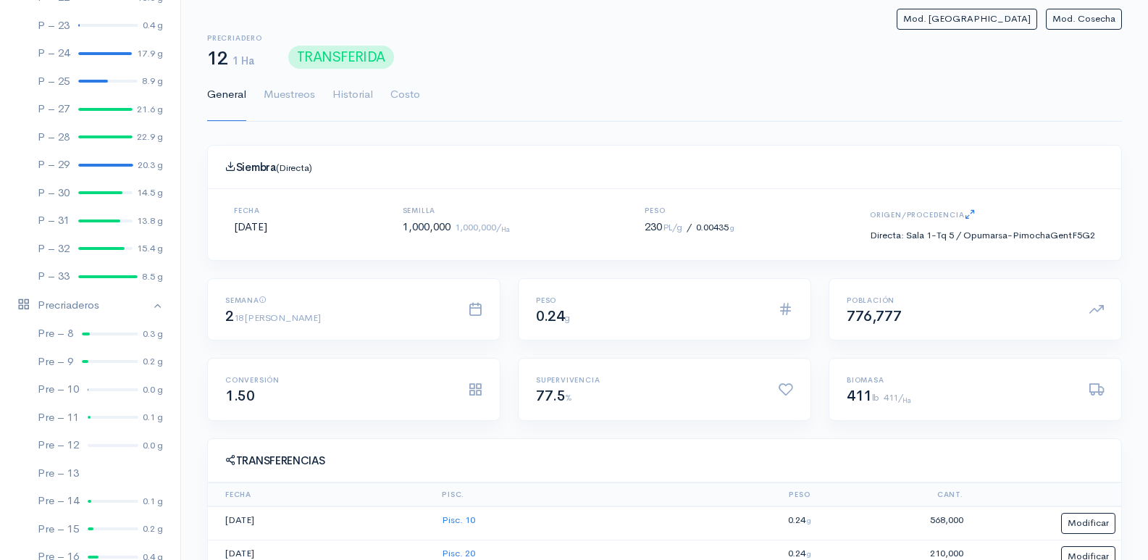
click at [718, 49] on h1 "TRANSFERIDA" at bounding box center [701, 59] width 842 height 22
click at [921, 75] on ul "General [PERSON_NAME] Historial Costo" at bounding box center [664, 95] width 915 height 52
click at [626, 60] on h1 "TRANSFERIDA" at bounding box center [701, 59] width 842 height 22
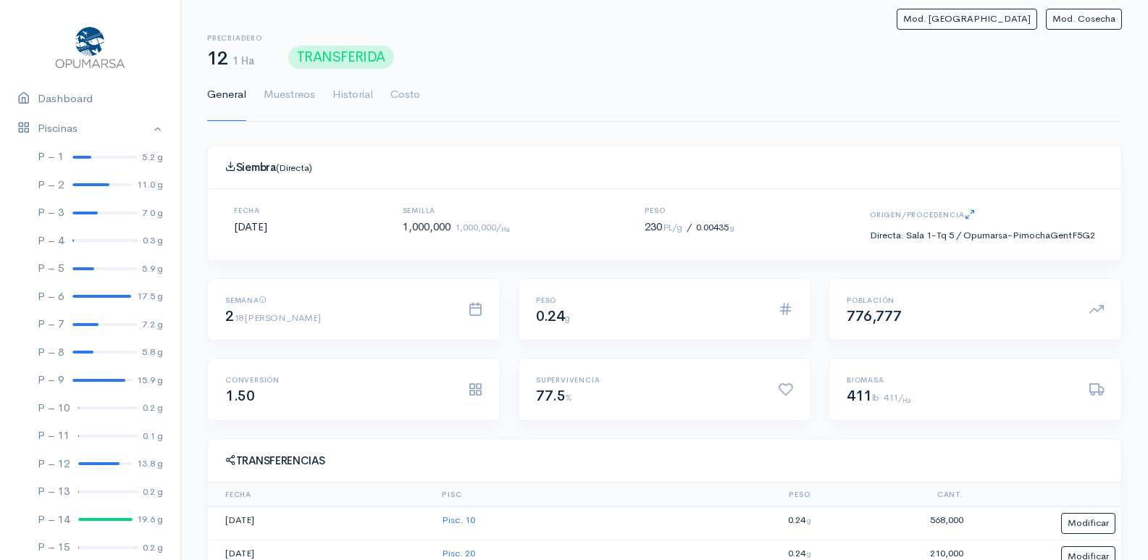
click at [766, 81] on ul "General [PERSON_NAME] Historial Costo" at bounding box center [664, 95] width 915 height 52
click at [735, 77] on ul "General [PERSON_NAME] Historial Costo" at bounding box center [664, 95] width 915 height 52
click at [907, 99] on ul "General [PERSON_NAME] Historial Costo" at bounding box center [664, 95] width 915 height 52
click at [784, 51] on h1 "TRANSFERIDA" at bounding box center [701, 59] width 842 height 22
drag, startPoint x: 932, startPoint y: 83, endPoint x: 929, endPoint y: 72, distance: 11.5
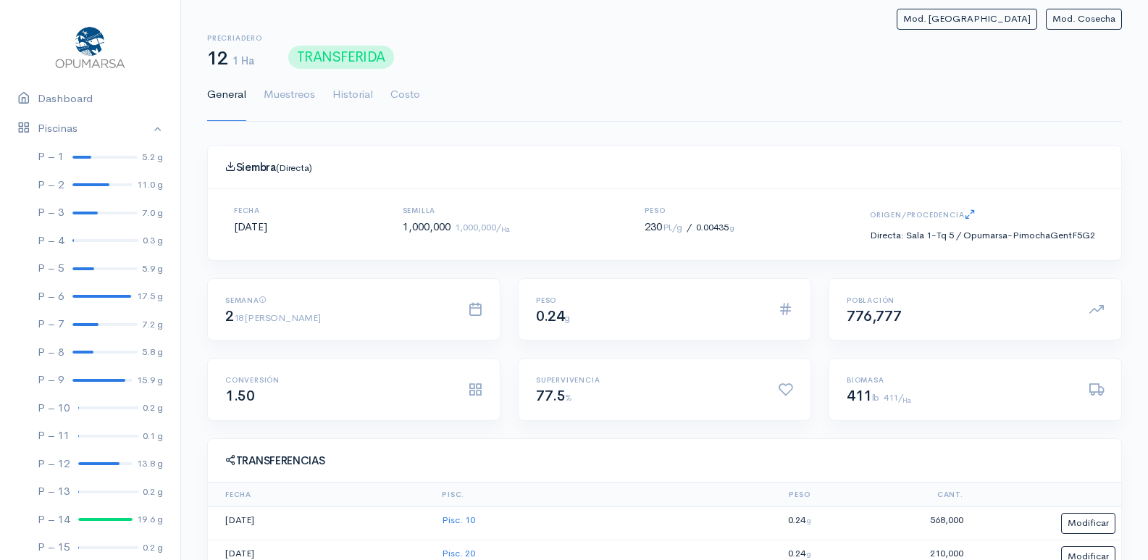
click at [932, 82] on ul "General [PERSON_NAME] Historial Costo" at bounding box center [664, 95] width 915 height 52
click at [617, 71] on ul "General [PERSON_NAME] Historial Costo" at bounding box center [664, 95] width 915 height 52
click at [250, 227] on div "Fecha [DATE]" at bounding box center [251, 224] width 68 height 36
click at [406, 230] on div "Semilla 1,000,000 1,000,000/ Ha" at bounding box center [456, 224] width 142 height 36
click at [415, 224] on div "Semilla 1,000,000 1,000,000/ Ha" at bounding box center [456, 224] width 142 height 36
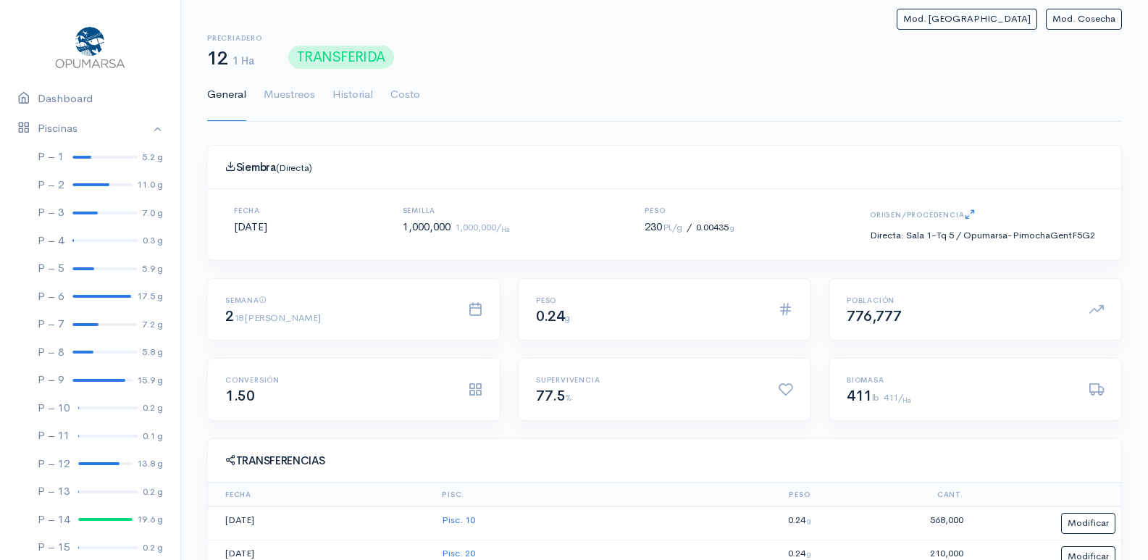
click at [399, 172] on h4 "Siembra (Directa)" at bounding box center [664, 167] width 879 height 13
drag, startPoint x: 496, startPoint y: 164, endPoint x: 514, endPoint y: 152, distance: 21.3
click at [498, 165] on h4 "Siembra (Directa)" at bounding box center [664, 167] width 879 height 13
drag, startPoint x: 835, startPoint y: 74, endPoint x: 818, endPoint y: 59, distance: 22.6
click at [834, 73] on ul "General [PERSON_NAME] Historial Costo" at bounding box center [664, 95] width 915 height 52
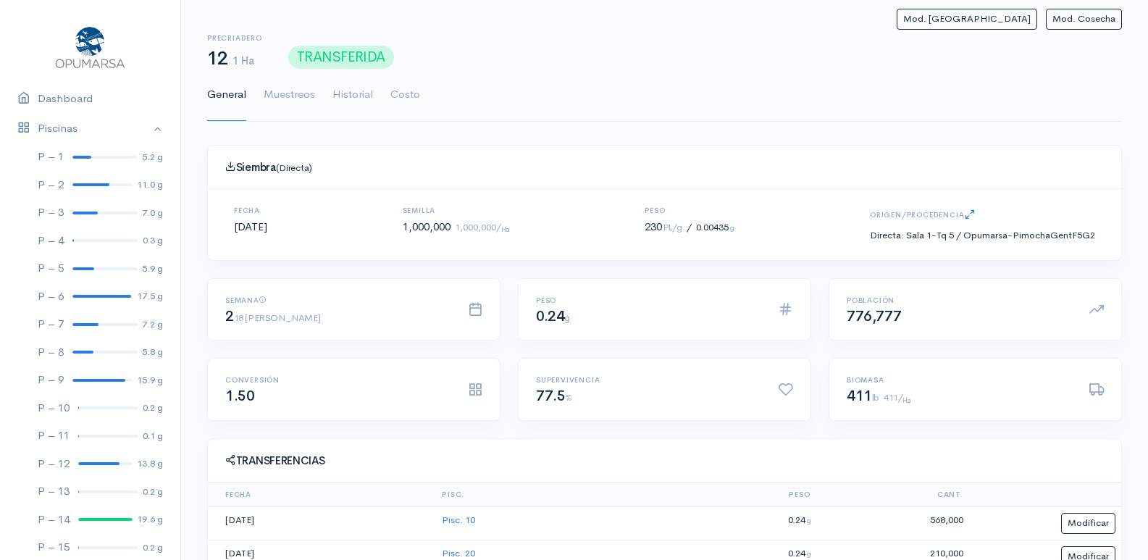
drag, startPoint x: 243, startPoint y: 228, endPoint x: 298, endPoint y: 226, distance: 55.1
click at [285, 226] on div "Fecha [DATE]" at bounding box center [251, 224] width 68 height 36
click at [308, 204] on div "Fecha [DATE] Semilla 1,000,000 1,000,000/ Ha Peso 230 PL/g / 0.00435 g Origen/P…" at bounding box center [664, 224] width 913 height 71
click at [285, 231] on div "Fecha [DATE]" at bounding box center [251, 224] width 68 height 36
click at [256, 234] on div "Fecha [DATE]" at bounding box center [251, 224] width 68 height 36
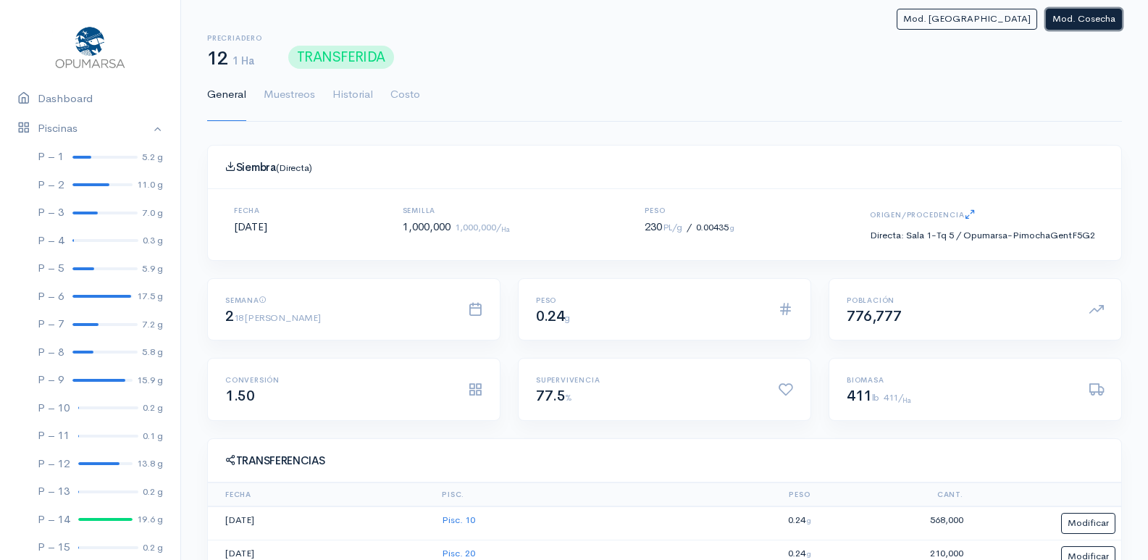
click at [1080, 27] on button "Mod. Cosecha" at bounding box center [1084, 19] width 76 height 21
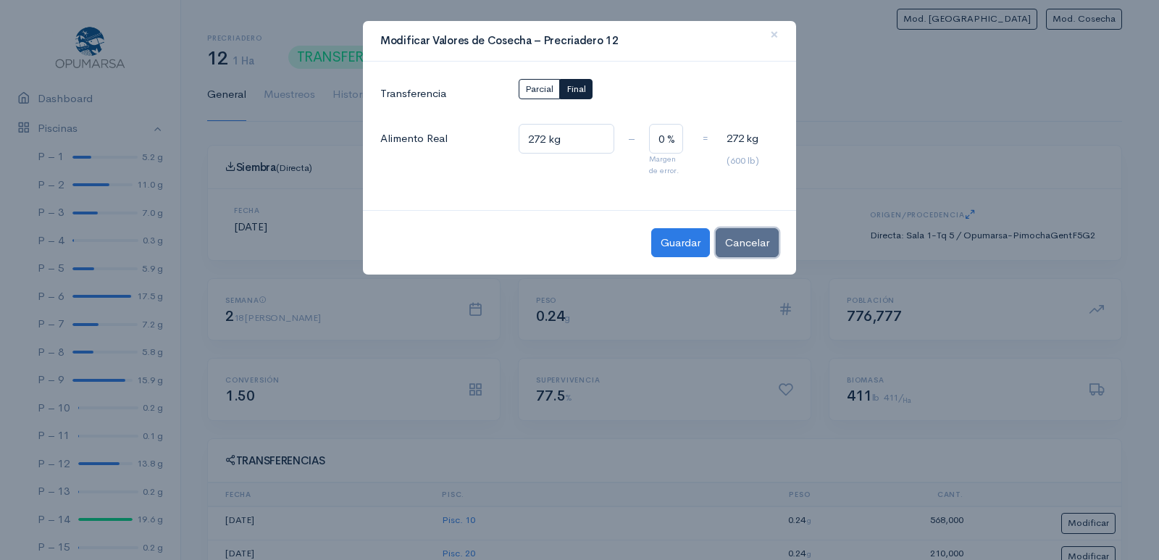
drag, startPoint x: 763, startPoint y: 240, endPoint x: 759, endPoint y: 229, distance: 12.1
click at [761, 239] on button "Cancelar" at bounding box center [747, 243] width 63 height 30
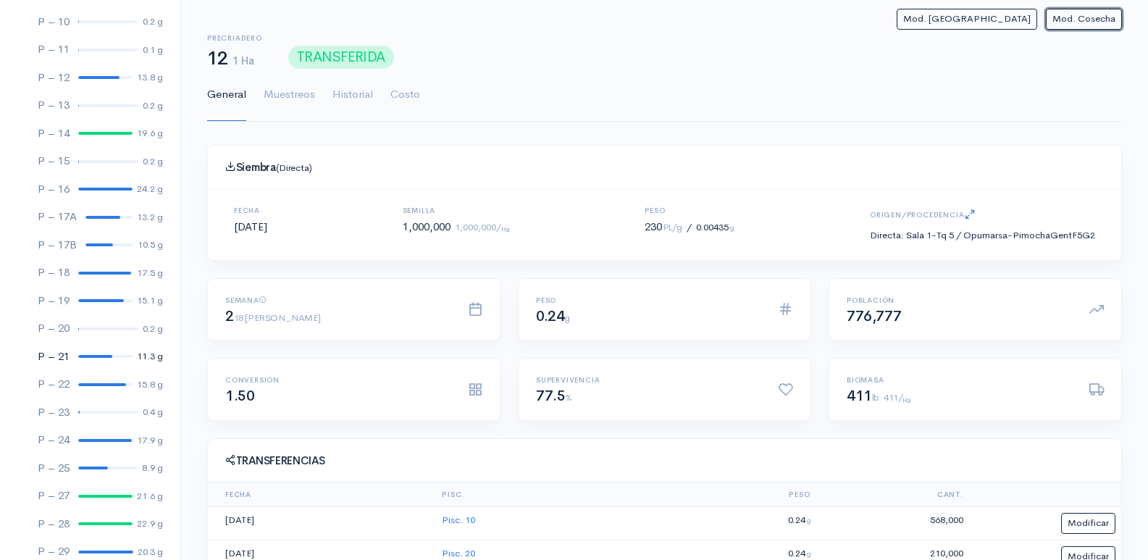
scroll to position [773, 0]
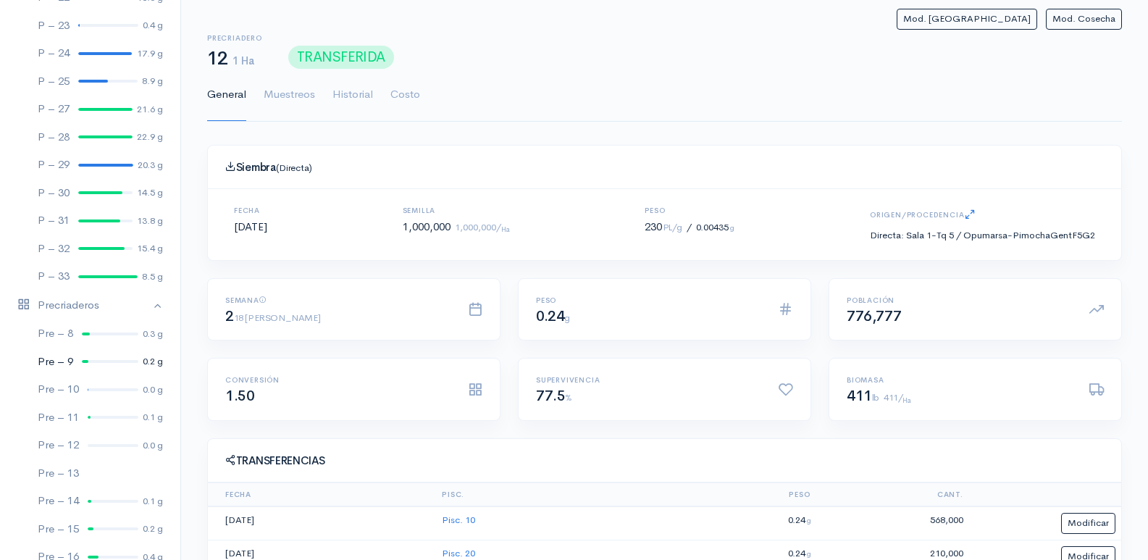
click at [98, 358] on link "Pre – 9 0.2 g" at bounding box center [90, 362] width 180 height 28
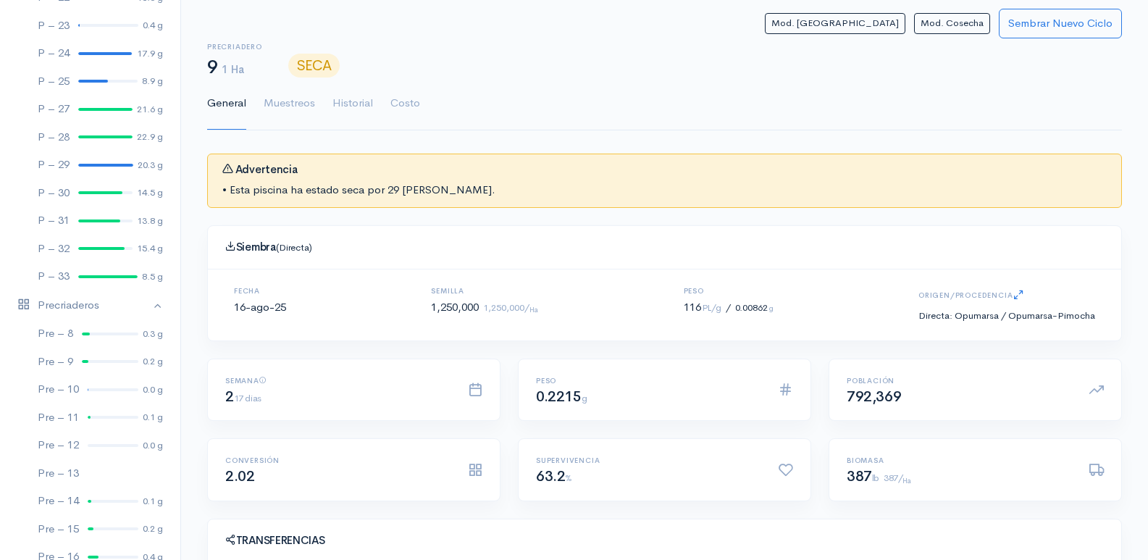
click at [584, 74] on h1 "SECA" at bounding box center [701, 67] width 842 height 22
click at [361, 106] on link "Historial" at bounding box center [352, 104] width 41 height 52
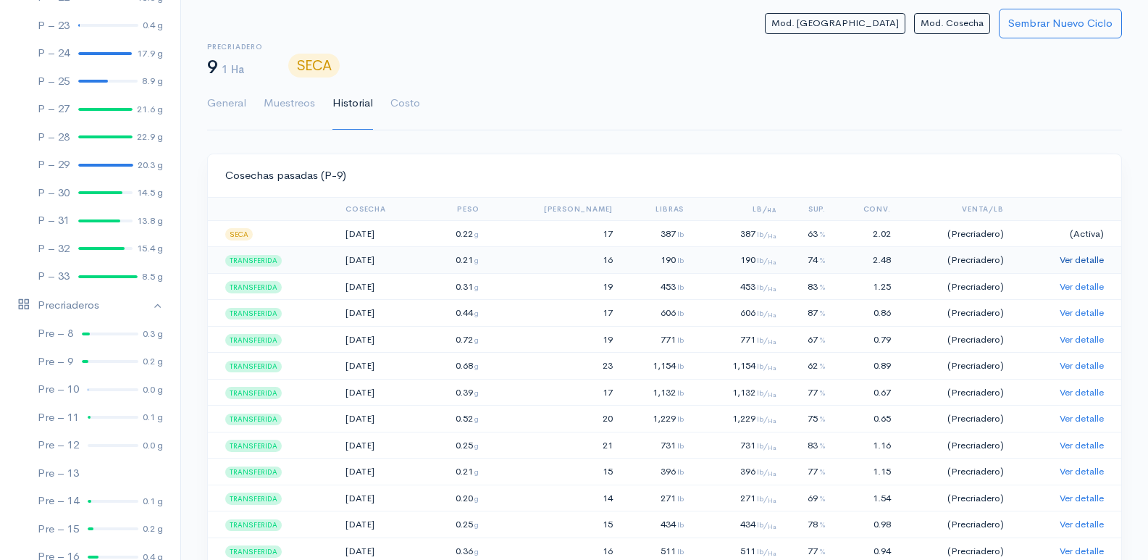
click at [1089, 256] on link "Ver detalle" at bounding box center [1082, 260] width 44 height 12
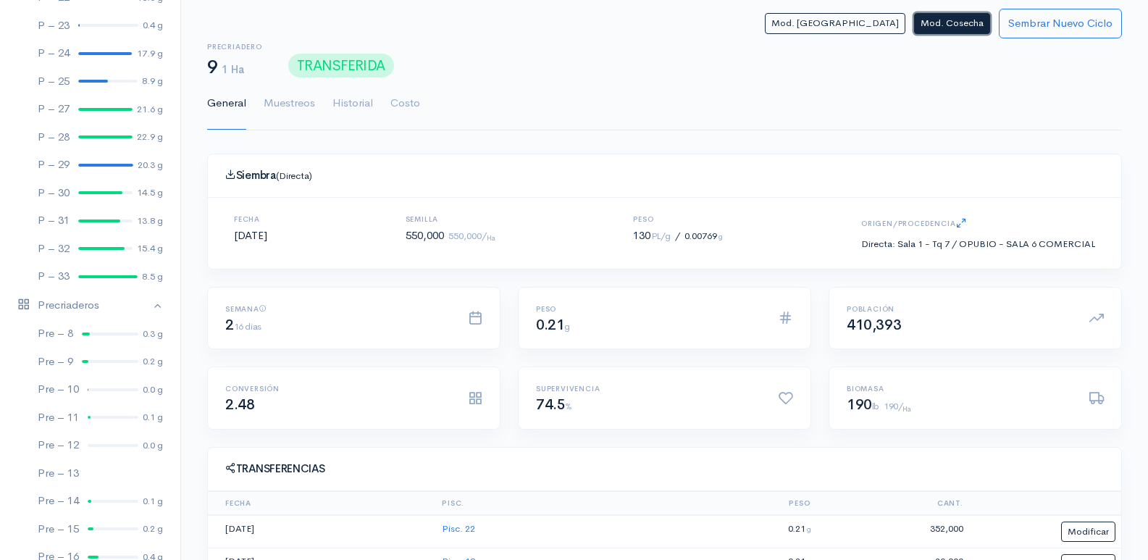
click at [958, 30] on button "Mod. Cosecha" at bounding box center [952, 23] width 76 height 21
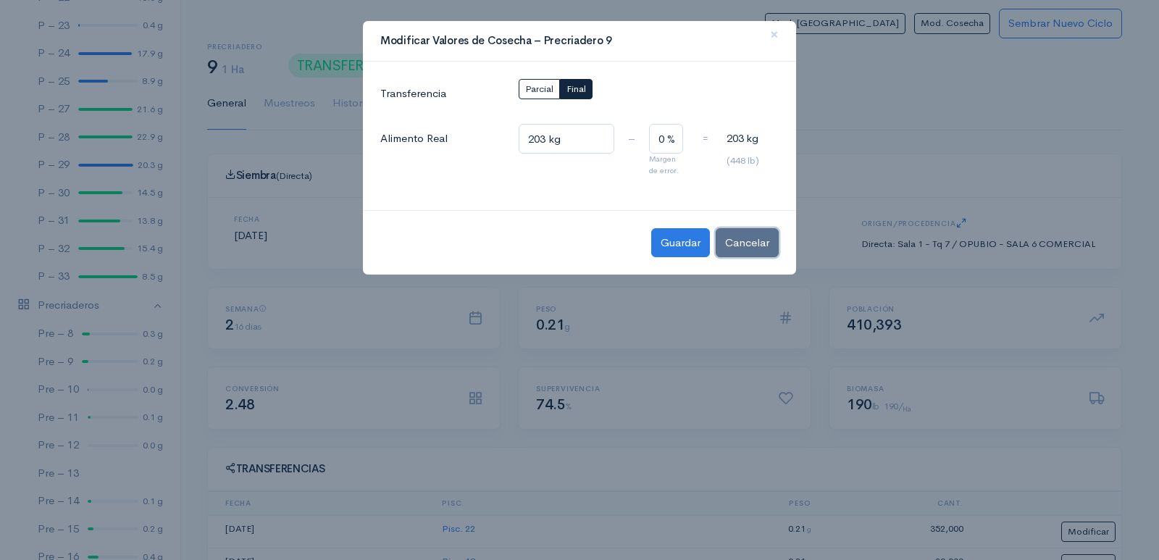
click at [761, 246] on button "Cancelar" at bounding box center [747, 243] width 63 height 30
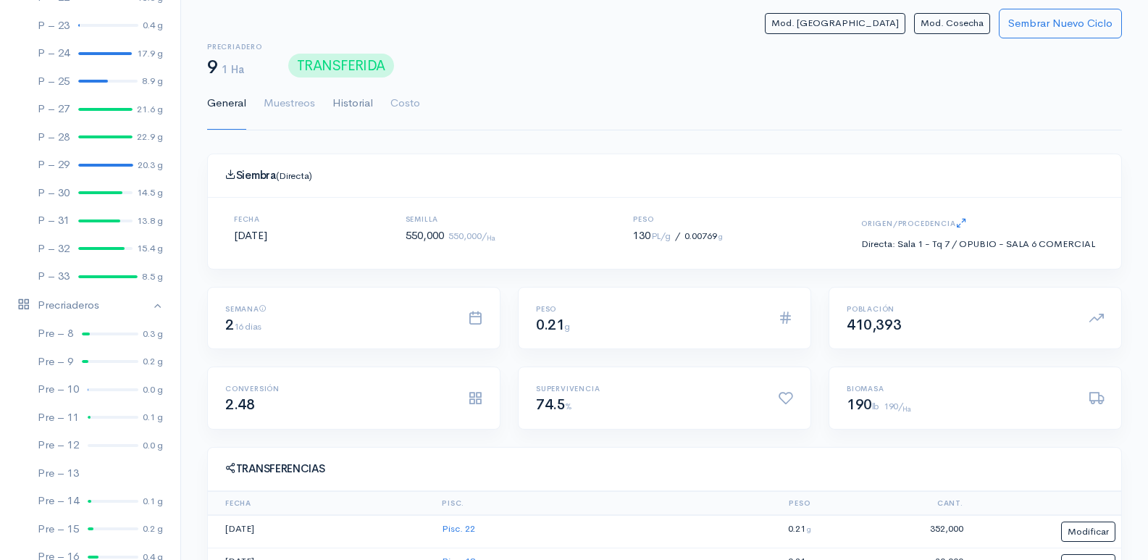
click at [339, 114] on link "Historial" at bounding box center [352, 104] width 41 height 52
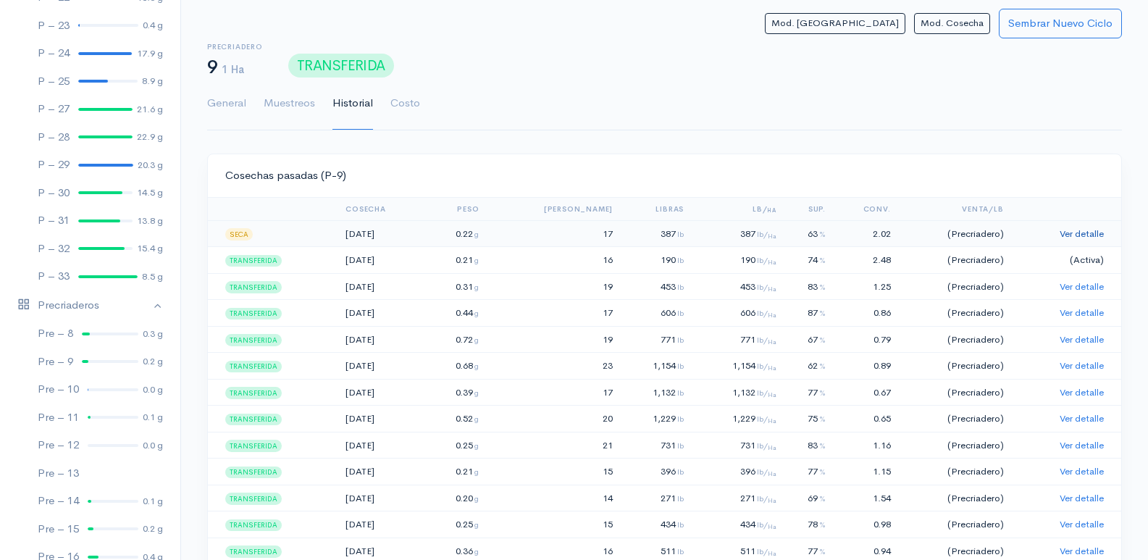
click at [1065, 238] on link "Ver detalle" at bounding box center [1082, 233] width 44 height 12
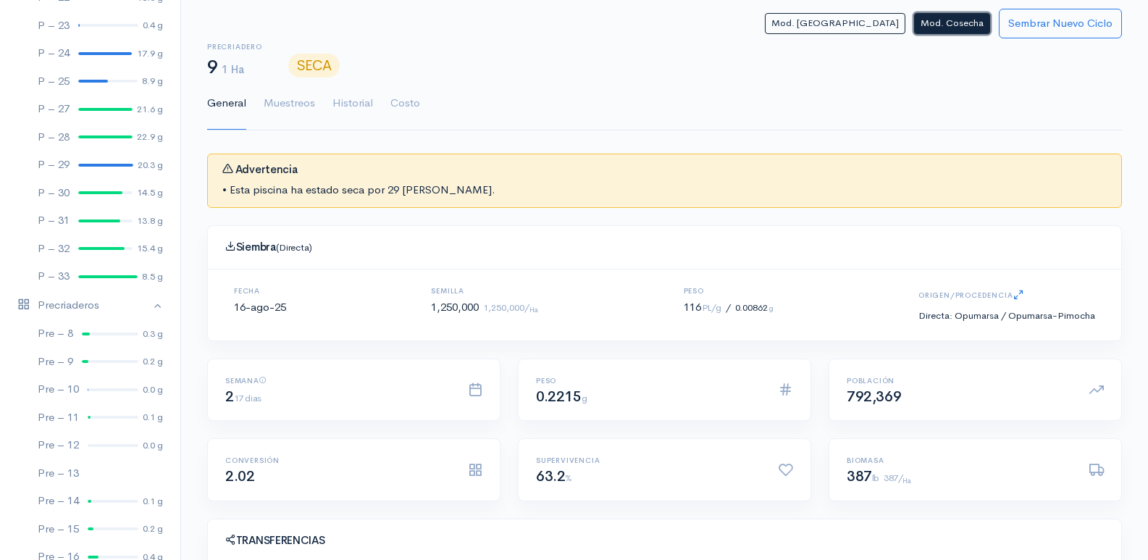
click at [926, 25] on button "Mod. Cosecha" at bounding box center [952, 23] width 76 height 21
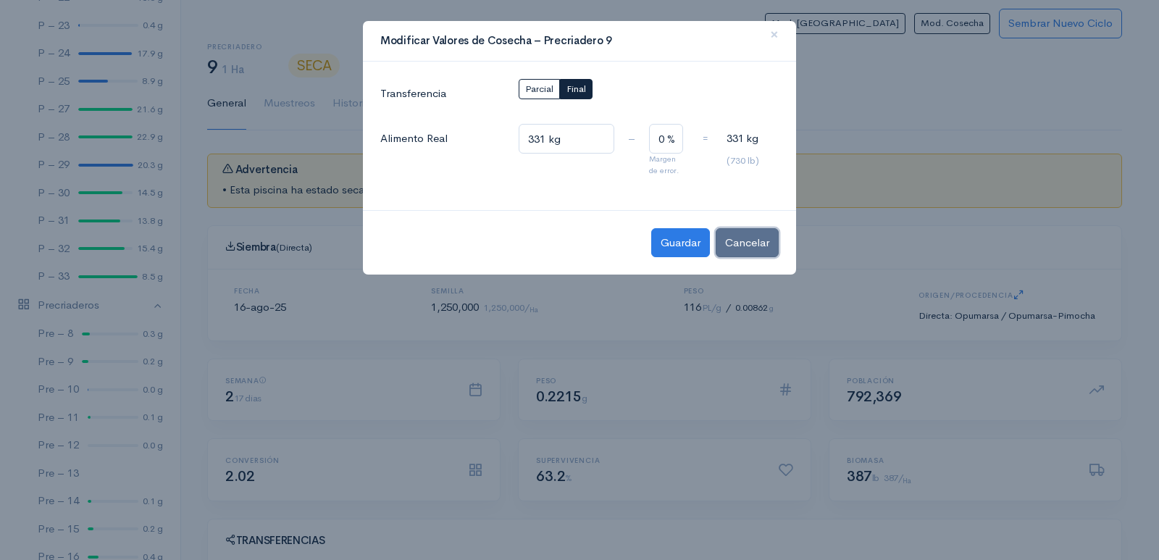
click at [747, 247] on button "Cancelar" at bounding box center [747, 243] width 63 height 30
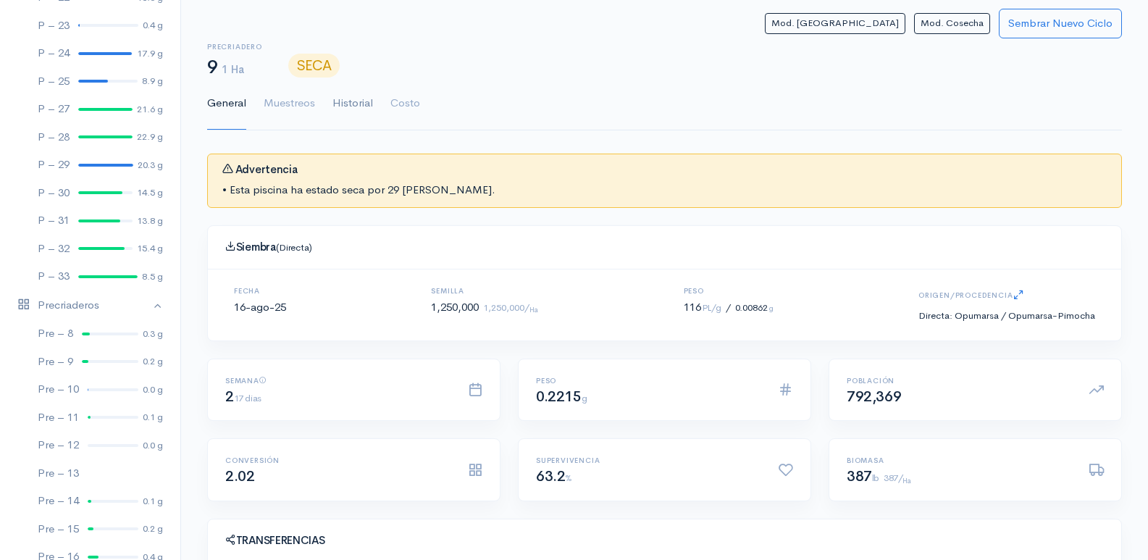
click at [359, 109] on link "Historial" at bounding box center [352, 104] width 41 height 52
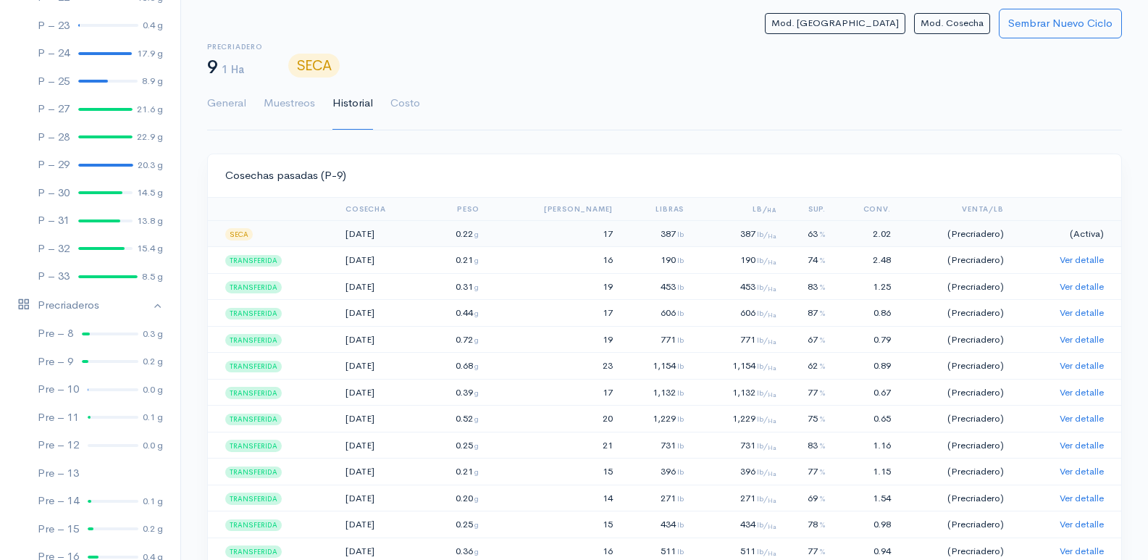
click at [1065, 234] on td "(Activa)" at bounding box center [1066, 233] width 112 height 27
click at [93, 335] on link "Pre – 8 0.3 g" at bounding box center [90, 333] width 180 height 28
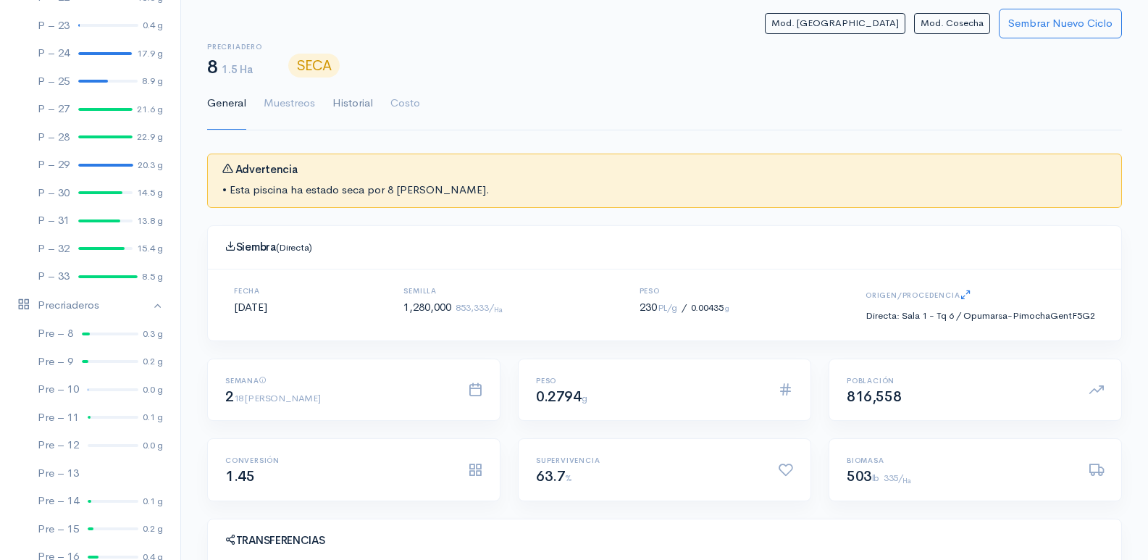
click at [351, 101] on link "Historial" at bounding box center [352, 104] width 41 height 52
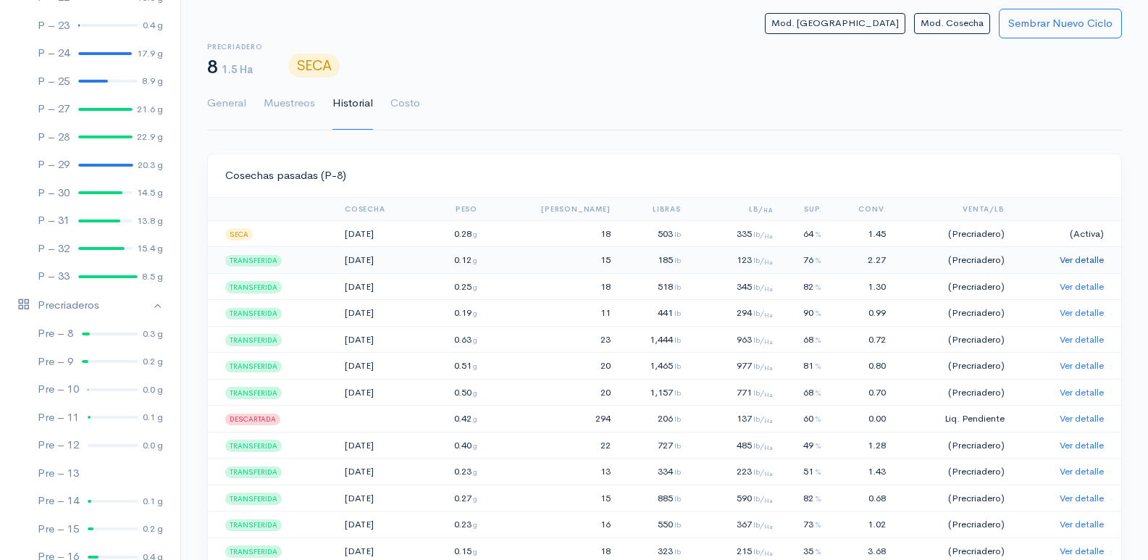
click at [1073, 261] on link "Ver detalle" at bounding box center [1082, 260] width 44 height 12
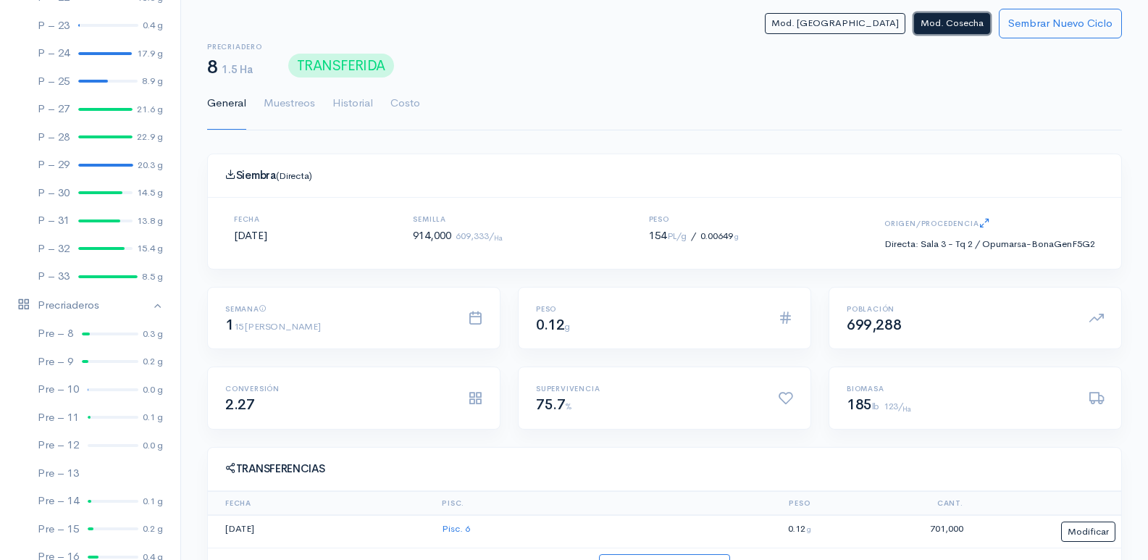
click at [957, 26] on button "Mod. Cosecha" at bounding box center [952, 23] width 76 height 21
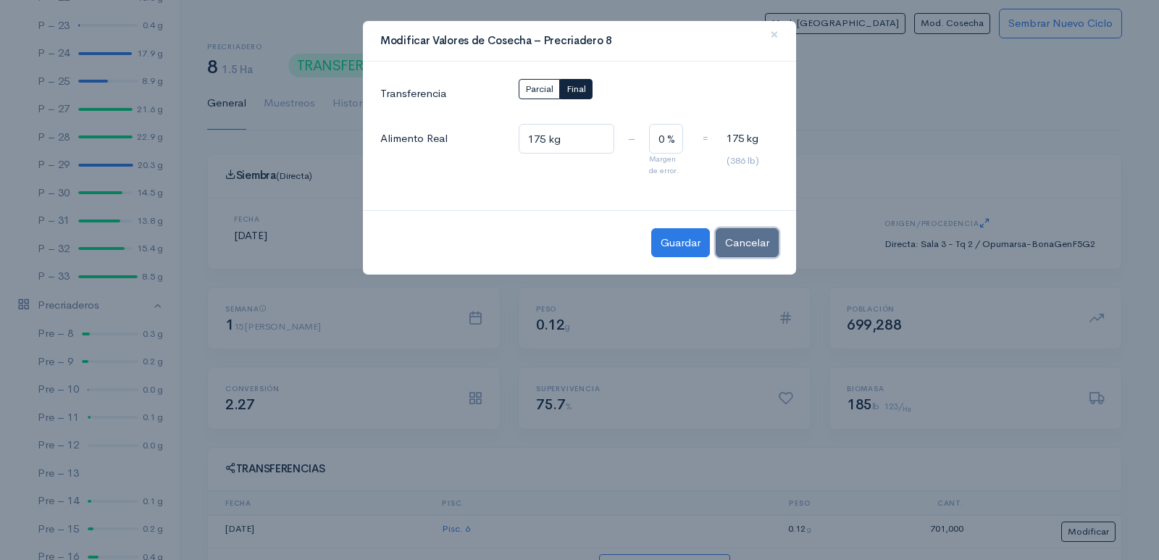
click at [763, 254] on button "Cancelar" at bounding box center [747, 243] width 63 height 30
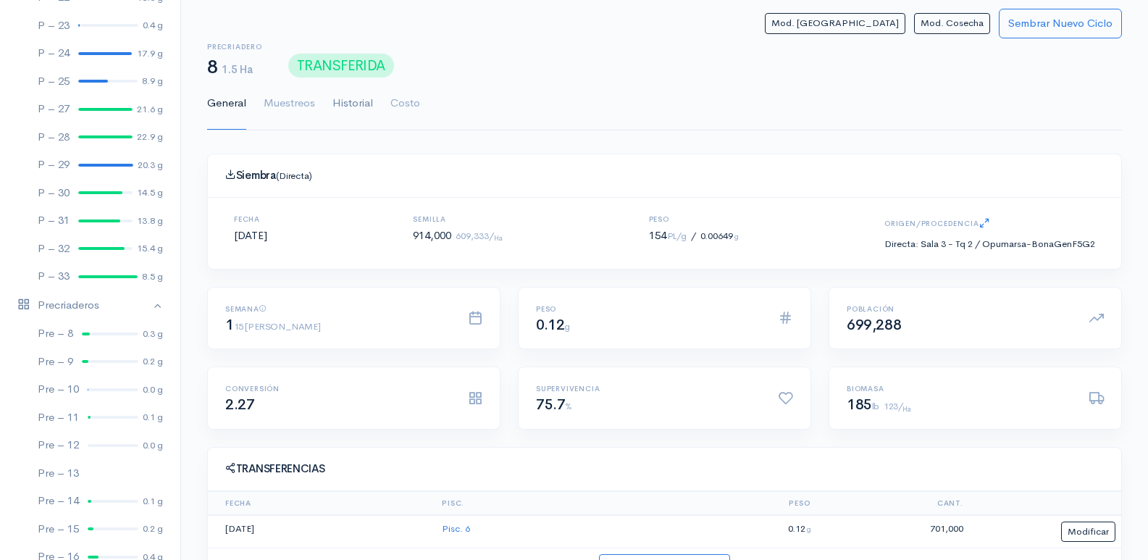
click at [350, 103] on link "Historial" at bounding box center [352, 104] width 41 height 52
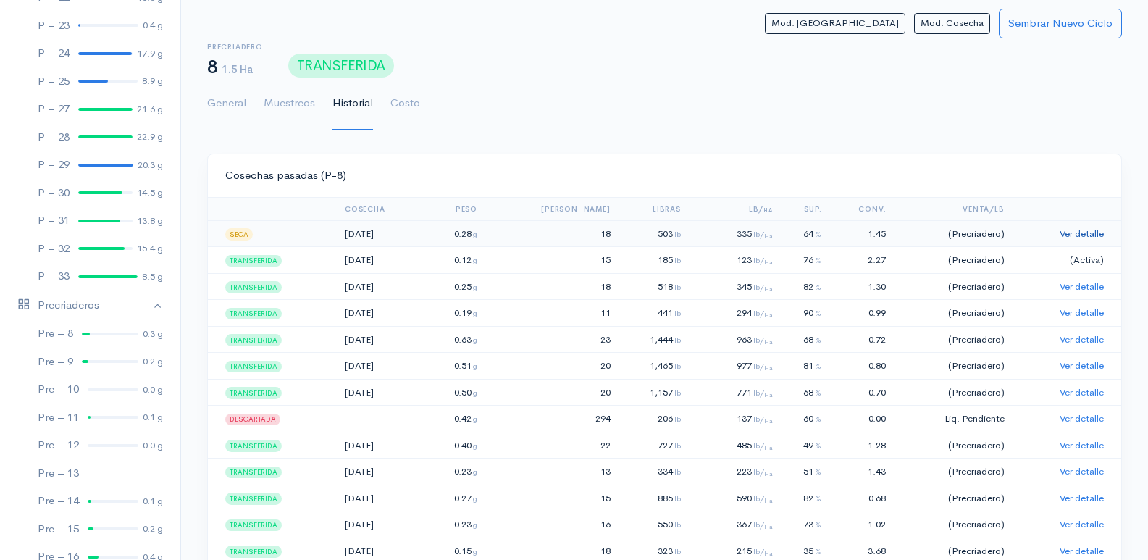
click at [1080, 231] on link "Ver detalle" at bounding box center [1082, 233] width 44 height 12
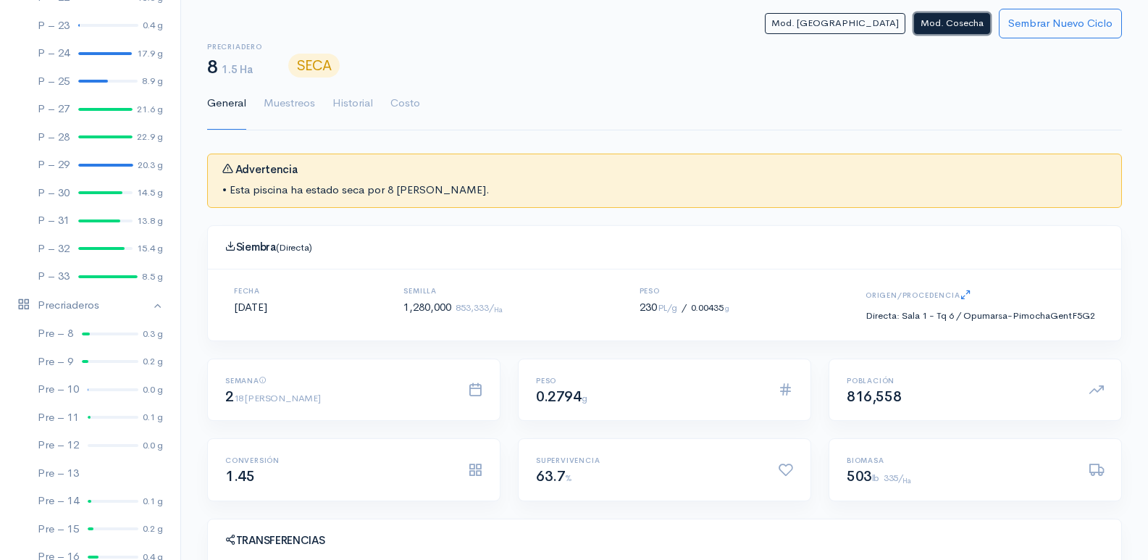
click at [958, 25] on button "Mod. Cosecha" at bounding box center [952, 23] width 76 height 21
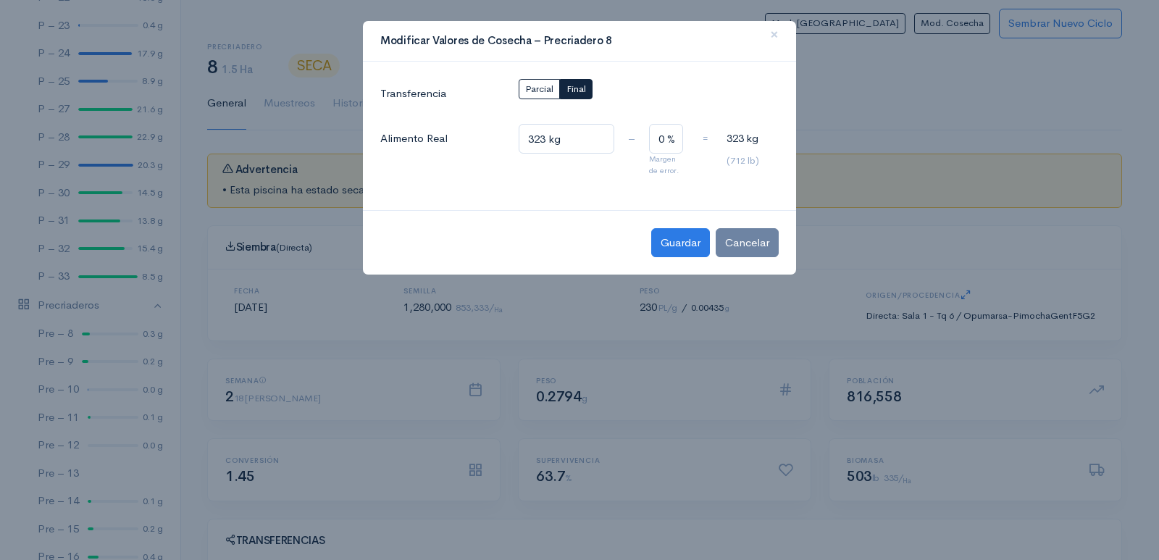
click at [761, 257] on div "Guardar Cancelar" at bounding box center [579, 242] width 433 height 65
click at [737, 251] on button "Cancelar" at bounding box center [747, 243] width 63 height 30
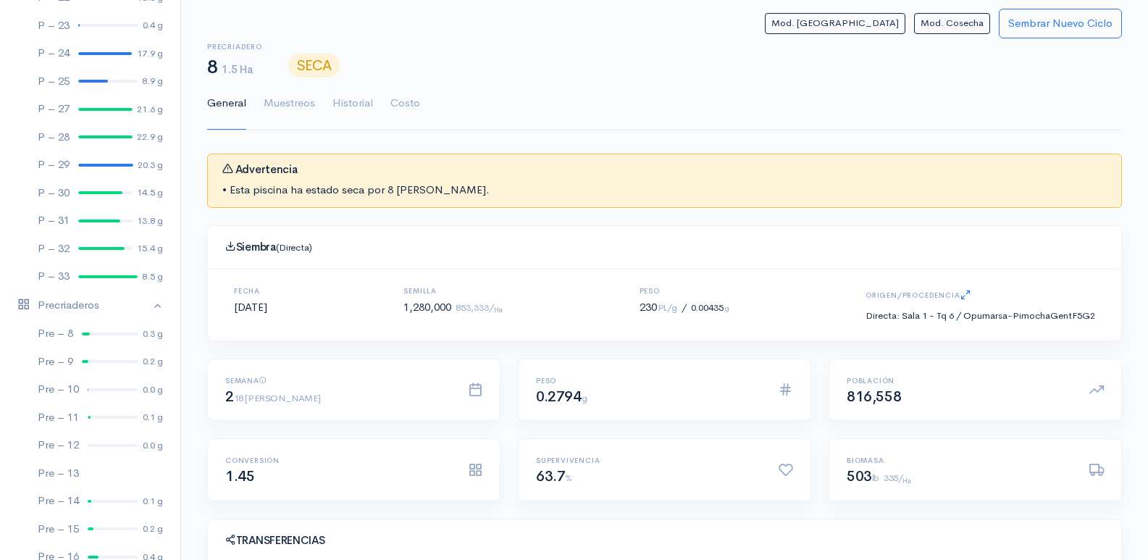
click at [636, 102] on ul "General [PERSON_NAME] Historial Costo" at bounding box center [664, 104] width 915 height 52
click at [676, 85] on ul "General [PERSON_NAME] Historial Costo" at bounding box center [664, 104] width 915 height 52
drag, startPoint x: 1044, startPoint y: 79, endPoint x: 1025, endPoint y: 63, distance: 24.7
click at [1046, 85] on ul "General [PERSON_NAME] Historial Costo" at bounding box center [664, 104] width 915 height 52
click at [966, 29] on button "Mod. Cosecha" at bounding box center [952, 23] width 76 height 21
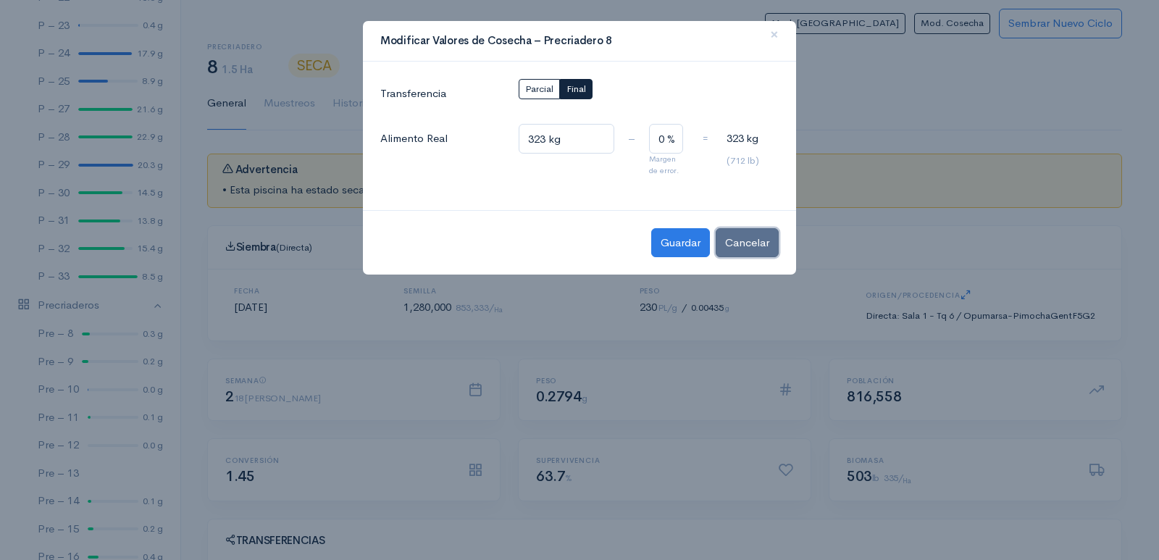
click at [748, 242] on button "Cancelar" at bounding box center [747, 243] width 63 height 30
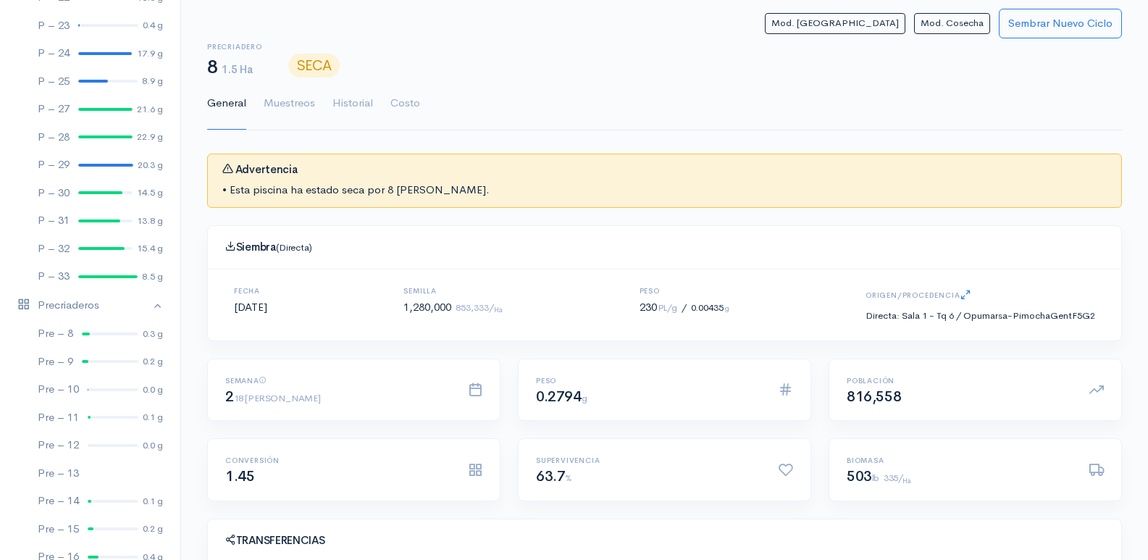
click at [1061, 99] on ul "General [PERSON_NAME] Historial Costo" at bounding box center [664, 104] width 915 height 52
